Goal: Transaction & Acquisition: Purchase product/service

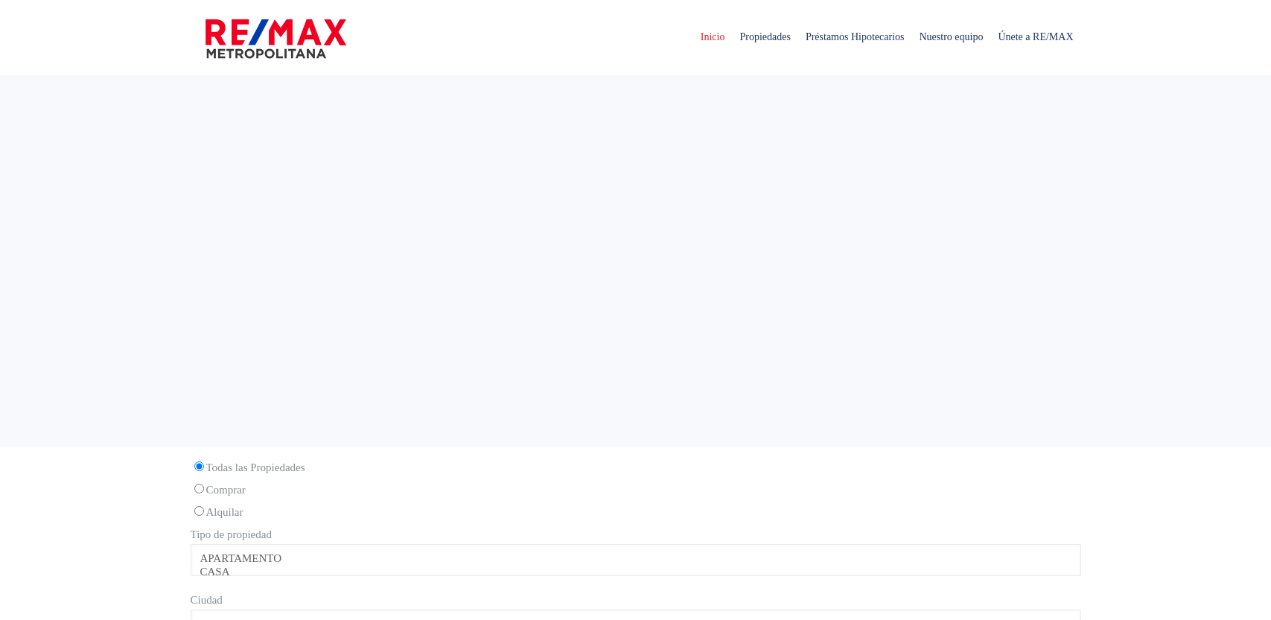
select select
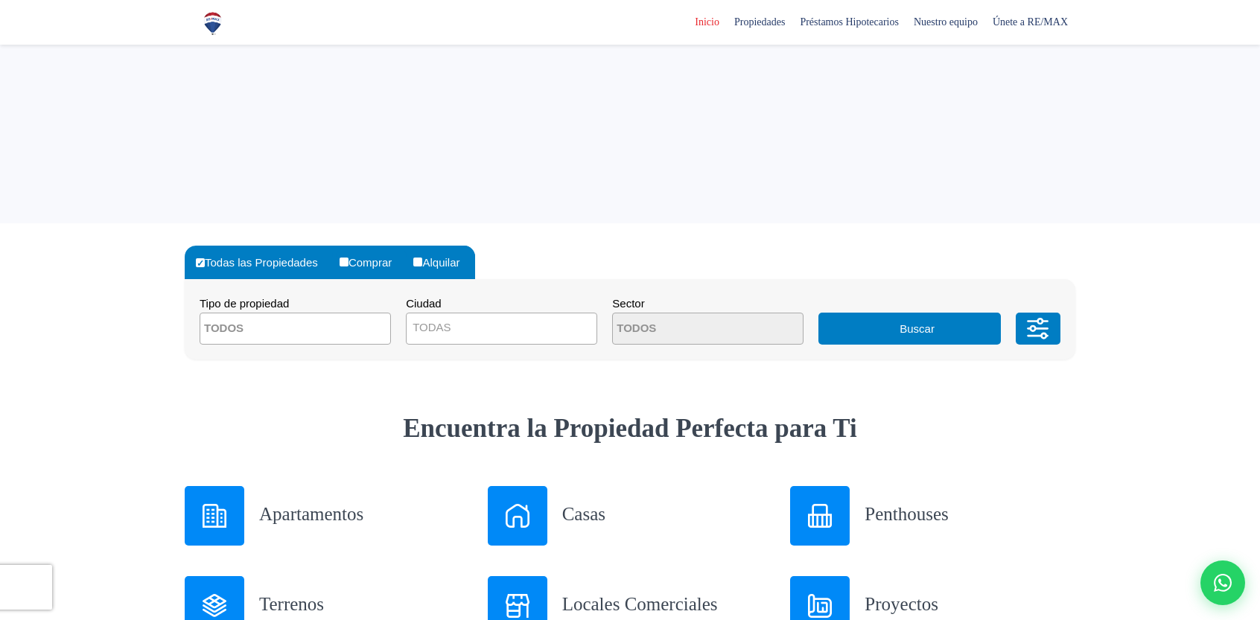
click at [375, 261] on label "Comprar" at bounding box center [371, 263] width 71 height 34
click at [348, 261] on input "Comprar" at bounding box center [343, 262] width 9 height 9
radio input "true"
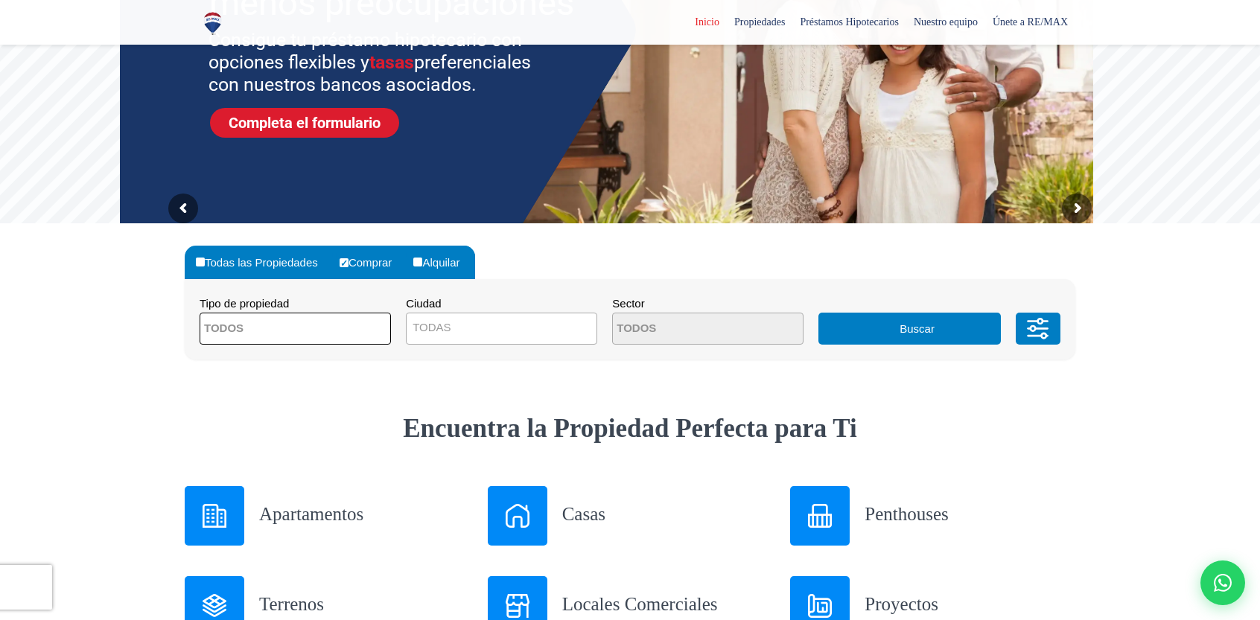
click at [321, 330] on textarea "Search" at bounding box center [272, 329] width 144 height 32
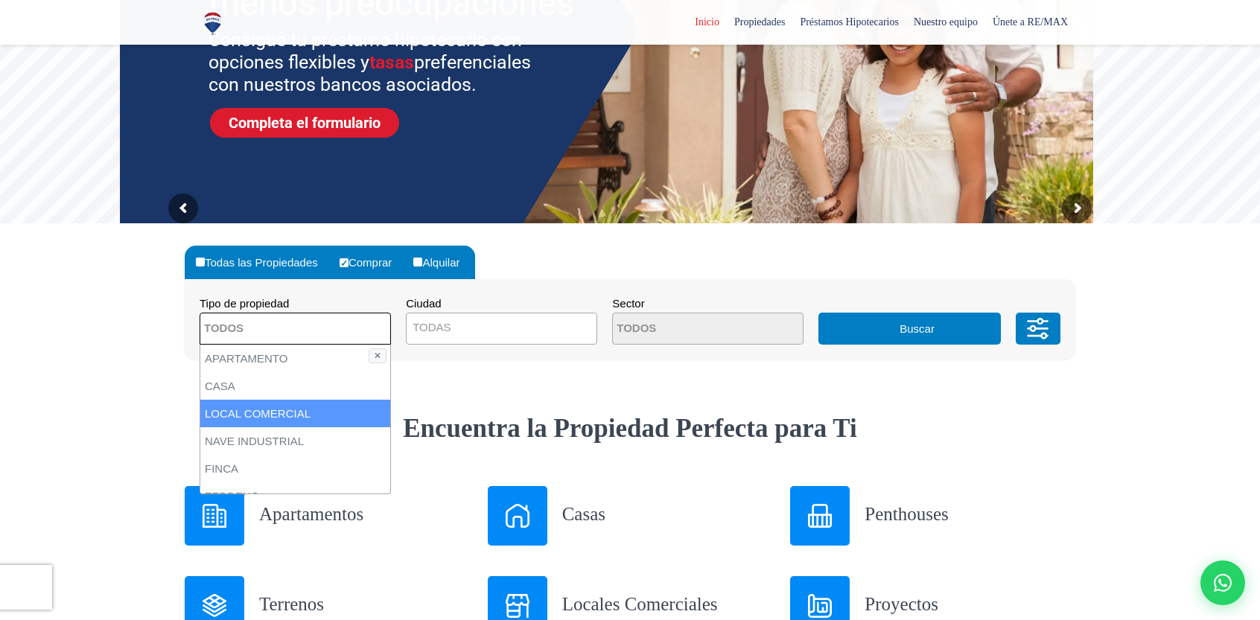
scroll to position [74, 0]
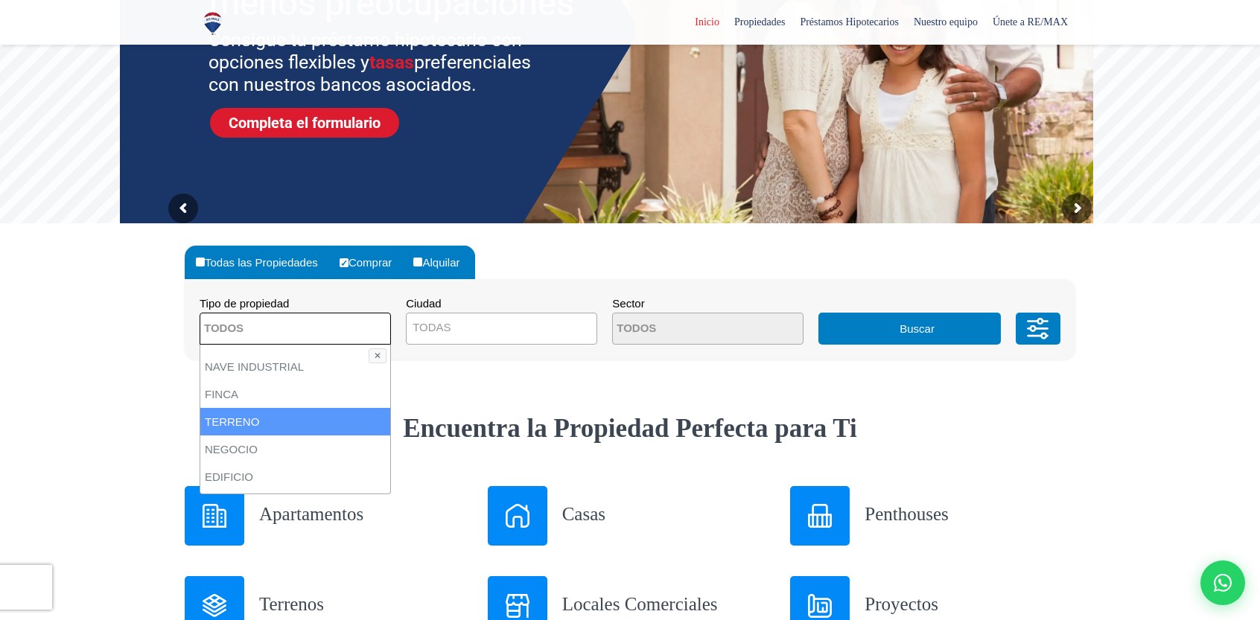
click at [272, 418] on li "TERRENO" at bounding box center [295, 422] width 190 height 28
select select "land"
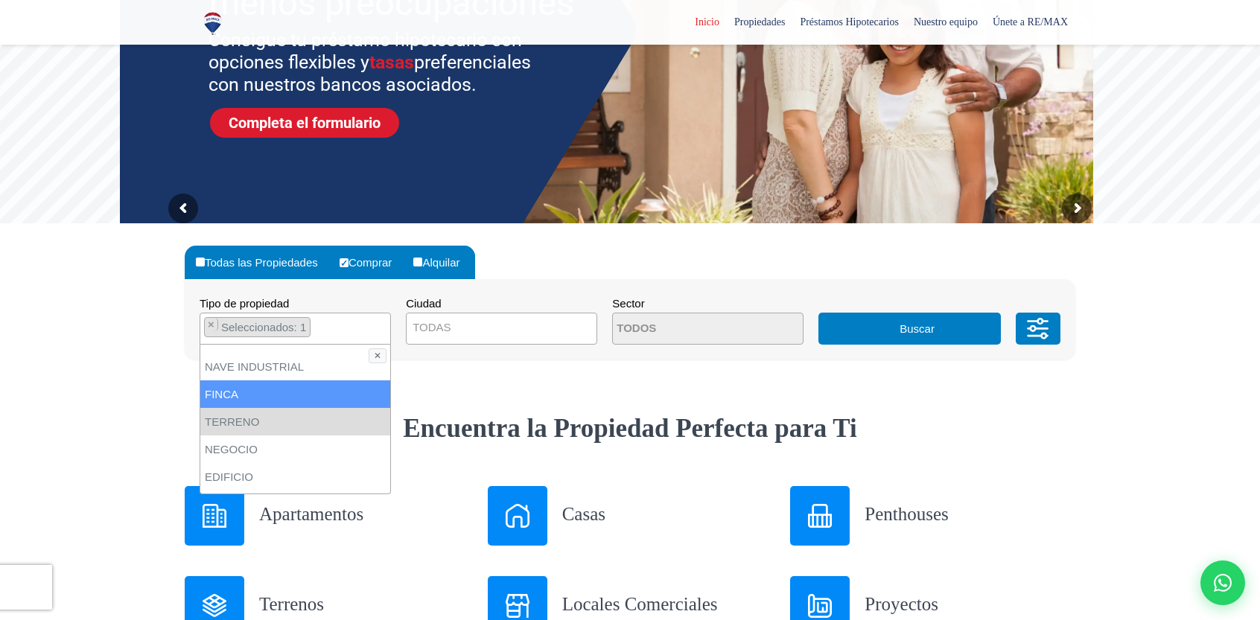
click at [530, 317] on span "TODAS" at bounding box center [501, 327] width 190 height 21
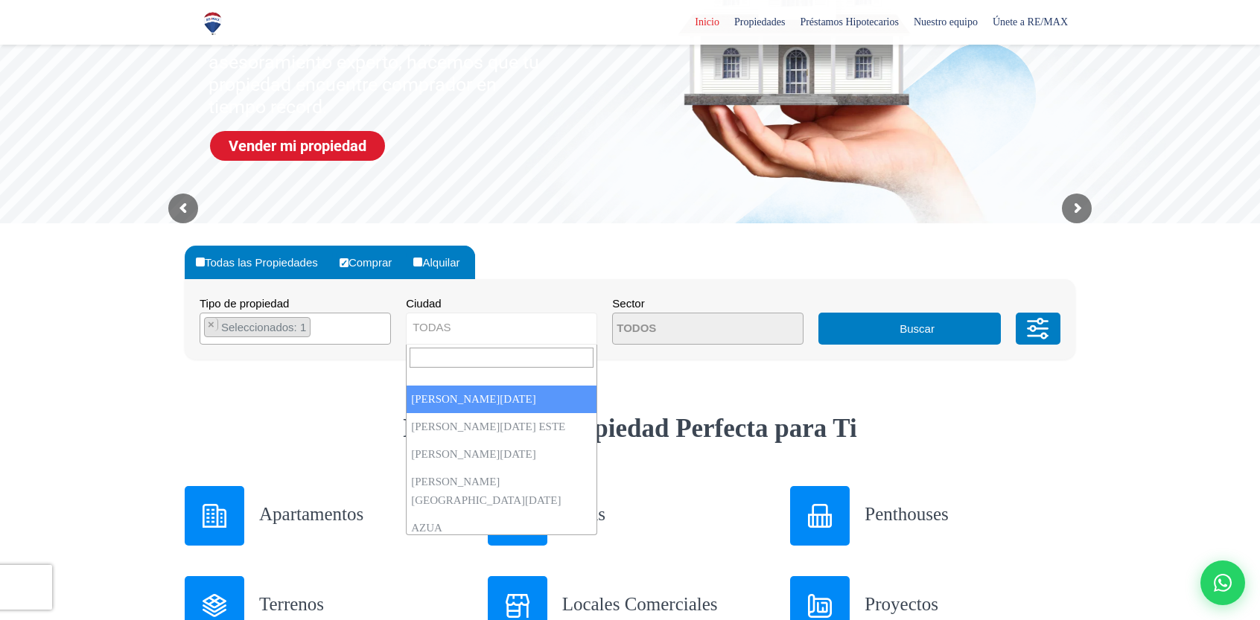
select select "1"
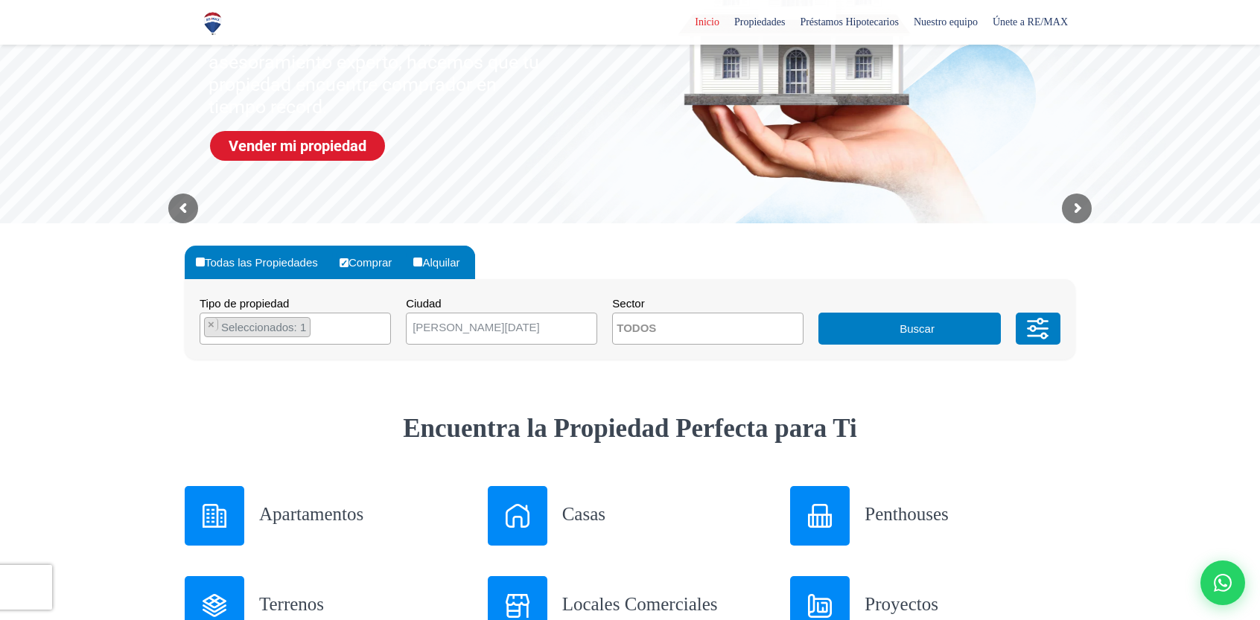
click at [920, 330] on button "Buscar" at bounding box center [909, 329] width 182 height 32
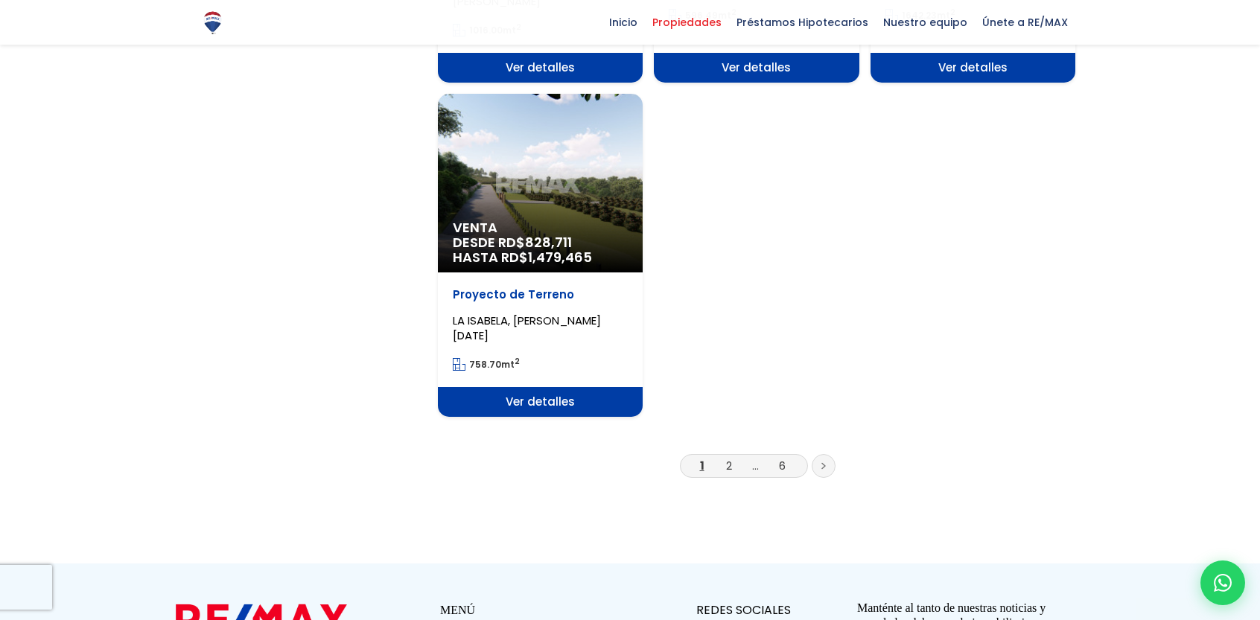
scroll to position [1861, 0]
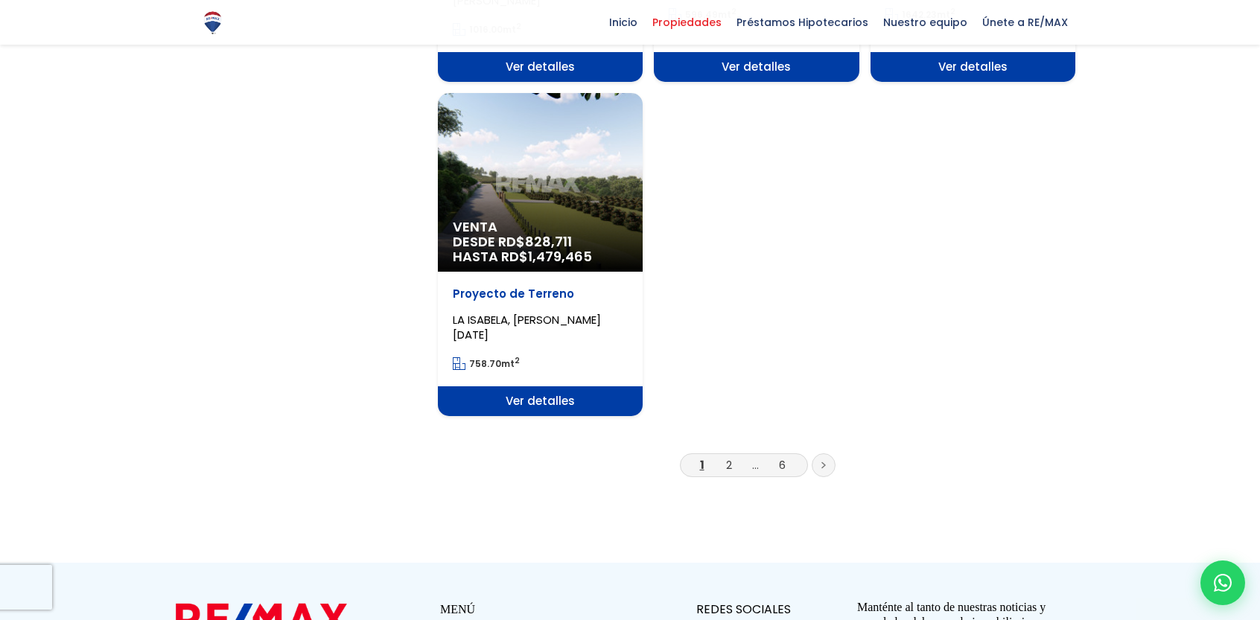
click at [724, 456] on li "2" at bounding box center [729, 465] width 24 height 19
click at [727, 457] on link "2" at bounding box center [729, 465] width 6 height 16
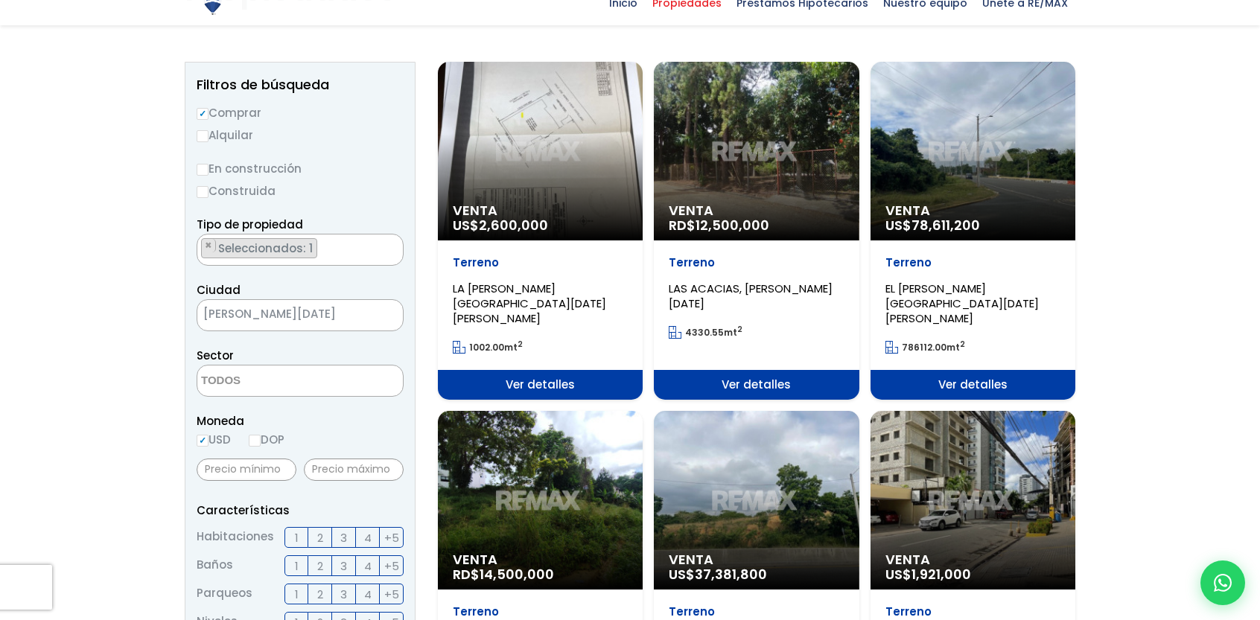
scroll to position [149, 0]
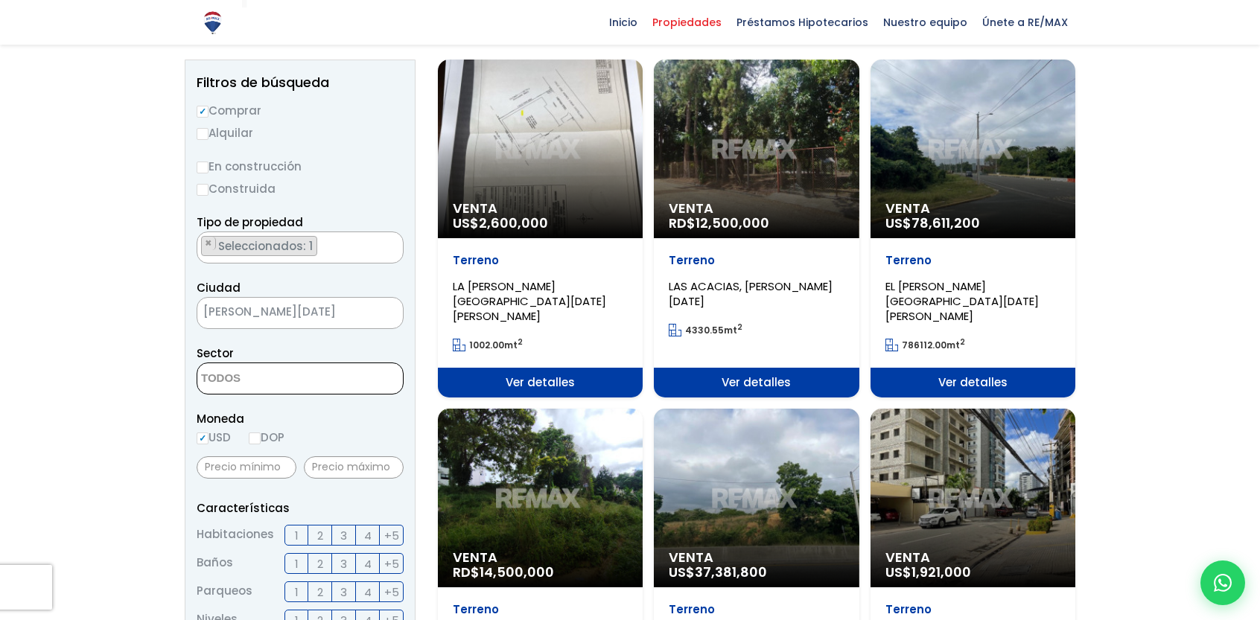
click at [246, 376] on textarea "Search" at bounding box center [269, 379] width 144 height 32
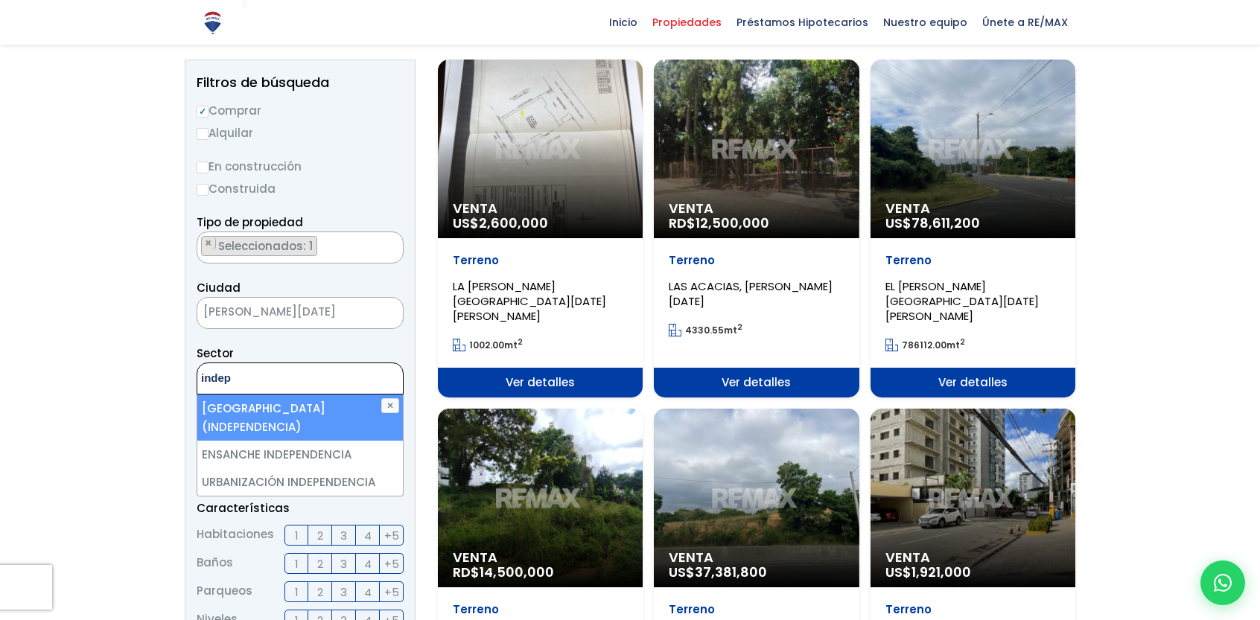
drag, startPoint x: 273, startPoint y: 371, endPoint x: 194, endPoint y: 370, distance: 79.7
click at [194, 370] on aside "Filtros de búsqueda Comprar Alquilar En construcción Construida Tipo de propied…" at bounding box center [300, 566] width 231 height 1013
type textarea "indep"
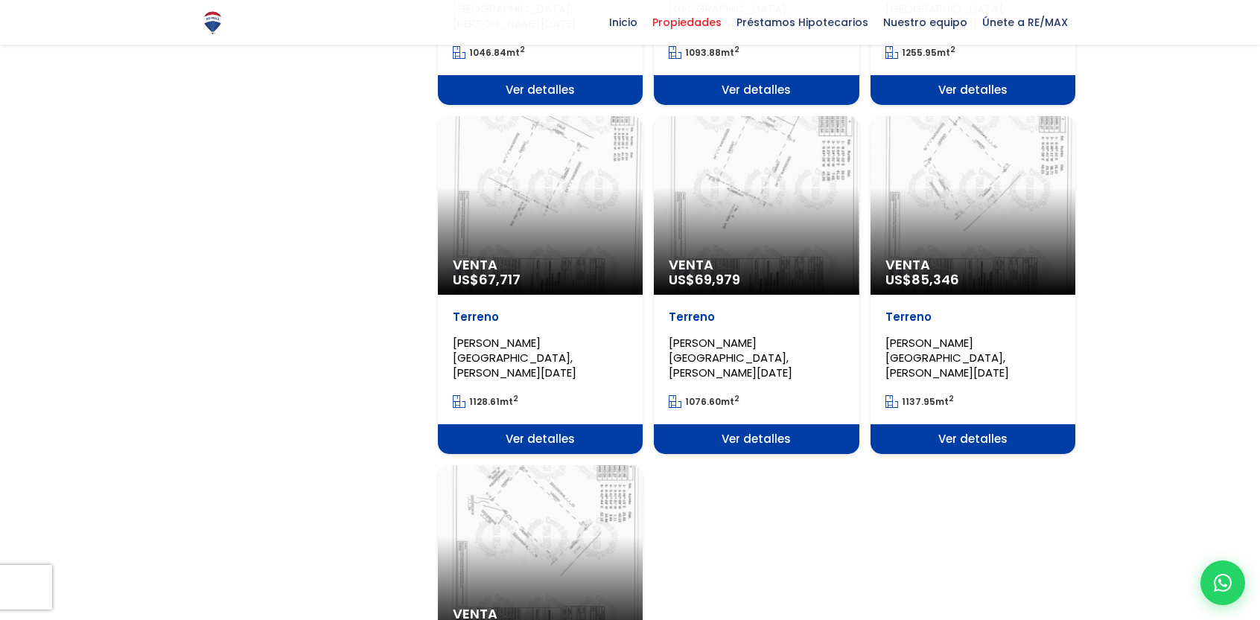
scroll to position [1787, 0]
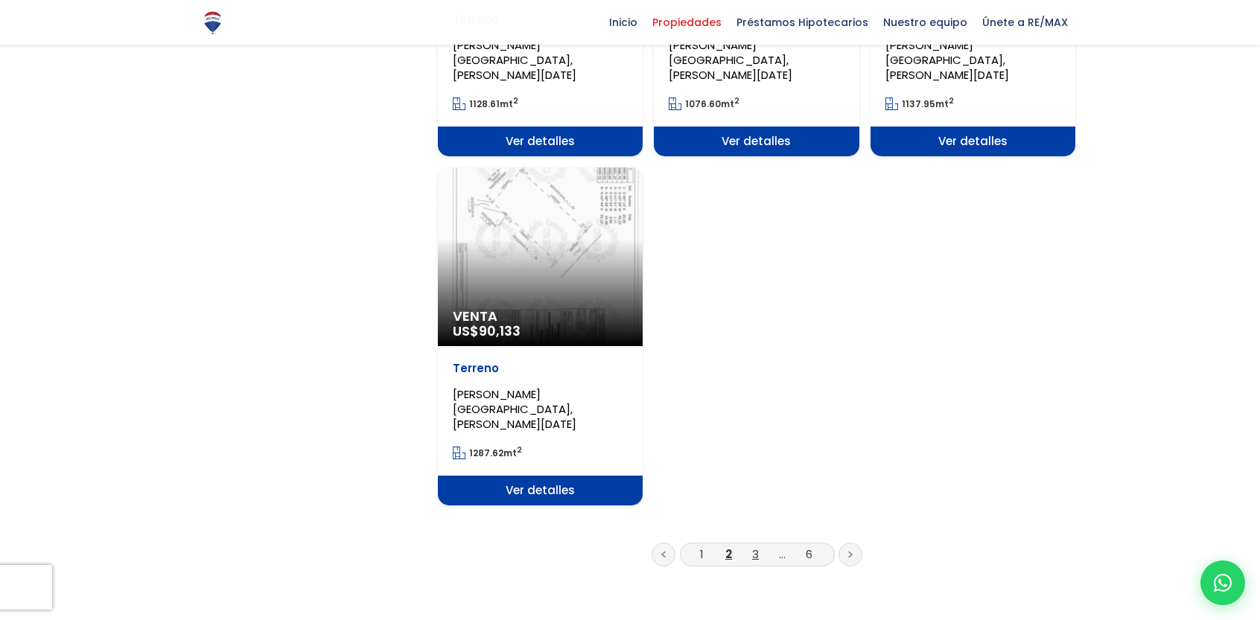
click at [753, 546] on link "3" at bounding box center [755, 554] width 7 height 16
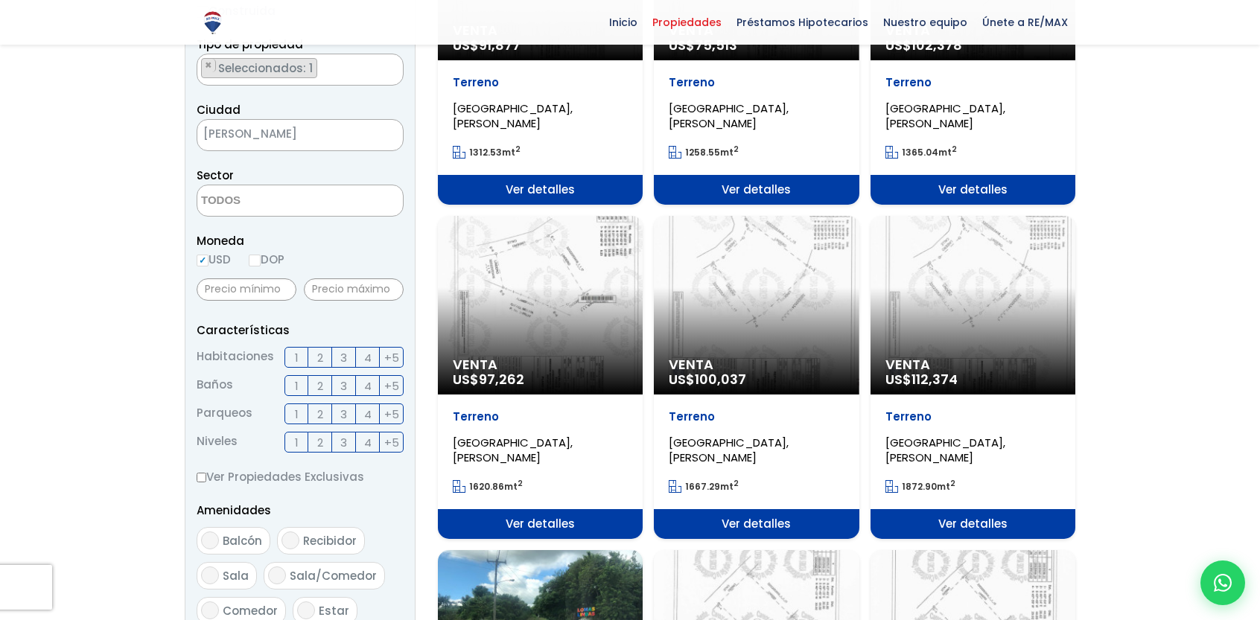
scroll to position [149, 0]
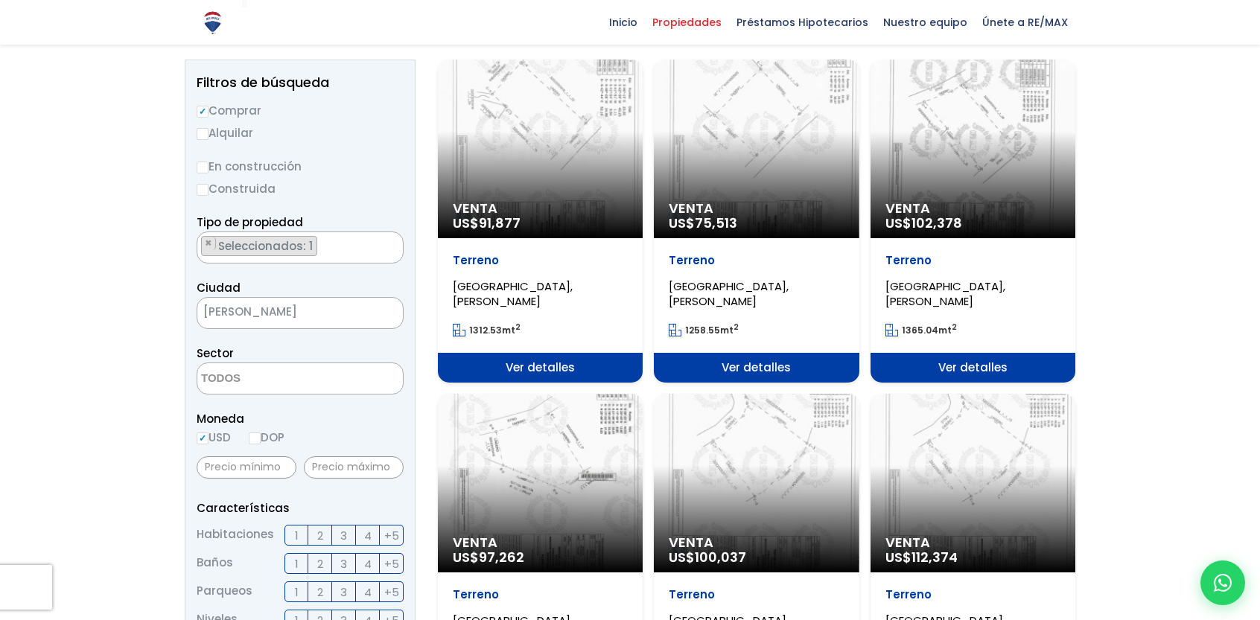
click at [284, 312] on span "[PERSON_NAME][DATE]" at bounding box center [281, 312] width 168 height 21
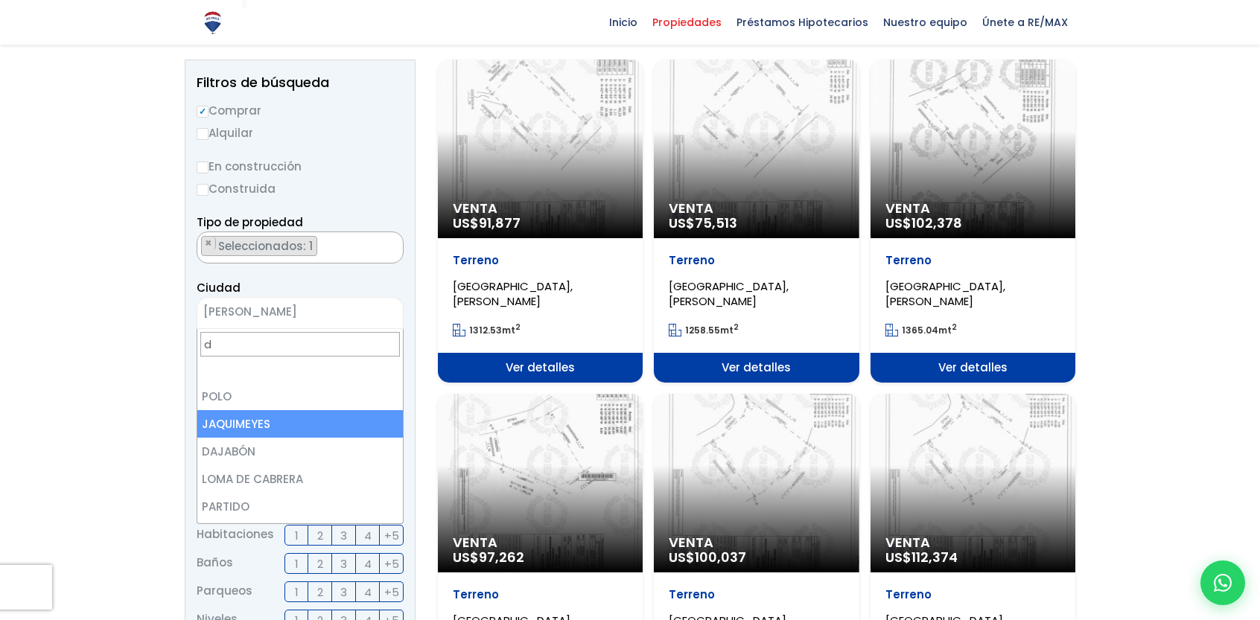
scroll to position [0, 0]
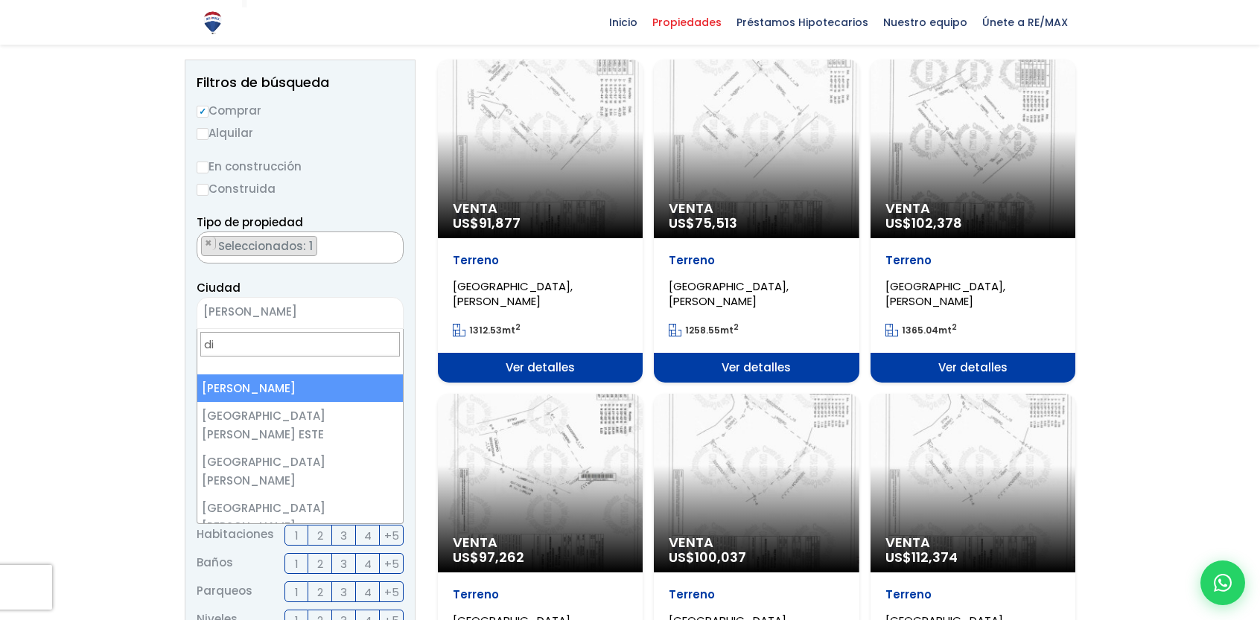
type input "d"
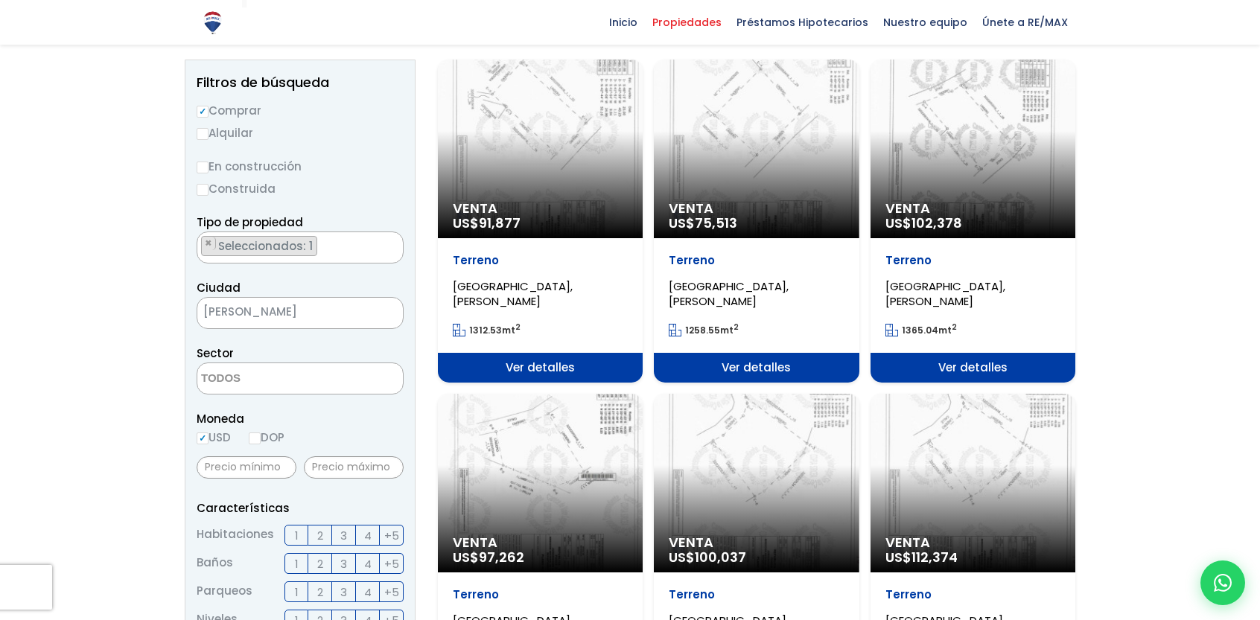
click at [253, 378] on textarea "Search" at bounding box center [269, 379] width 144 height 32
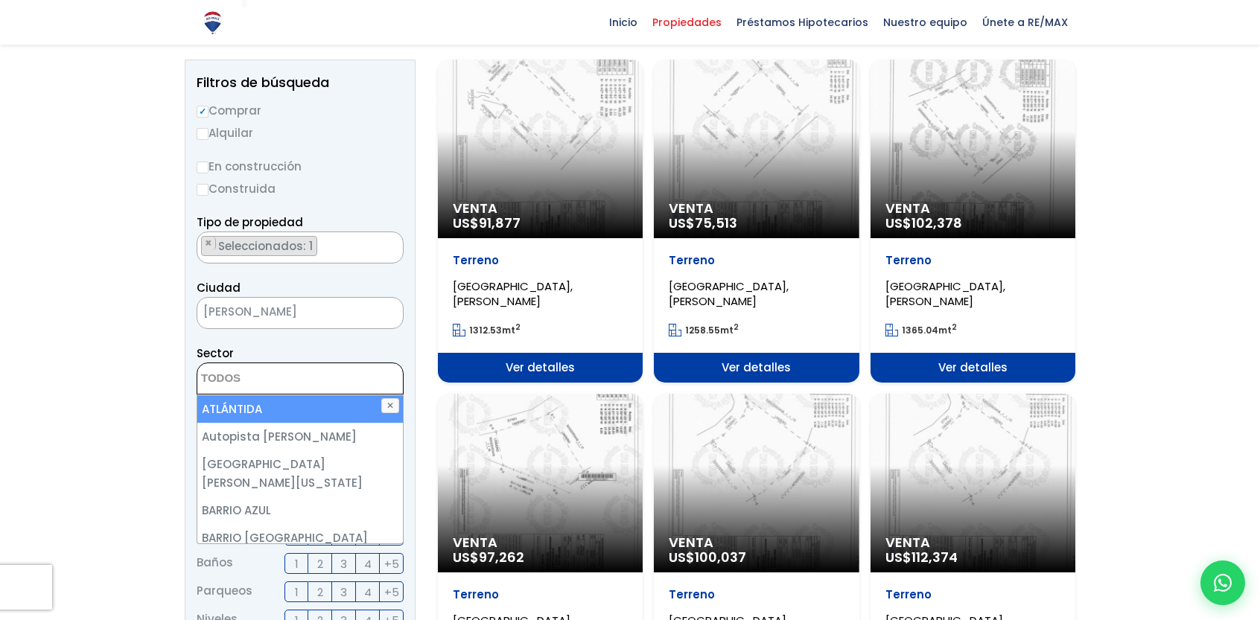
scroll to position [372, 0]
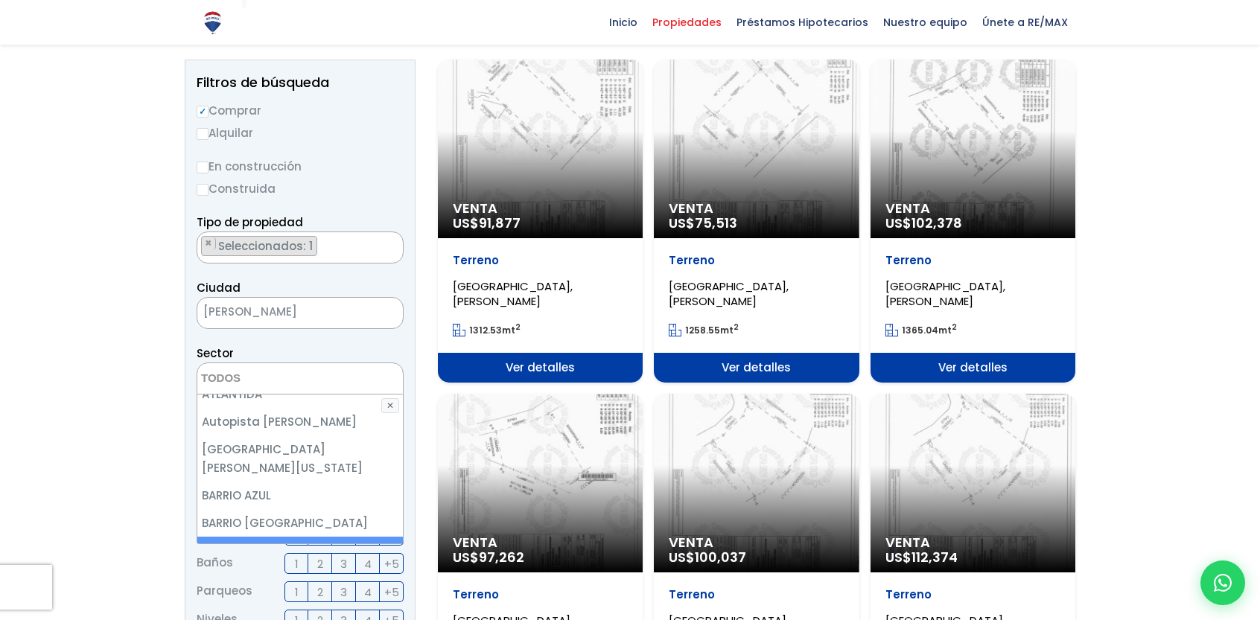
click at [270, 537] on li "BELLA VISTA" at bounding box center [299, 551] width 205 height 28
select select "150"
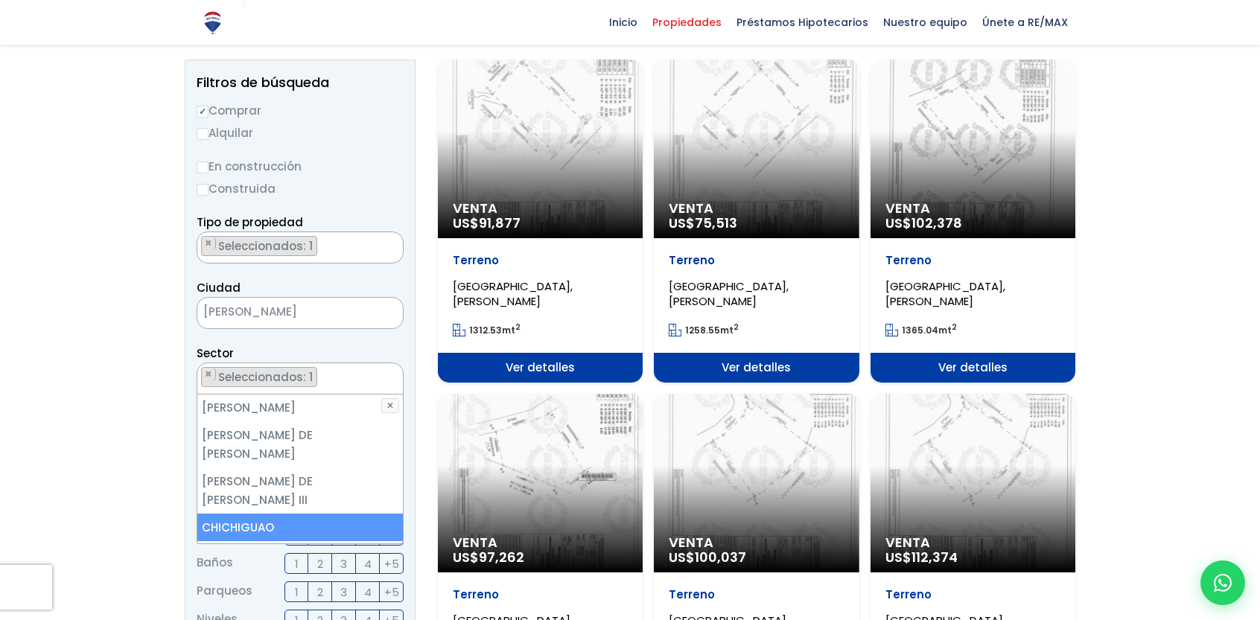
scroll to position [893, 0]
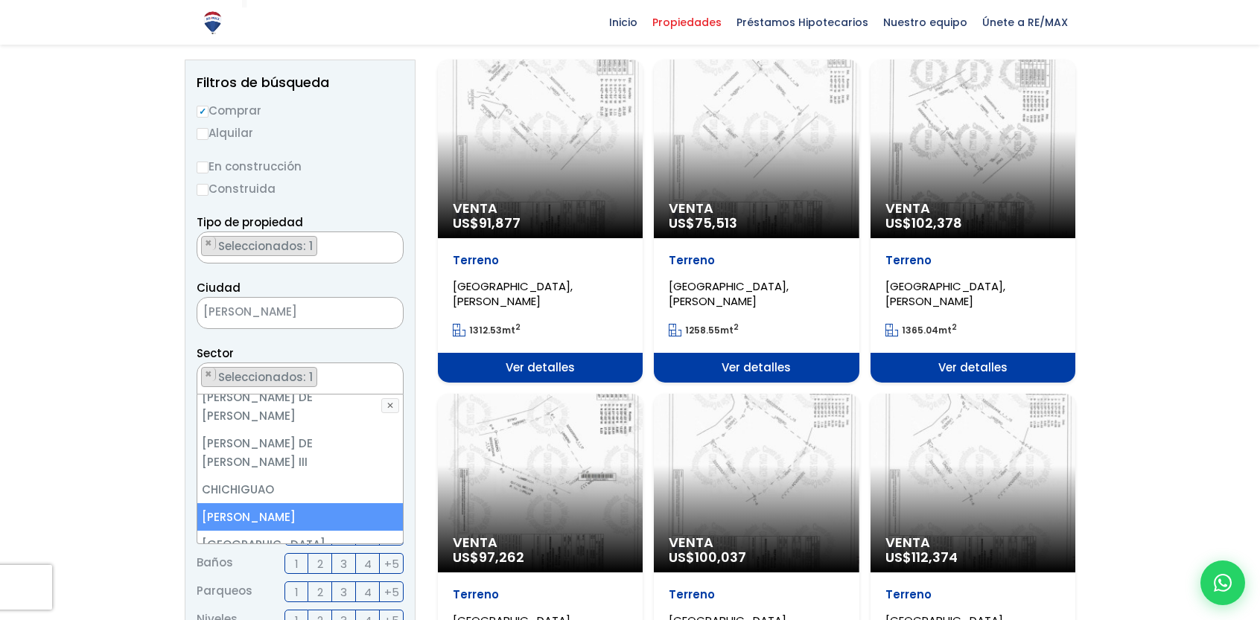
click at [259, 503] on li "[PERSON_NAME]" at bounding box center [299, 517] width 205 height 28
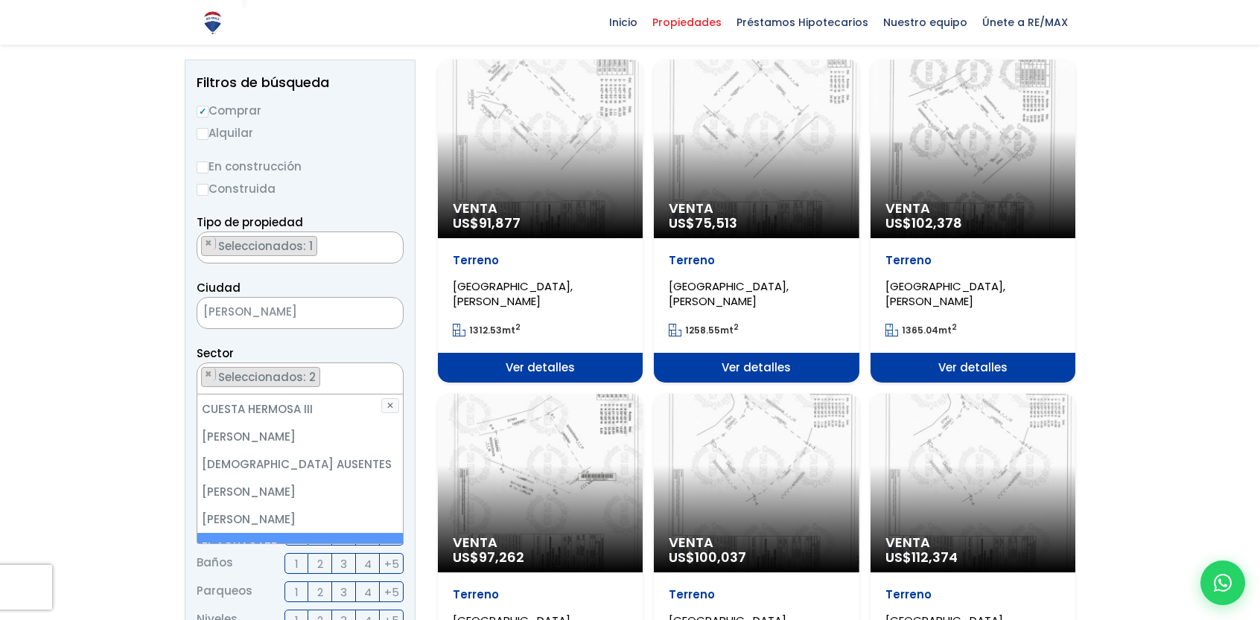
scroll to position [1489, 0]
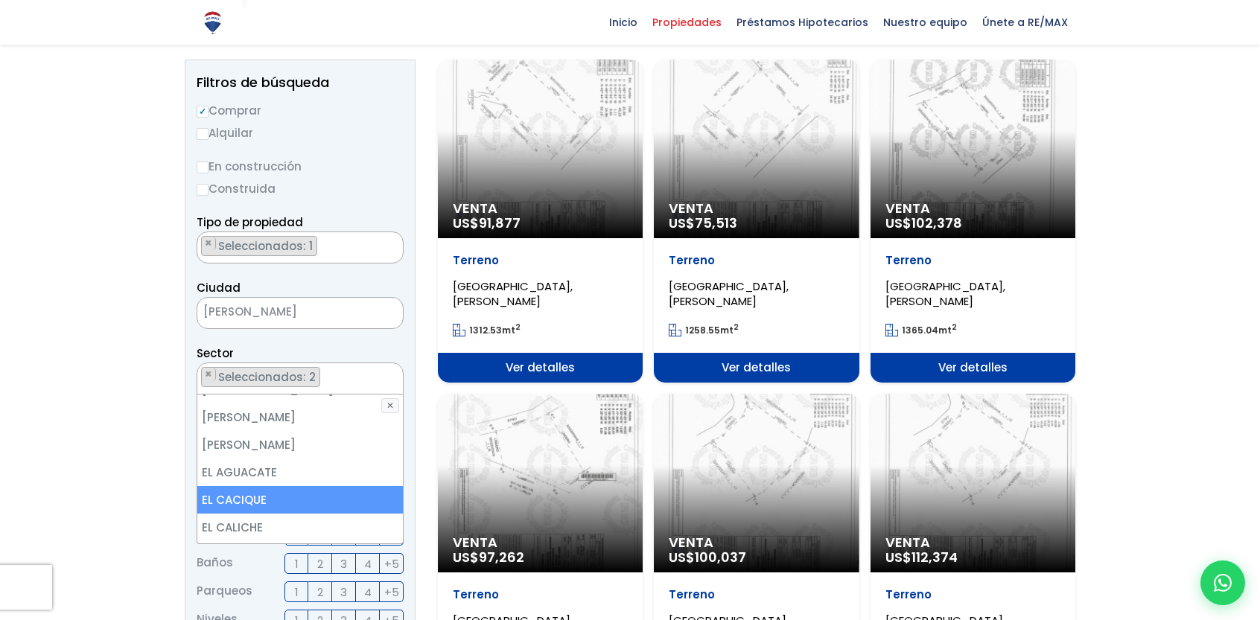
click at [277, 486] on li "EL CACIQUE" at bounding box center [299, 500] width 205 height 28
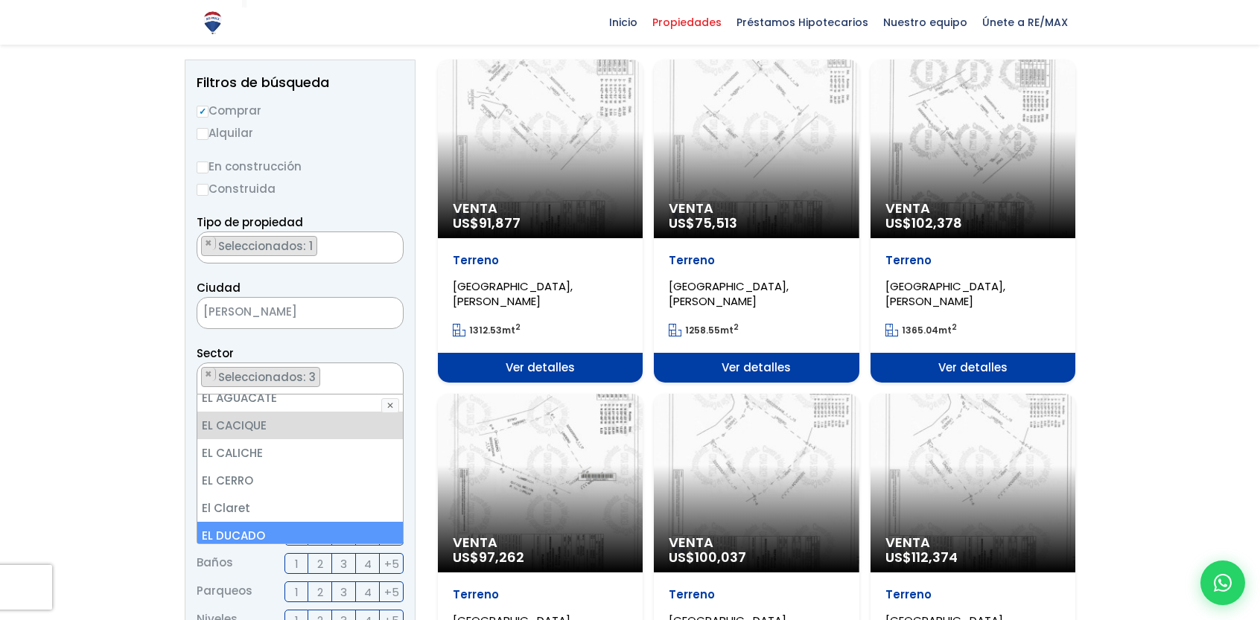
scroll to position [1638, 0]
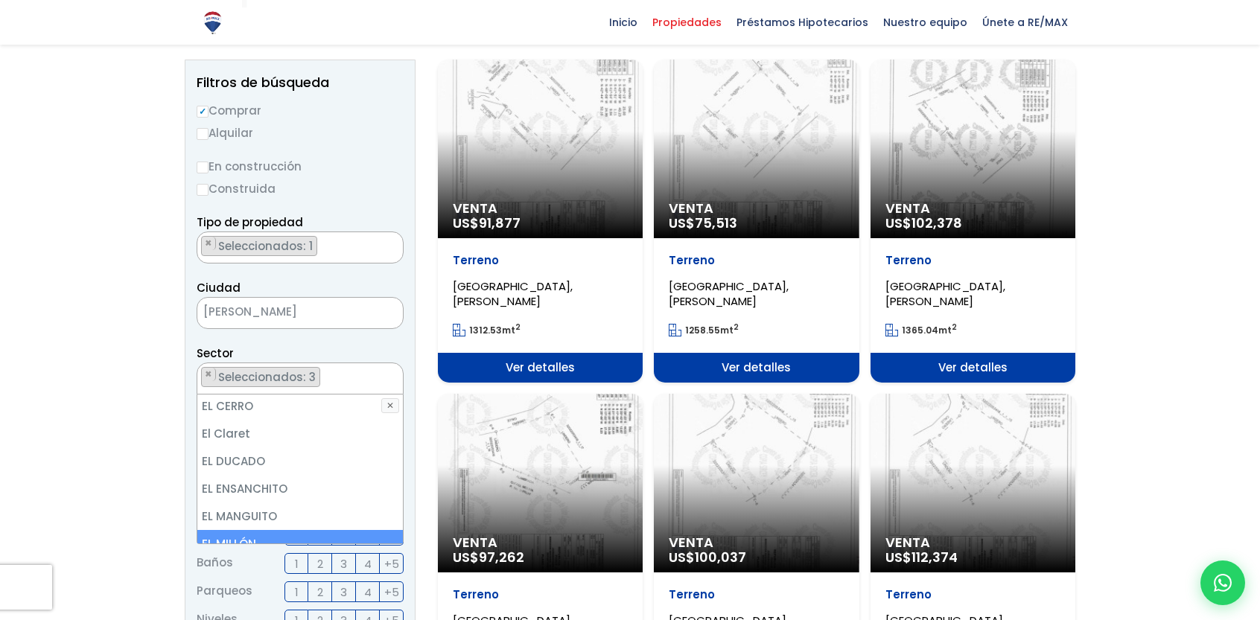
click at [292, 530] on li "EL MILLÓN" at bounding box center [299, 544] width 205 height 28
click at [318, 558] on li "EL PEDREGAL" at bounding box center [299, 572] width 205 height 28
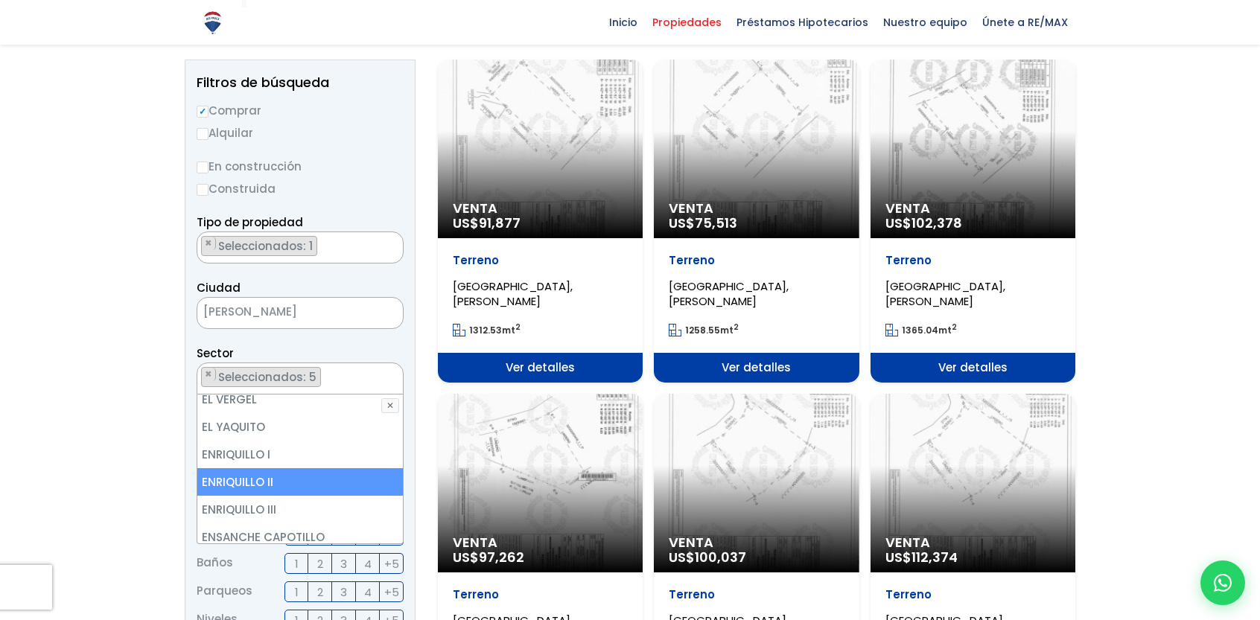
scroll to position [1936, 0]
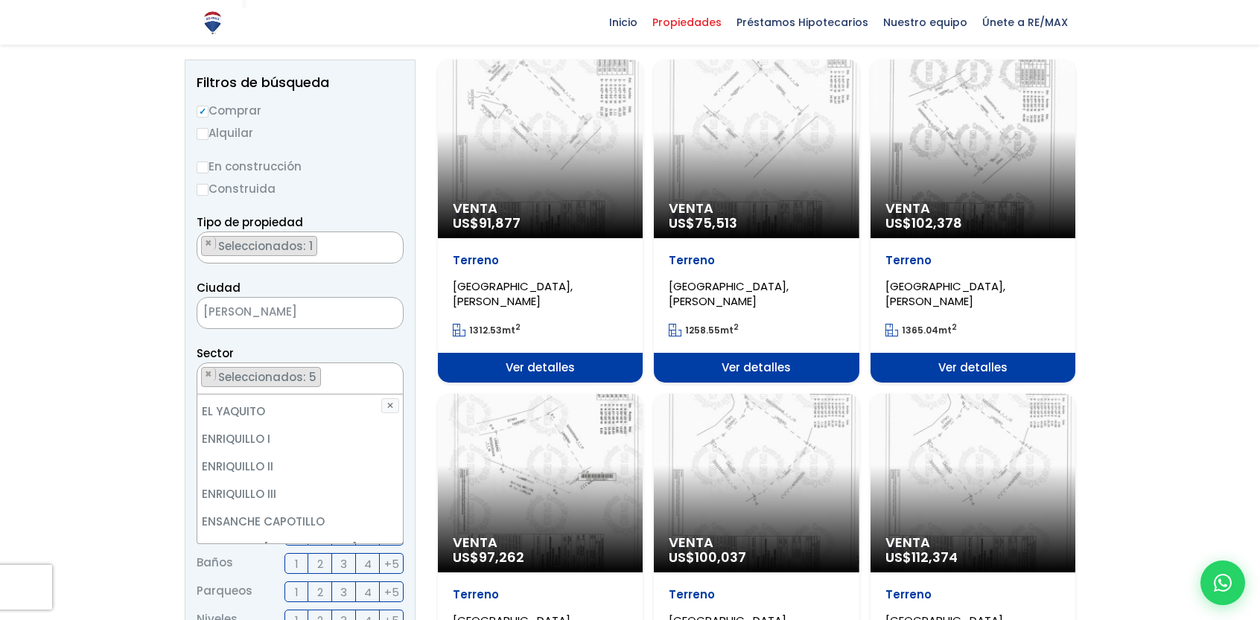
click at [333, 563] on li "ENSANCHE INDEPENDENCIA" at bounding box center [299, 577] width 205 height 28
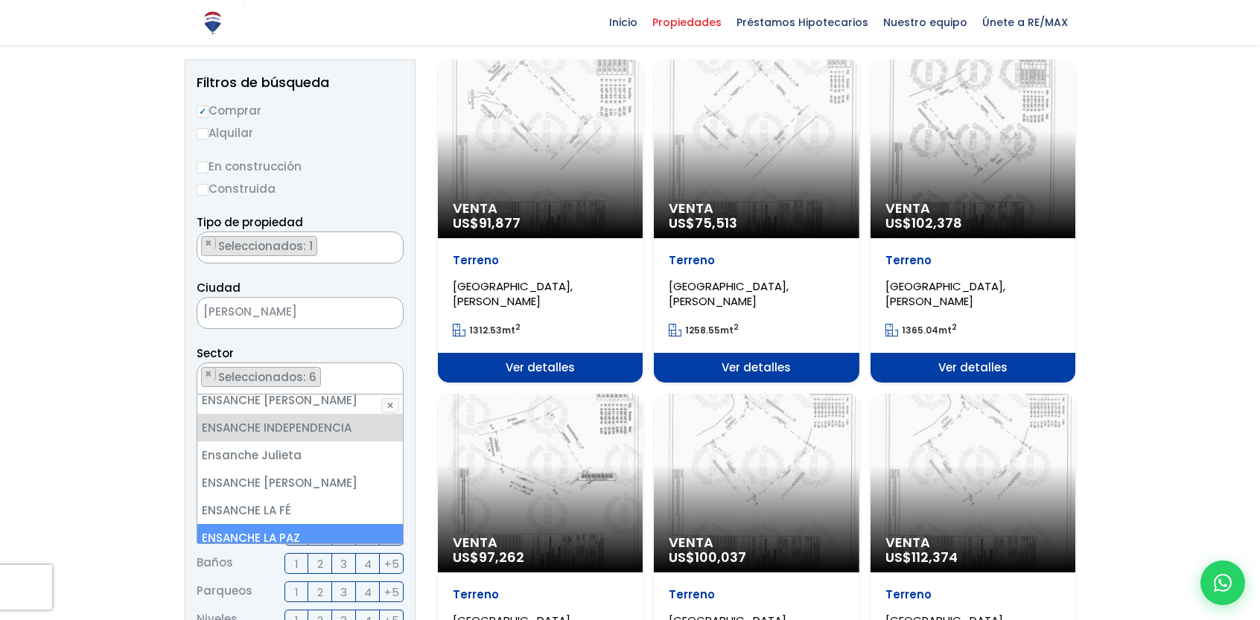
scroll to position [2159, 0]
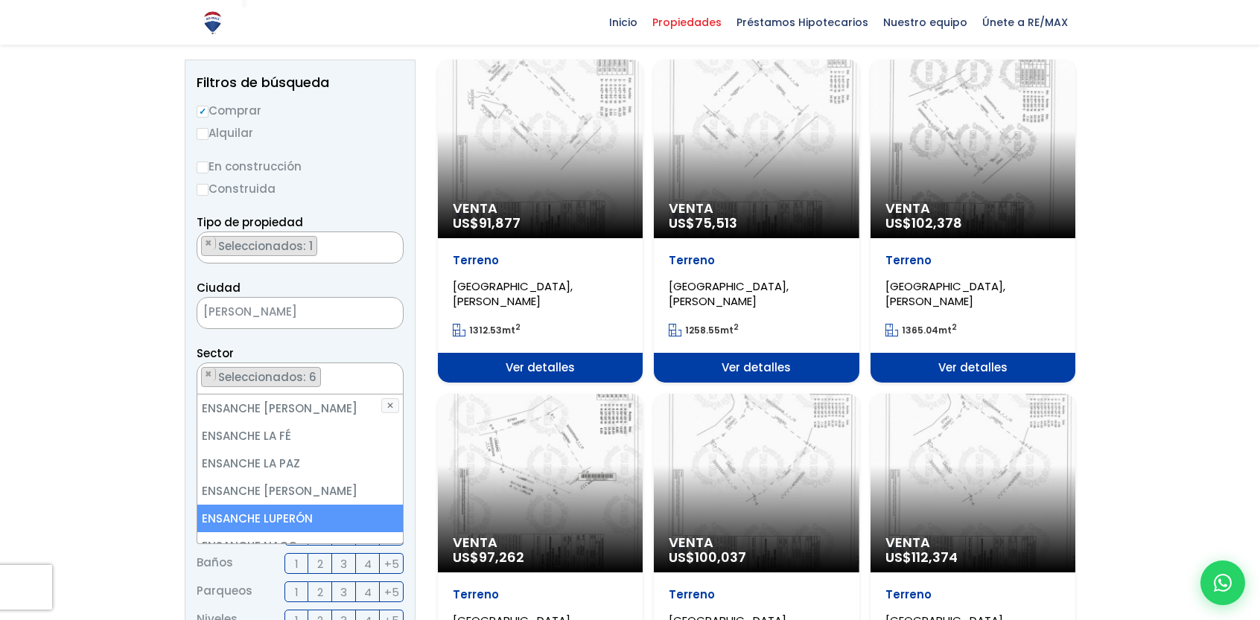
click at [316, 505] on li "ENSANCHE LUPERÓN" at bounding box center [299, 519] width 205 height 28
click at [295, 532] on li "ENSANCHE NACO" at bounding box center [299, 546] width 205 height 28
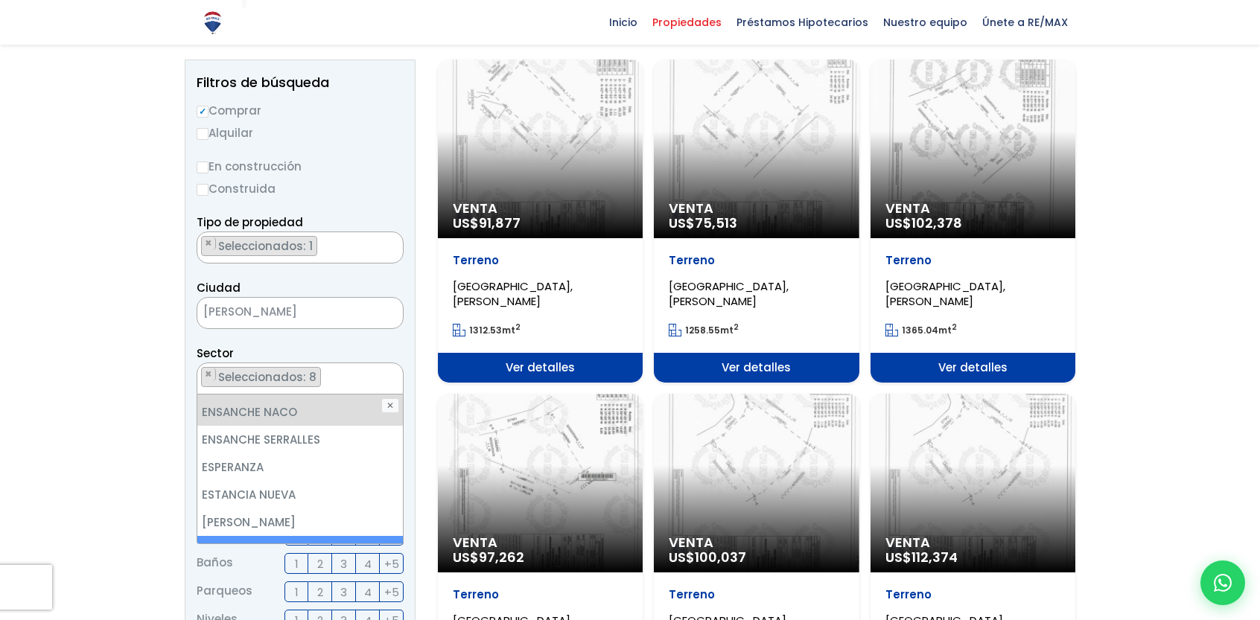
scroll to position [2308, 0]
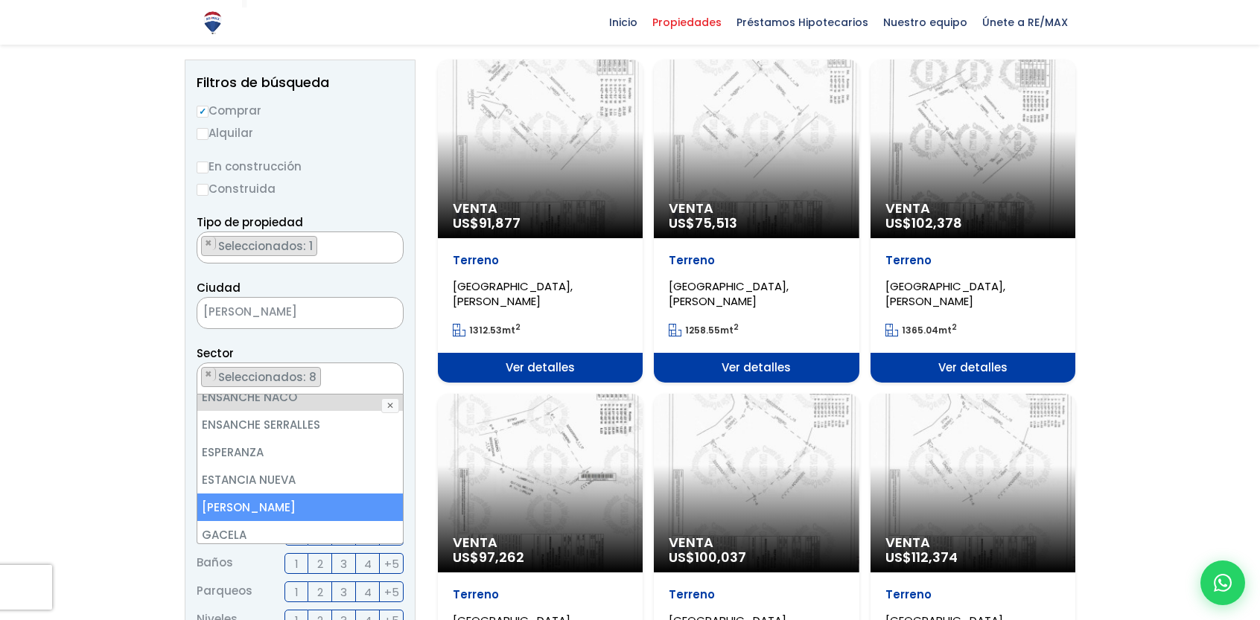
click at [304, 494] on li "[PERSON_NAME]" at bounding box center [299, 508] width 205 height 28
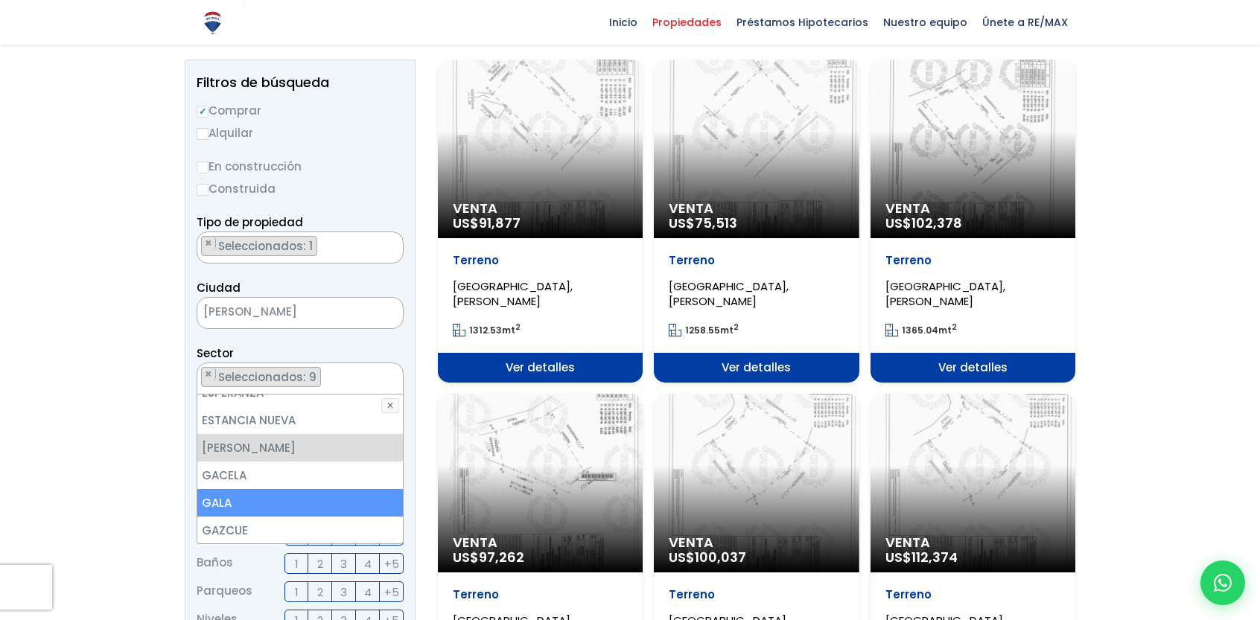
scroll to position [2382, 0]
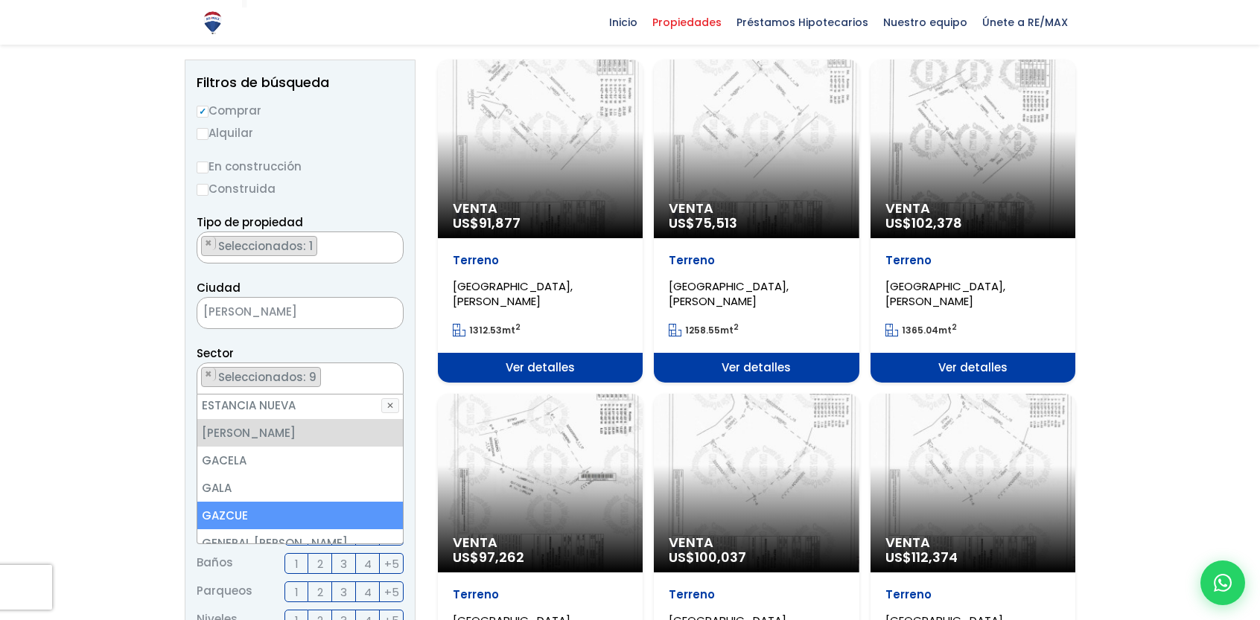
click at [296, 502] on li "GAZCUE" at bounding box center [299, 516] width 205 height 28
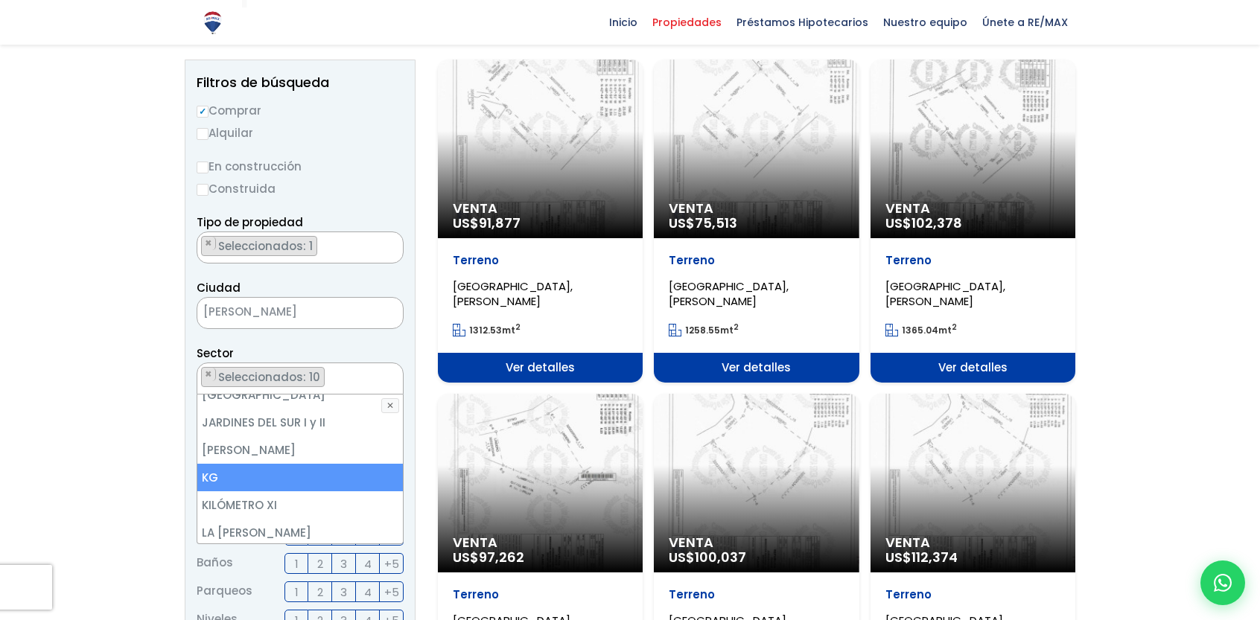
scroll to position [2903, 0]
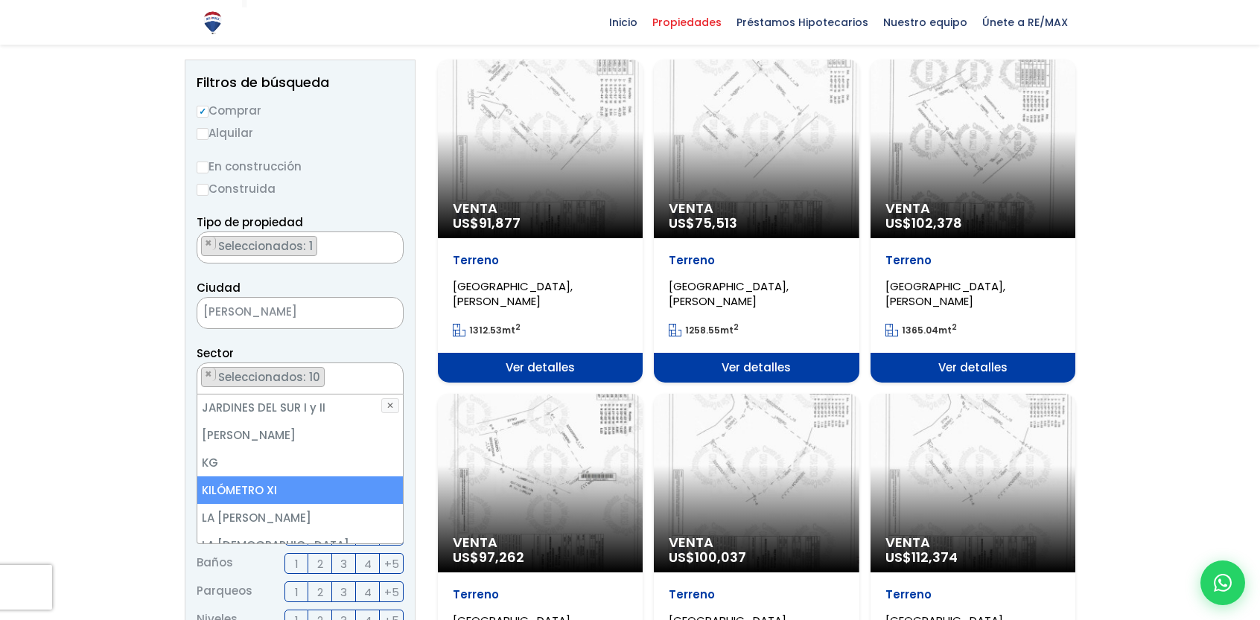
click at [316, 476] on li "KILÓMETRO XI" at bounding box center [299, 490] width 205 height 28
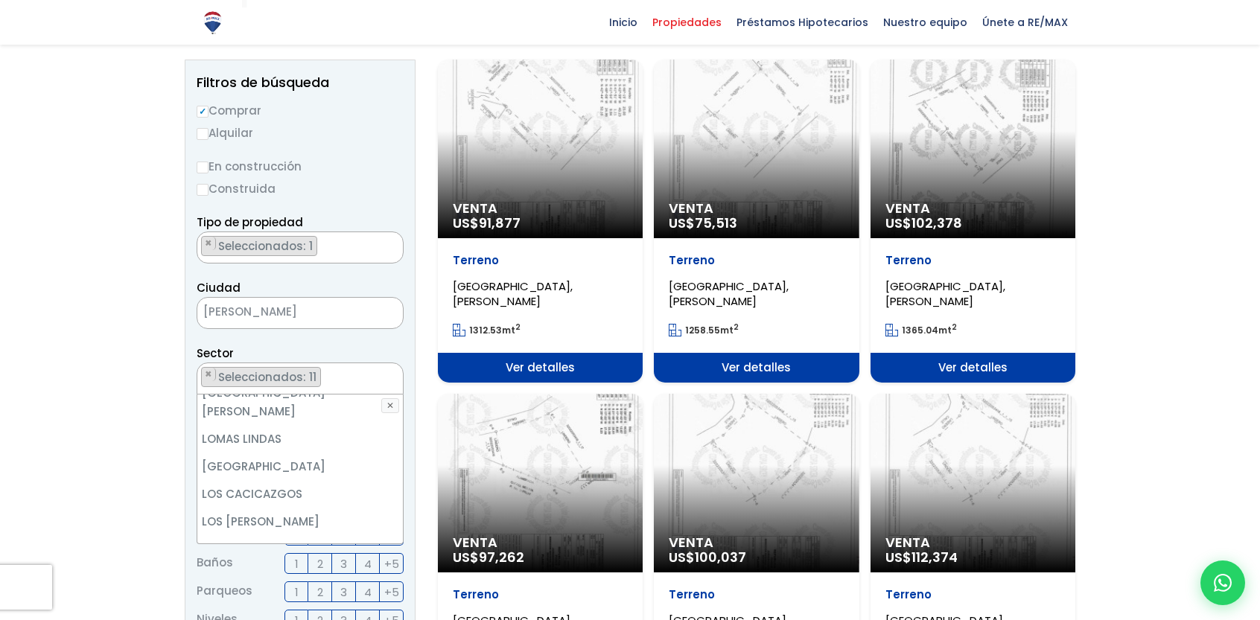
scroll to position [3946, 0]
click at [295, 555] on li "LOS CACICAZGOS" at bounding box center [299, 569] width 205 height 28
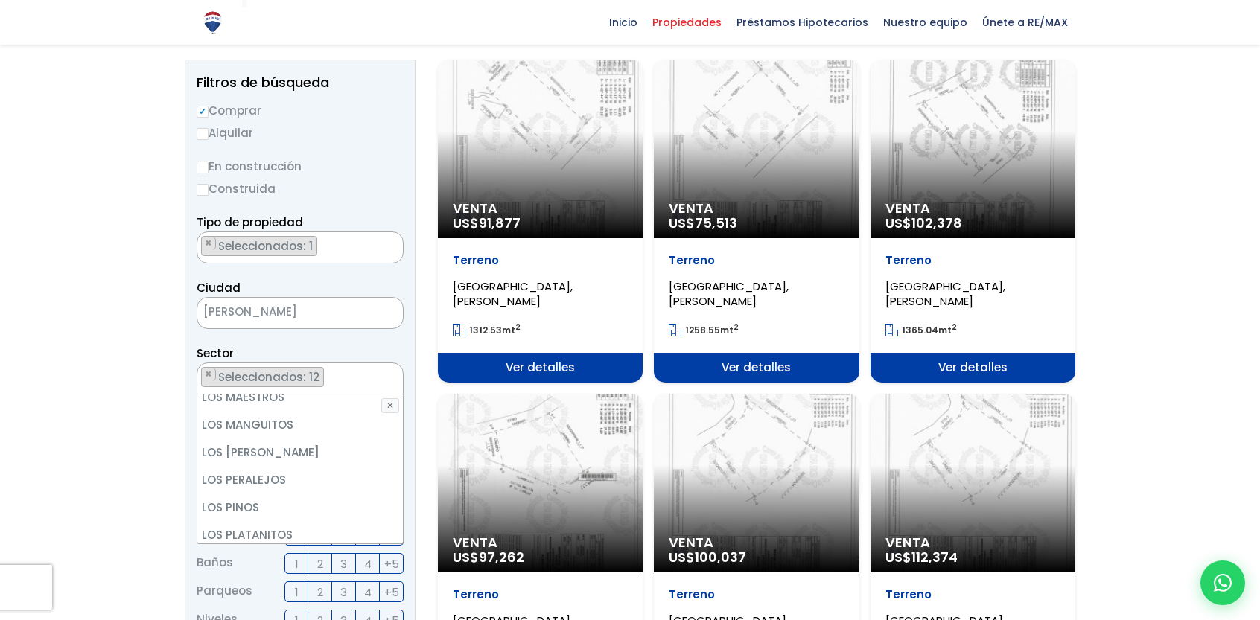
scroll to position [4467, 0]
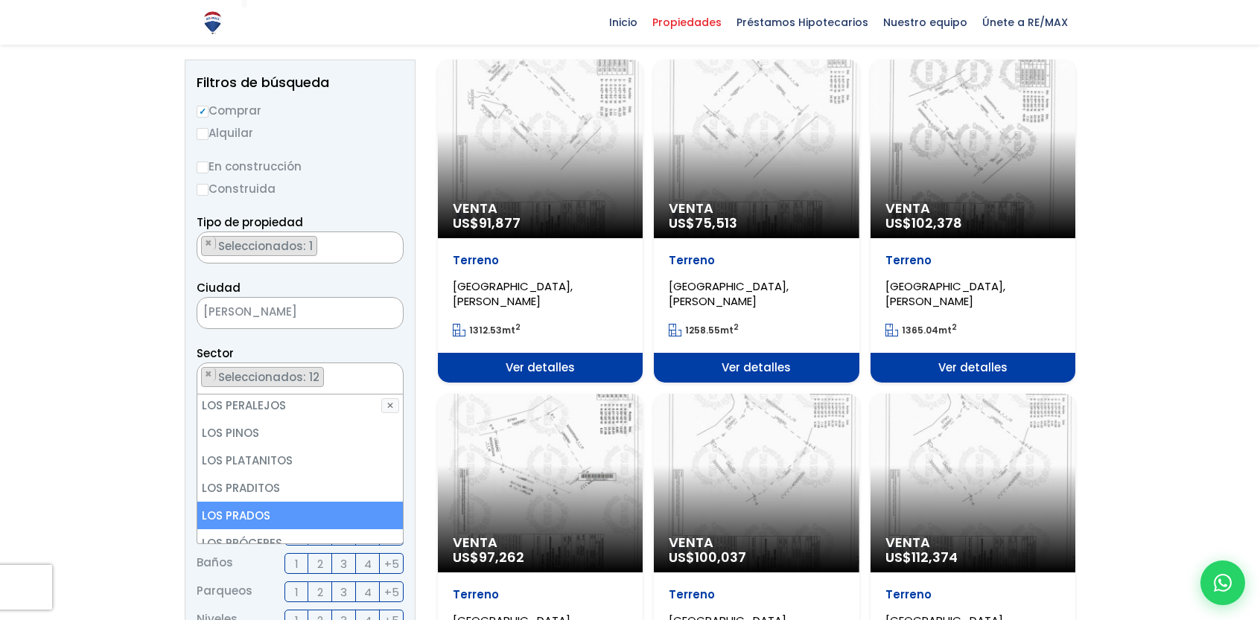
click at [282, 502] on li "LOS PRADOS" at bounding box center [299, 516] width 205 height 28
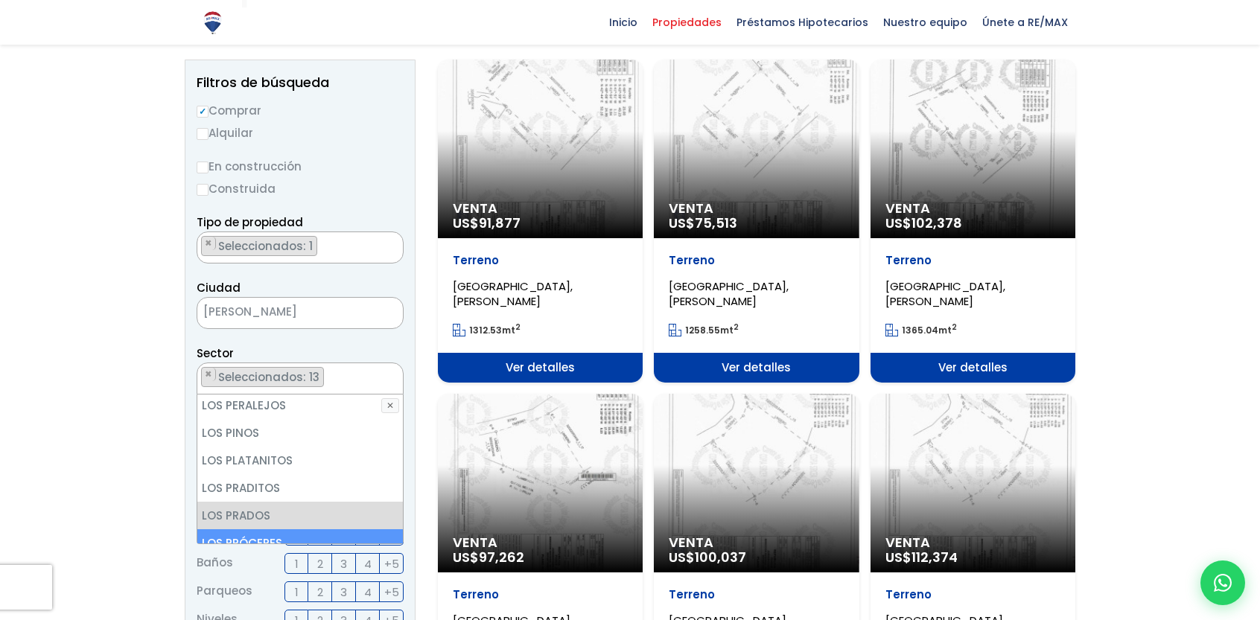
click at [296, 529] on li "LOS PRÓCERES" at bounding box center [299, 543] width 205 height 28
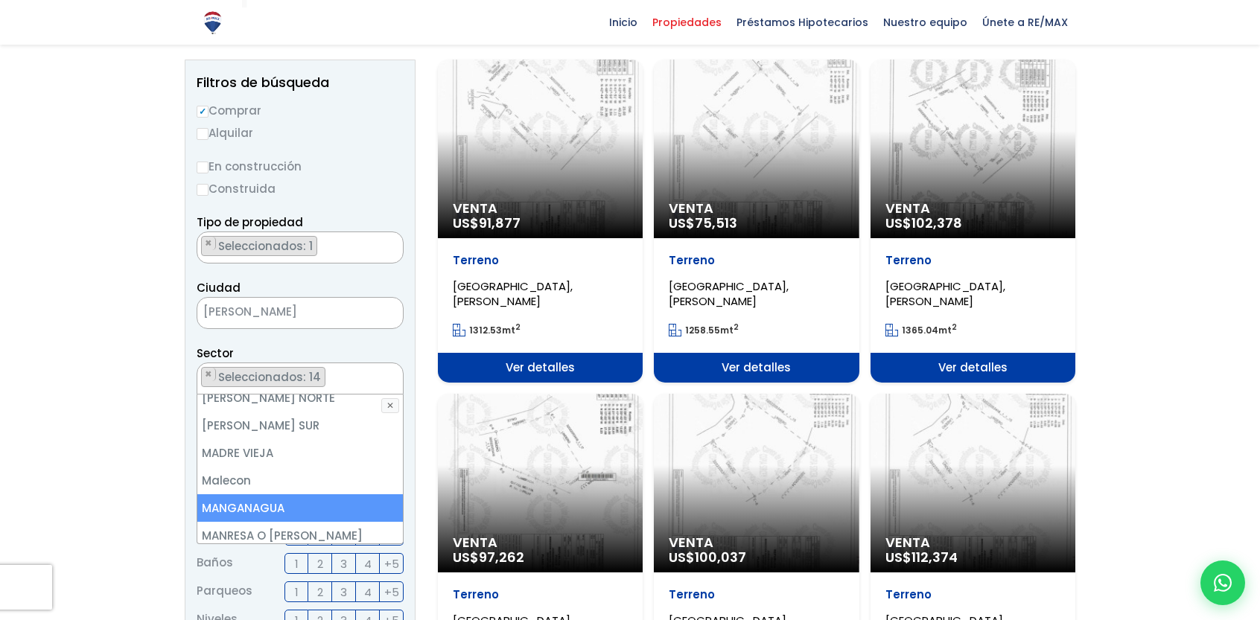
scroll to position [4765, 0]
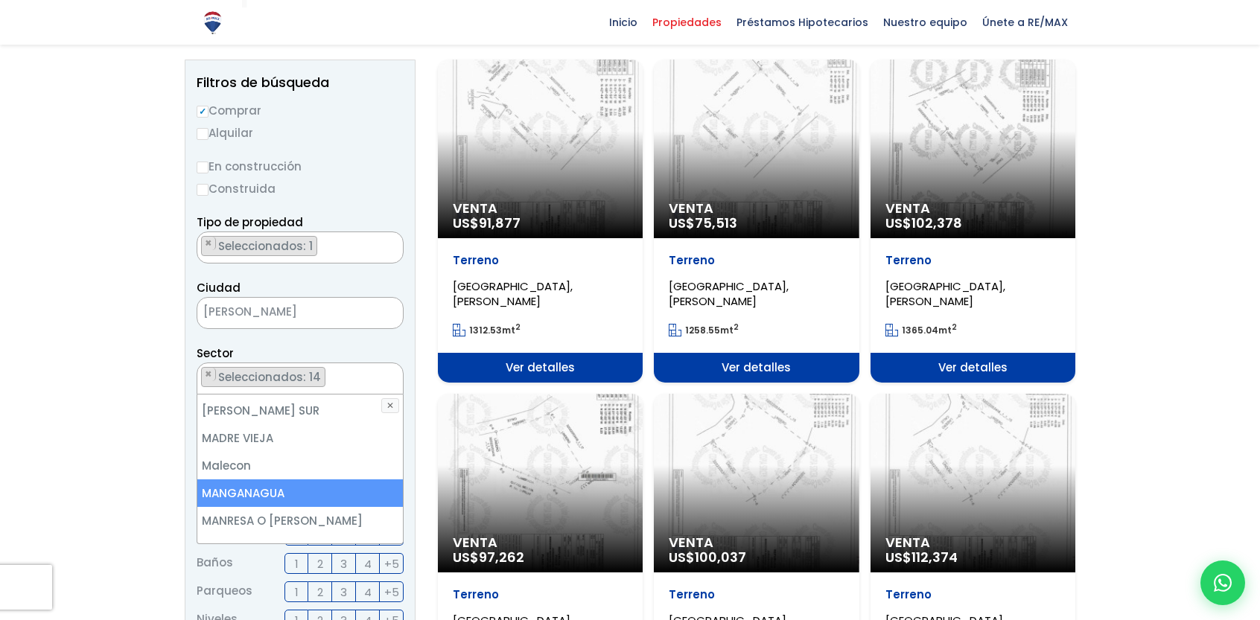
click at [302, 479] on li "MANGANAGUA" at bounding box center [299, 493] width 205 height 28
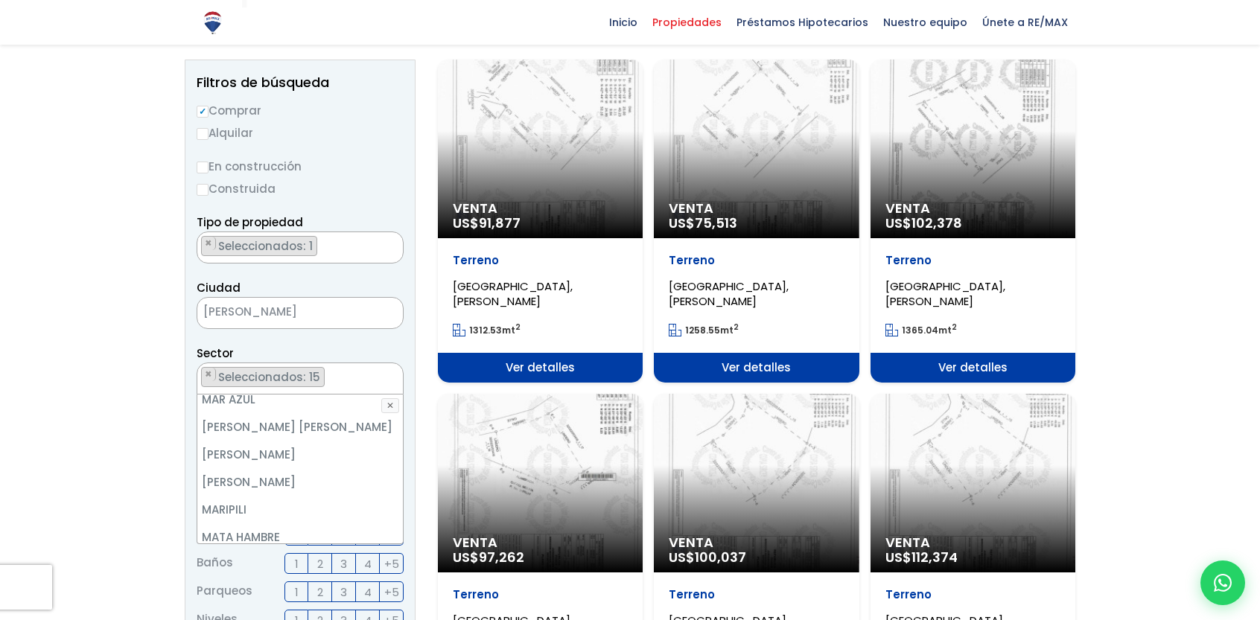
scroll to position [4988, 0]
click at [299, 587] on li "MIRADOR SUR" at bounding box center [299, 601] width 205 height 28
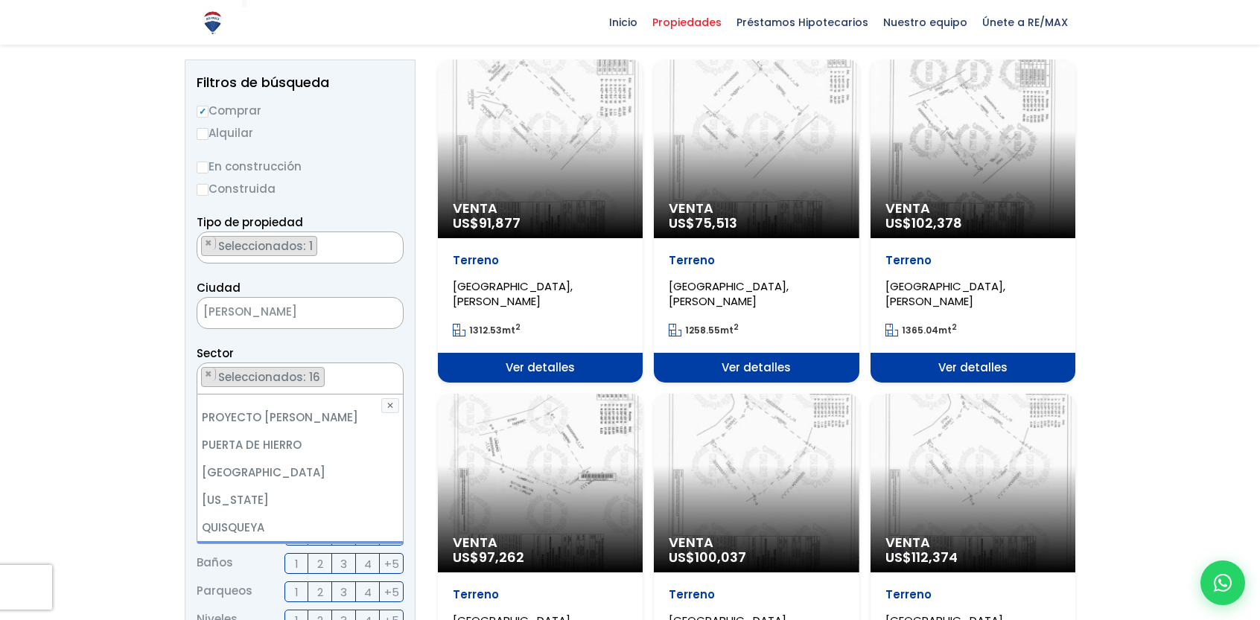
click at [309, 541] on li "RENACIMIENTO" at bounding box center [299, 555] width 205 height 28
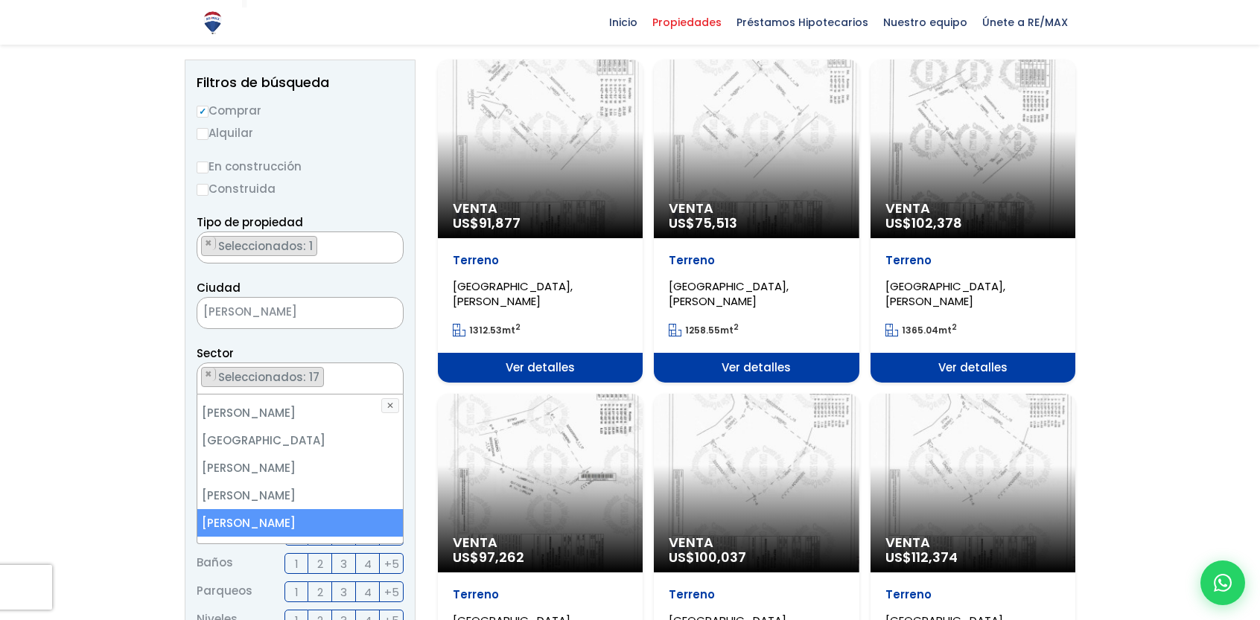
scroll to position [7105, 0]
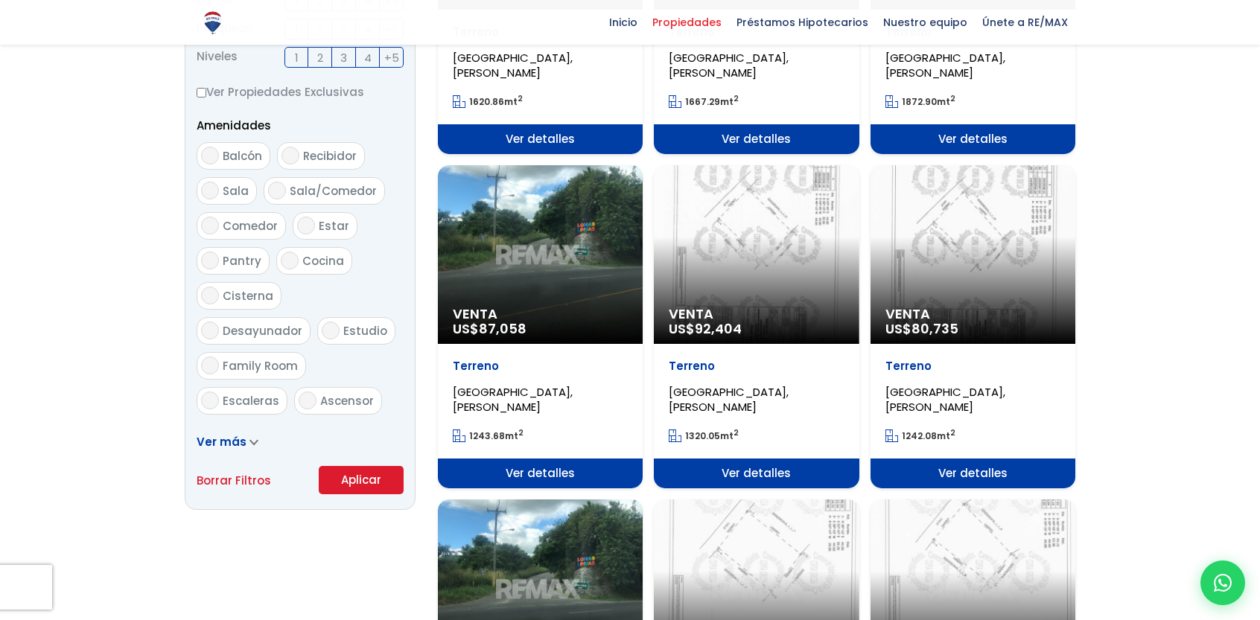
scroll to position [819, 0]
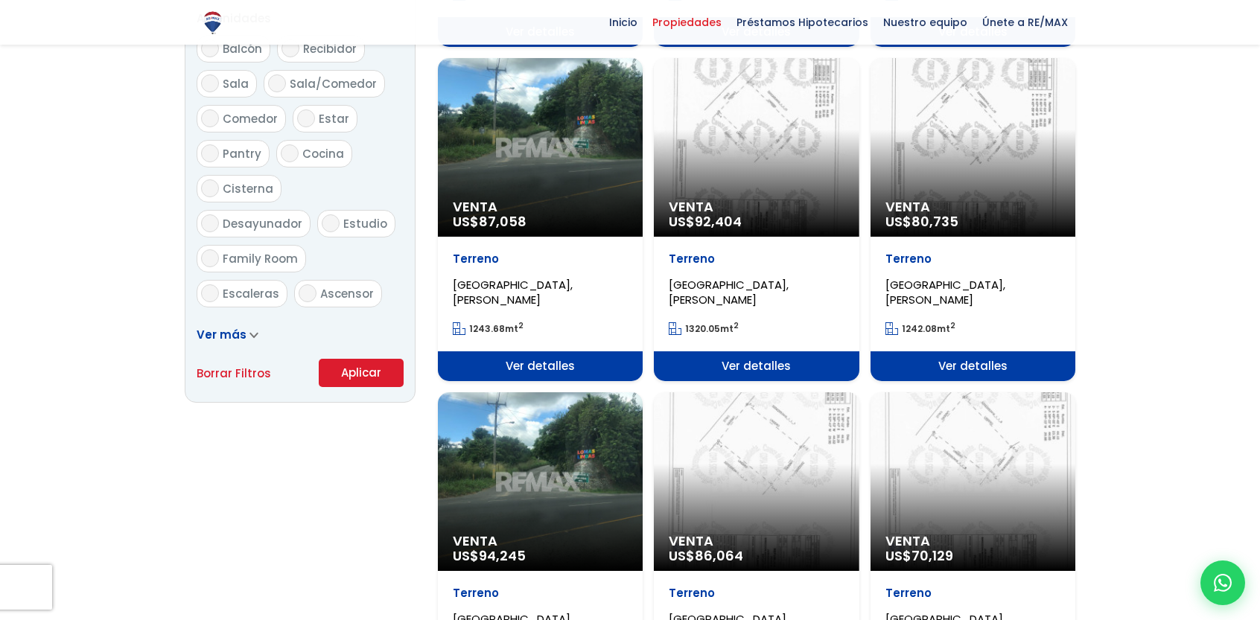
click at [354, 373] on button "Aplicar" at bounding box center [361, 373] width 85 height 28
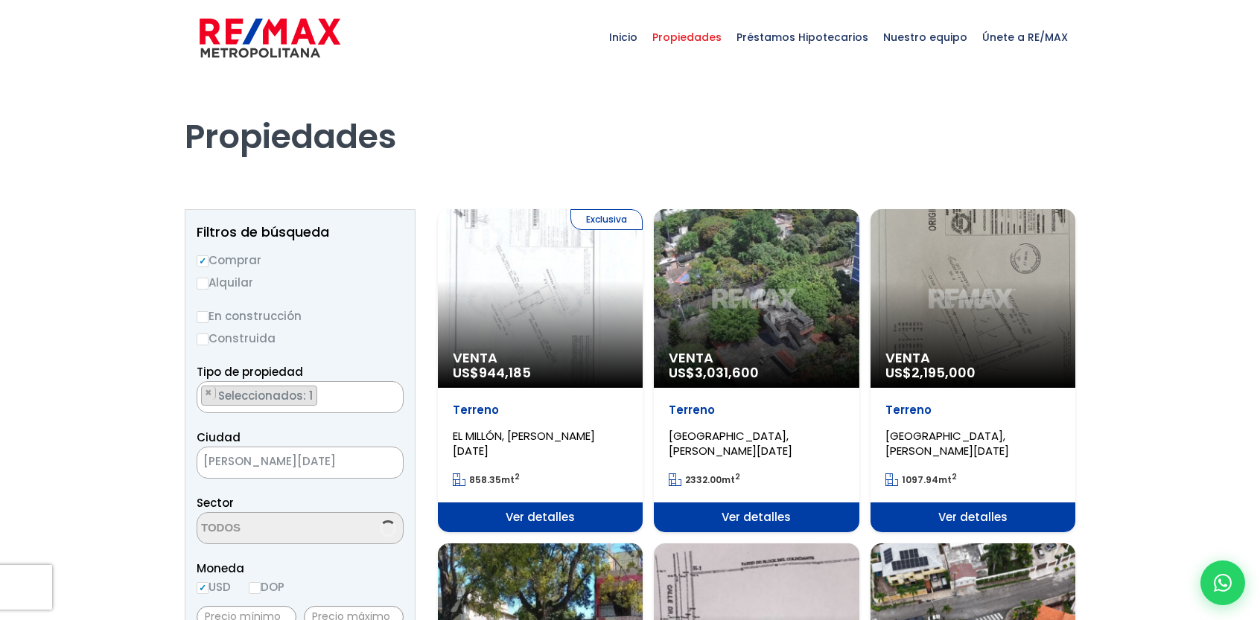
select select "150"
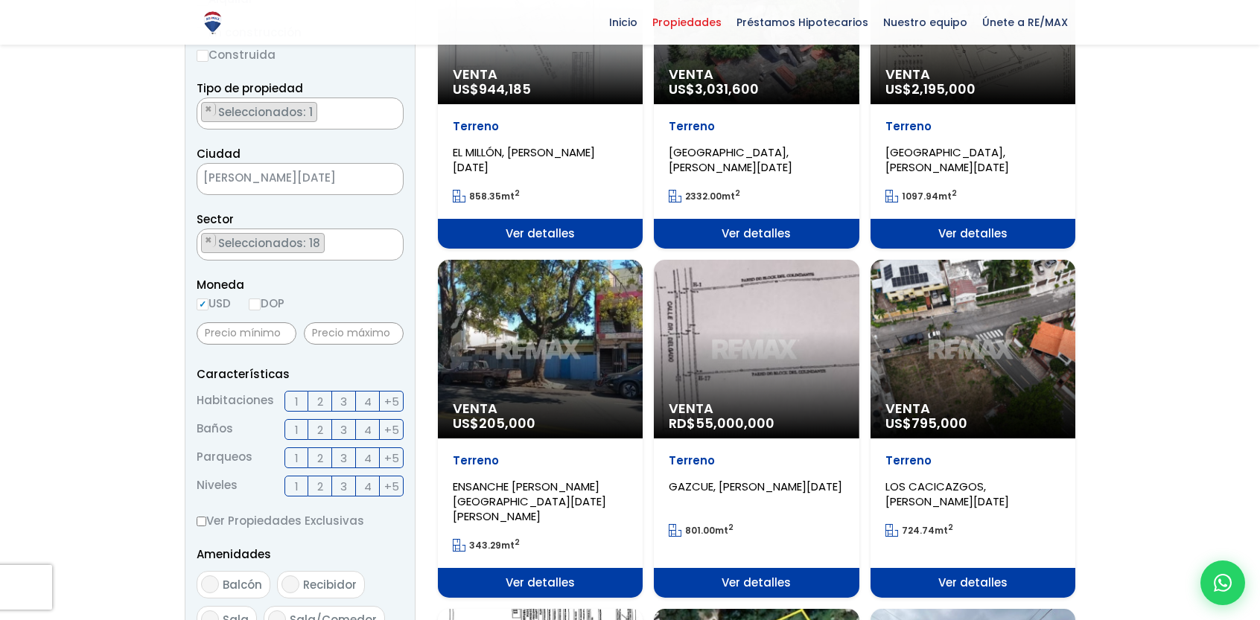
scroll to position [298, 0]
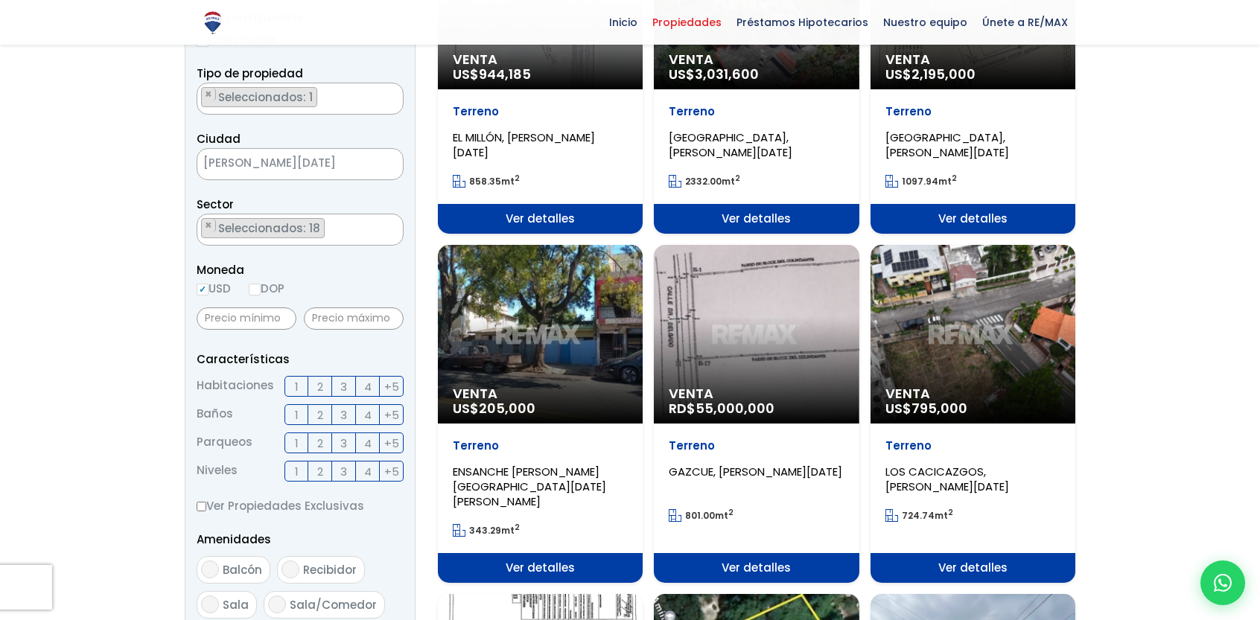
click at [759, 349] on div "Venta RD$ 55,000,000" at bounding box center [756, 334] width 205 height 179
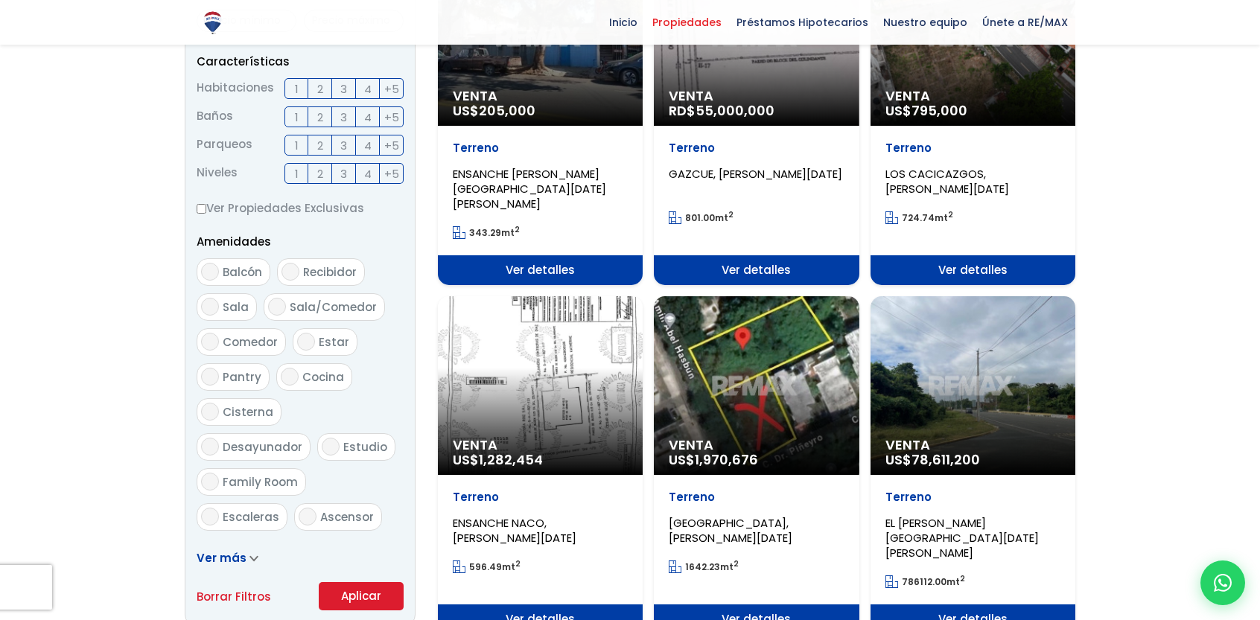
scroll to position [83, 0]
select select "150"
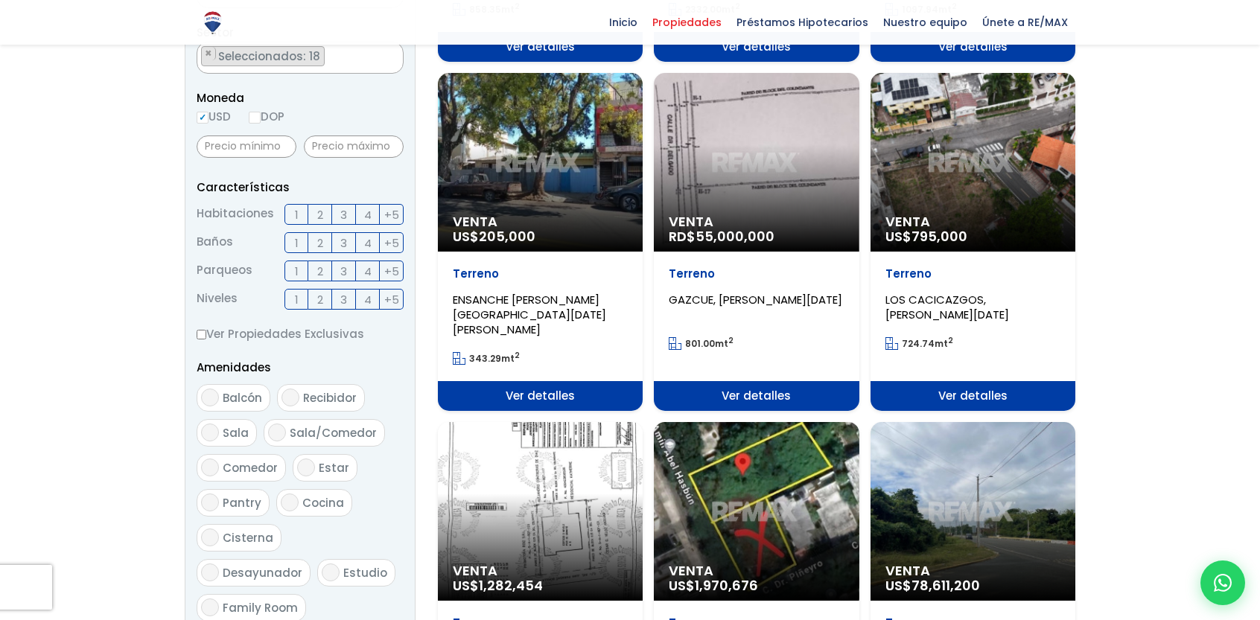
scroll to position [447, 0]
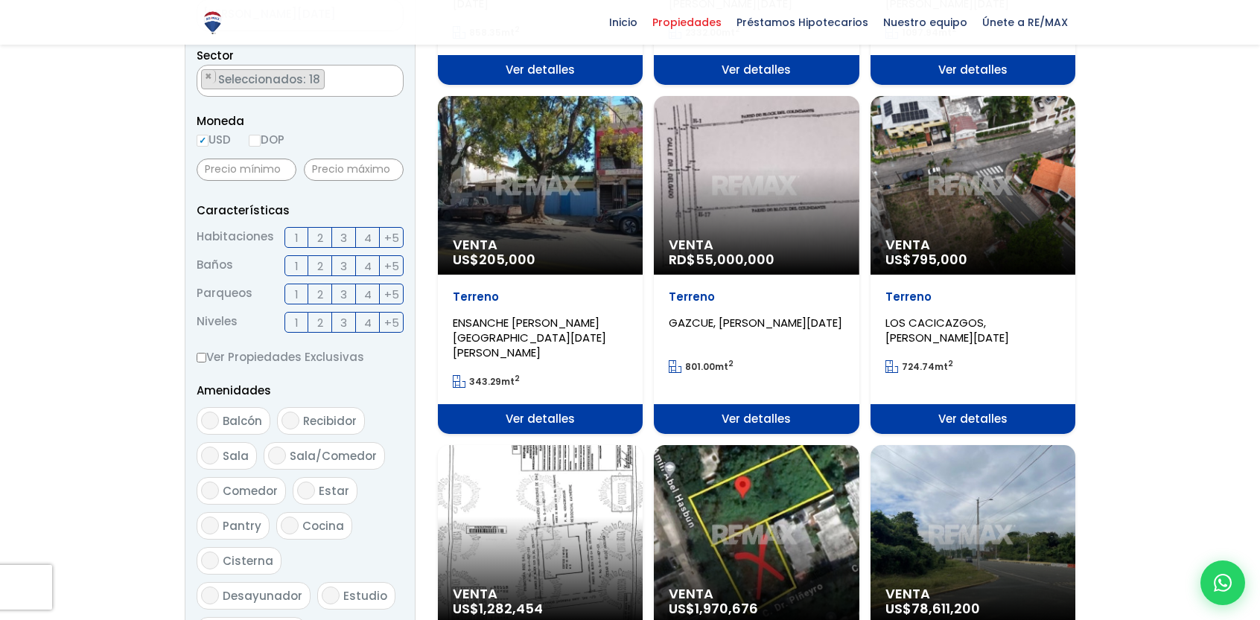
click at [987, 205] on div "Venta US$ 795,000" at bounding box center [972, 185] width 205 height 179
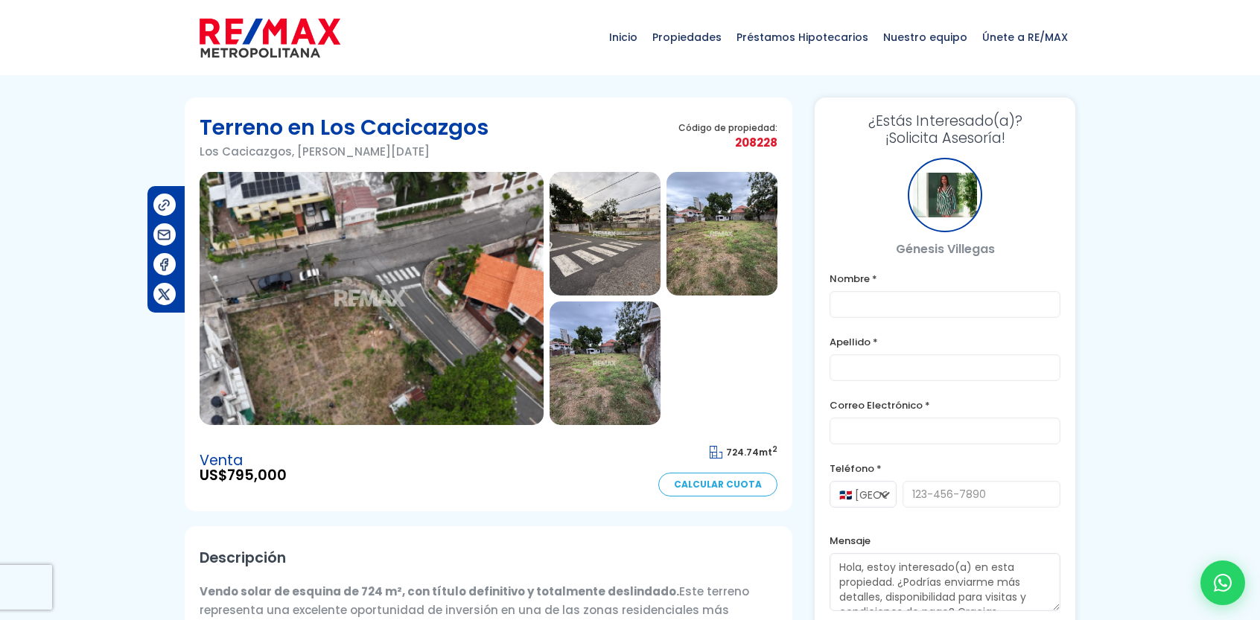
click at [349, 285] on img at bounding box center [372, 298] width 344 height 253
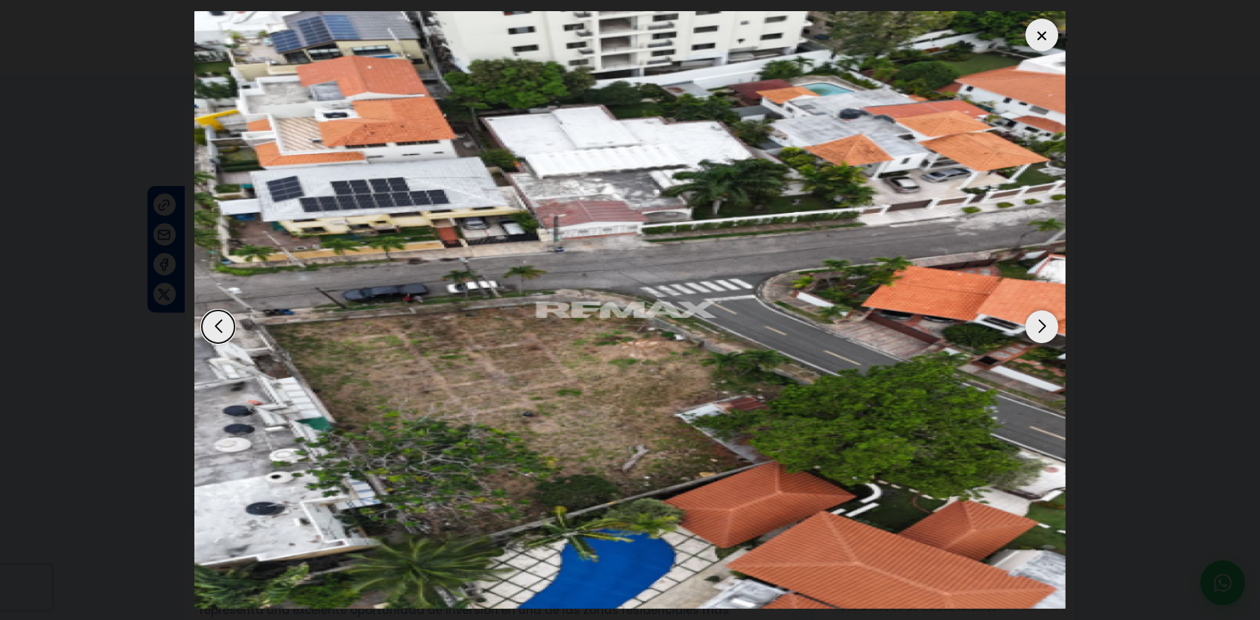
click at [1039, 325] on div "Next slide" at bounding box center [1041, 326] width 33 height 33
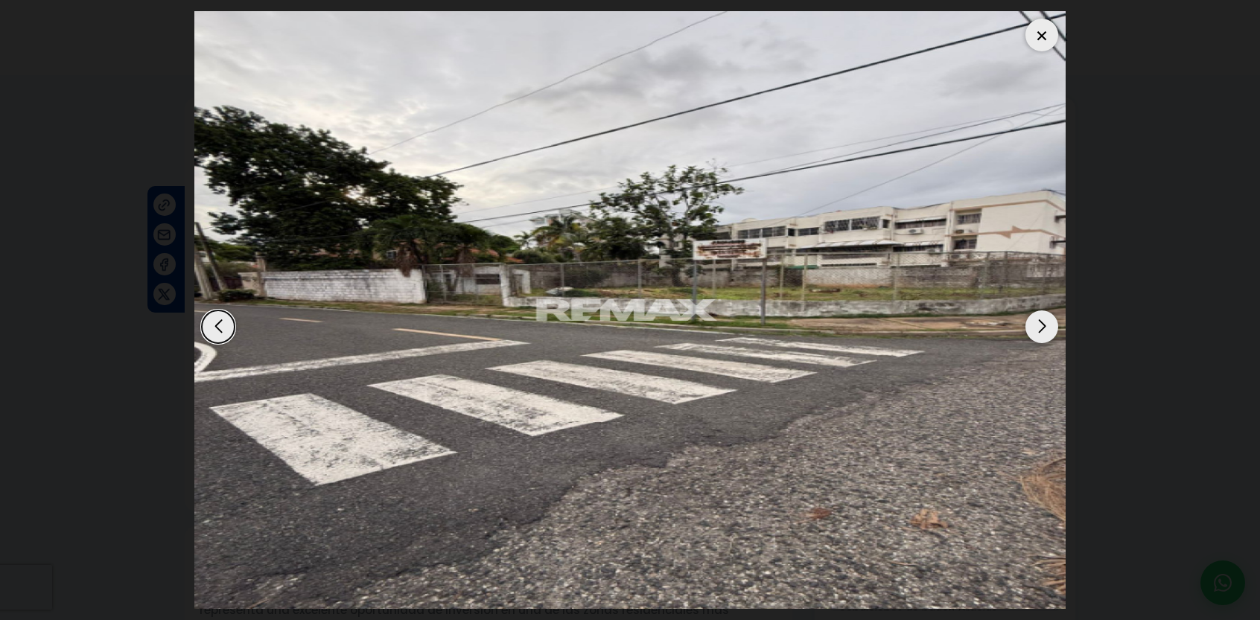
click at [1039, 325] on div "Next slide" at bounding box center [1041, 326] width 33 height 33
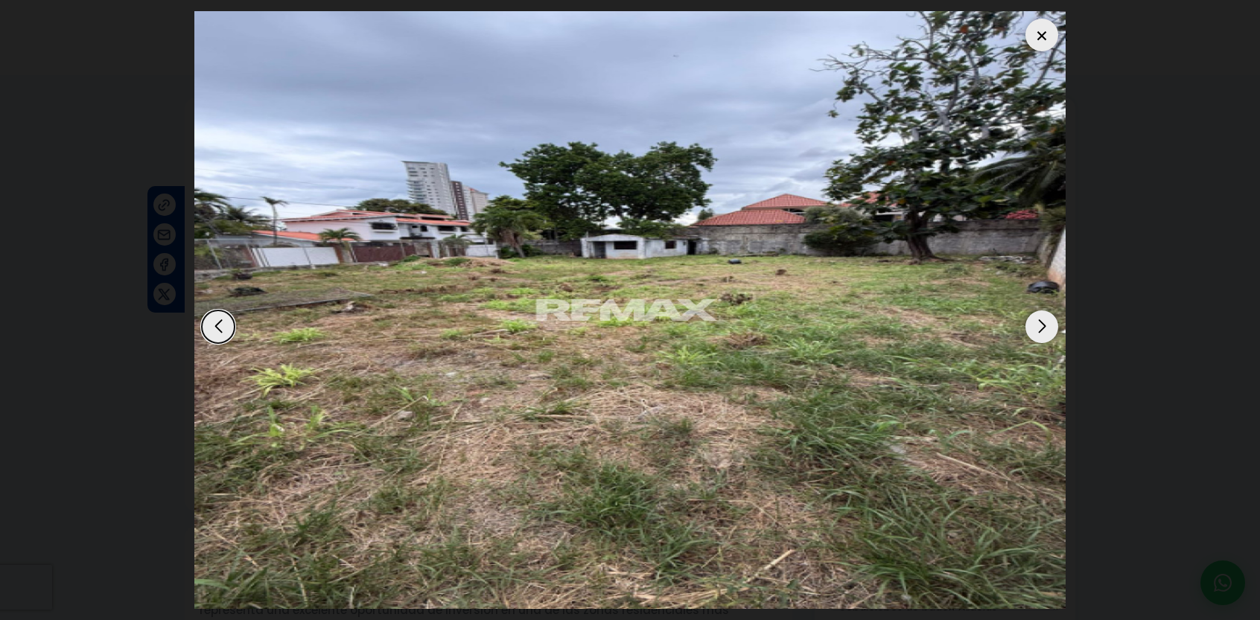
click at [1039, 325] on div "Next slide" at bounding box center [1041, 326] width 33 height 33
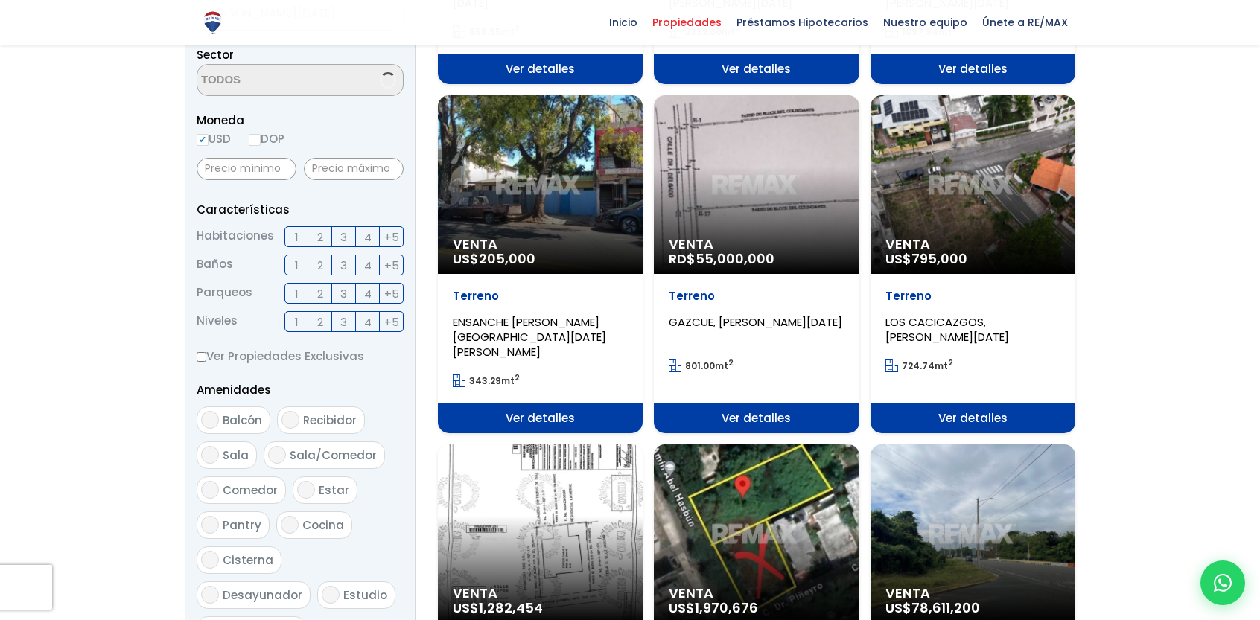
select select "150"
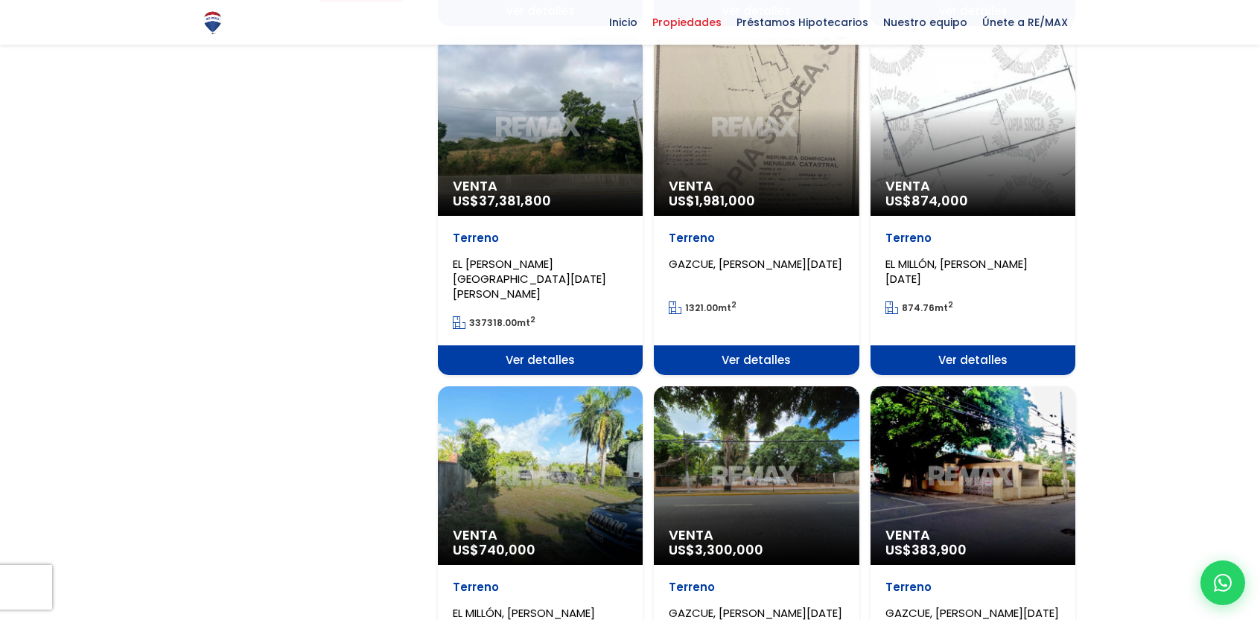
scroll to position [1266, 0]
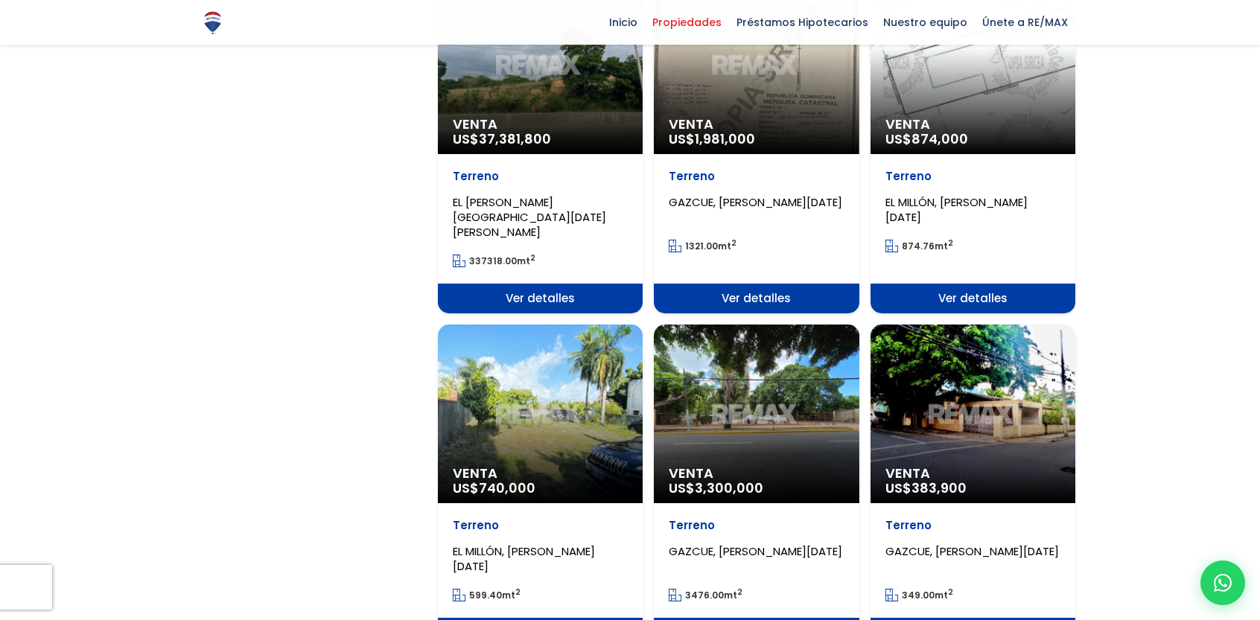
click at [557, 352] on div "Venta US$ 740,000" at bounding box center [540, 414] width 205 height 179
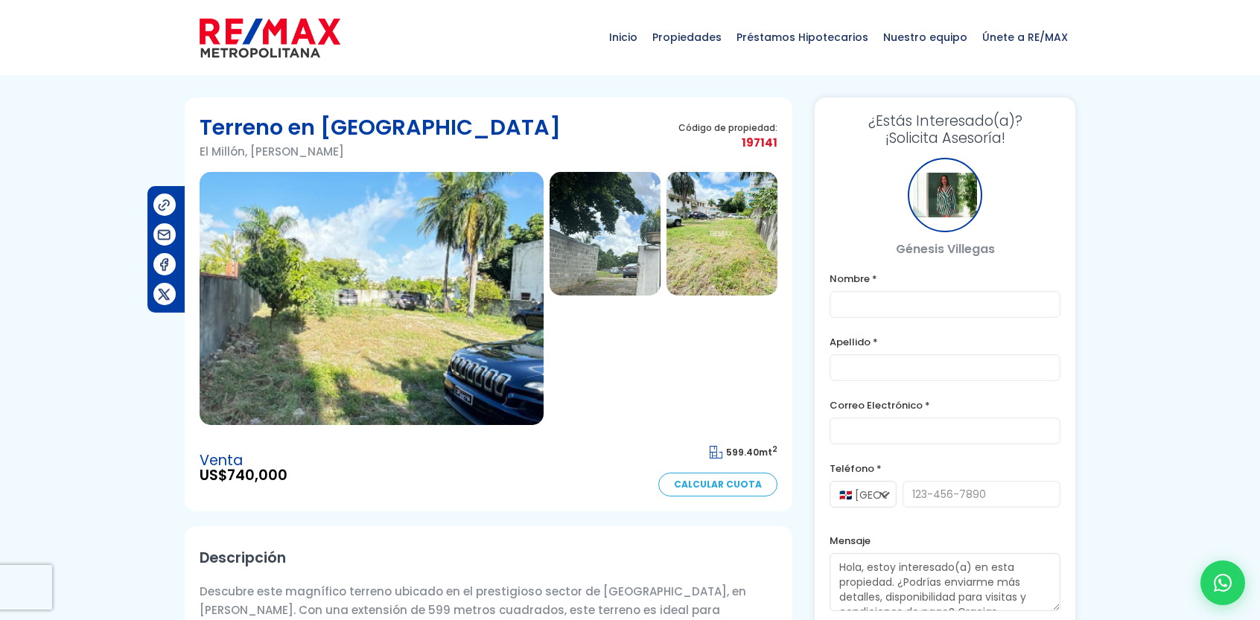
click at [398, 302] on img at bounding box center [372, 298] width 344 height 253
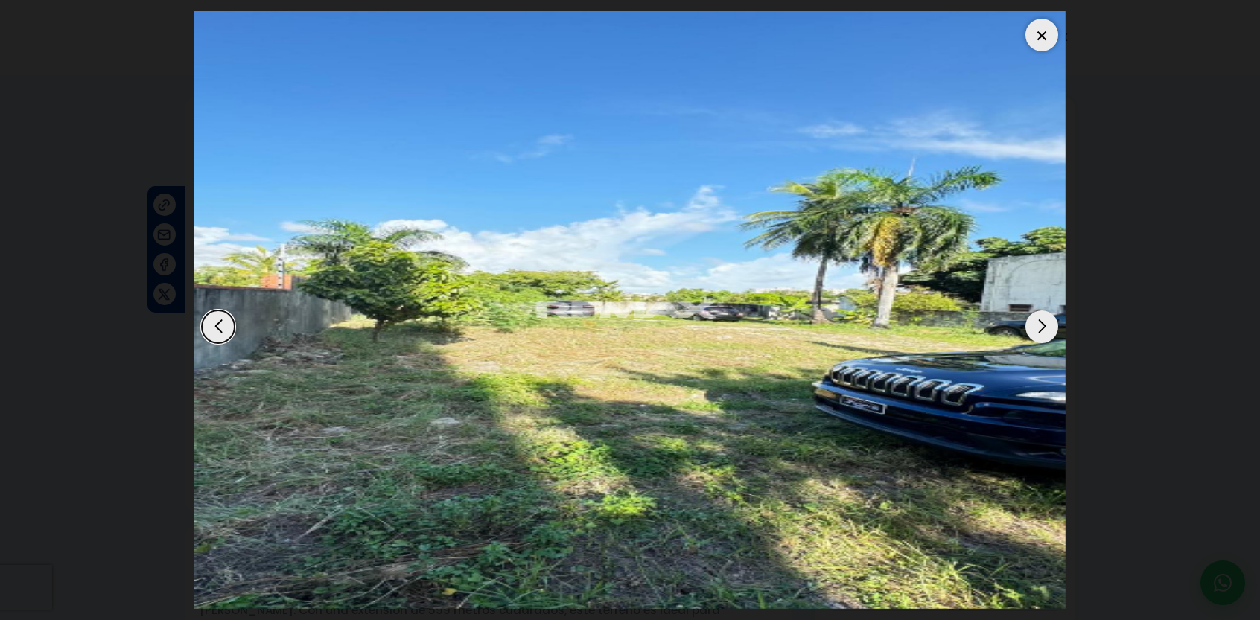
click at [1027, 334] on img "1 / 3" at bounding box center [629, 310] width 871 height 598
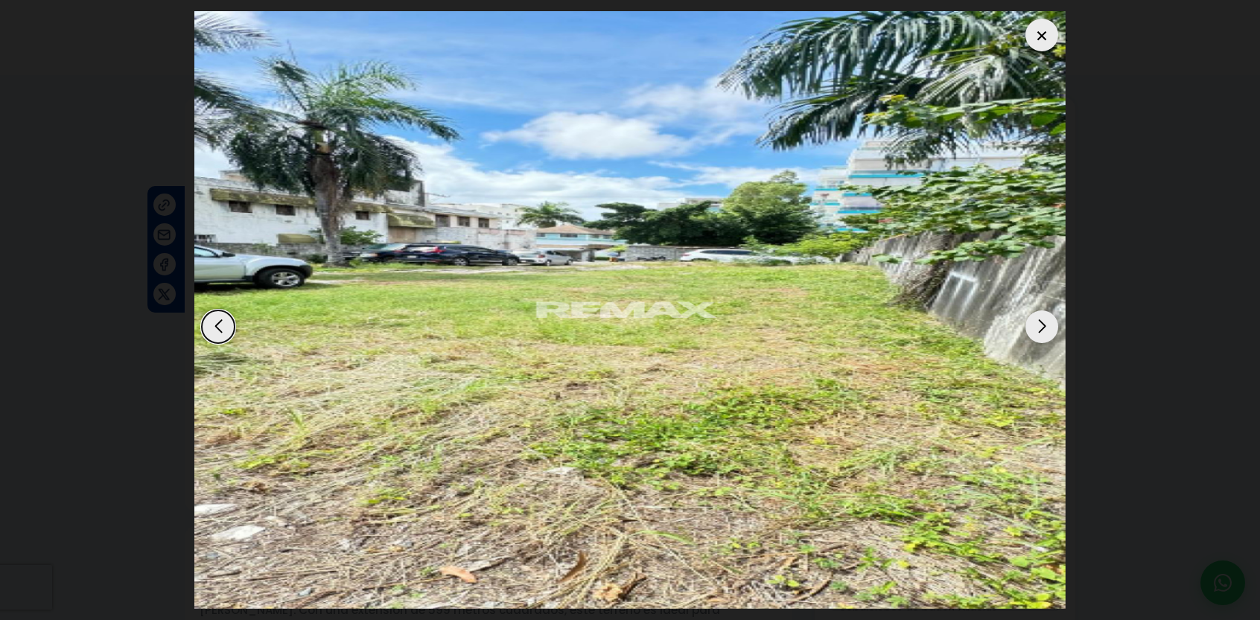
click at [1042, 326] on div "Next slide" at bounding box center [1041, 326] width 33 height 33
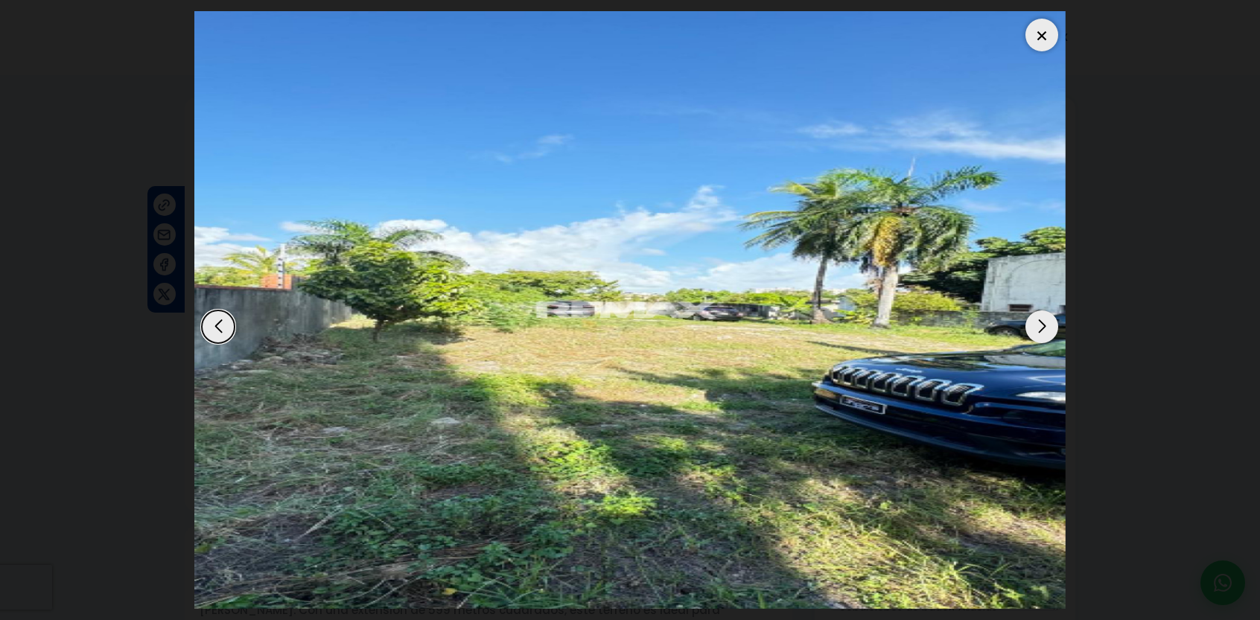
click at [1042, 326] on div "Next slide" at bounding box center [1041, 326] width 33 height 33
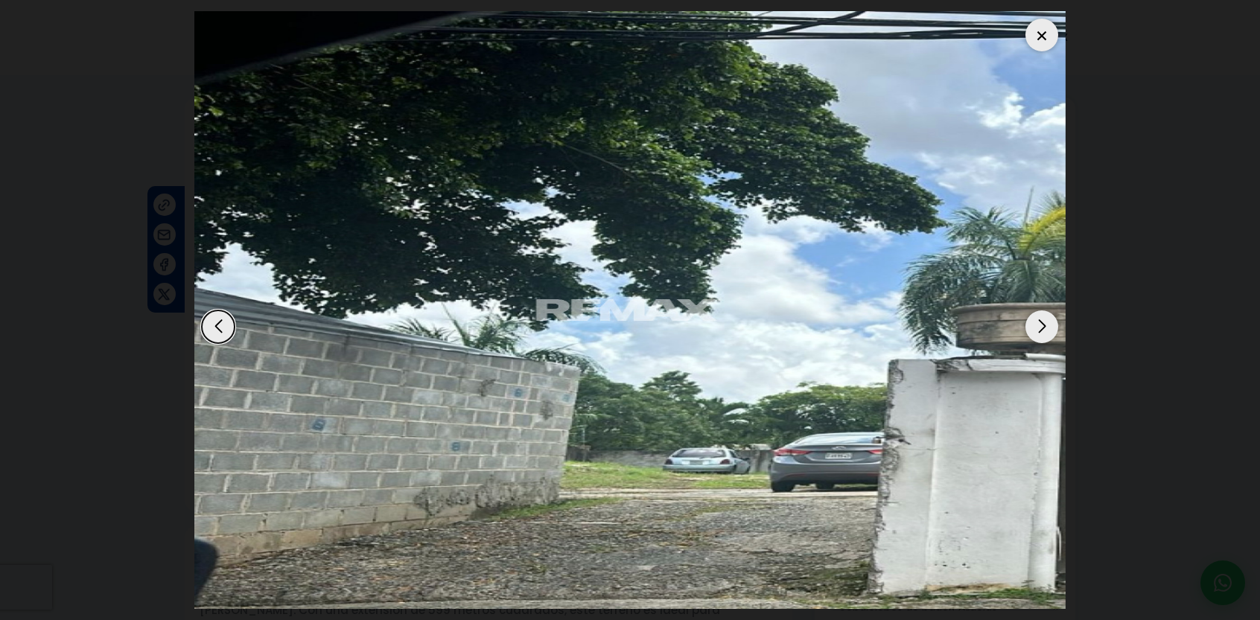
click at [1042, 326] on div "Next slide" at bounding box center [1041, 326] width 33 height 33
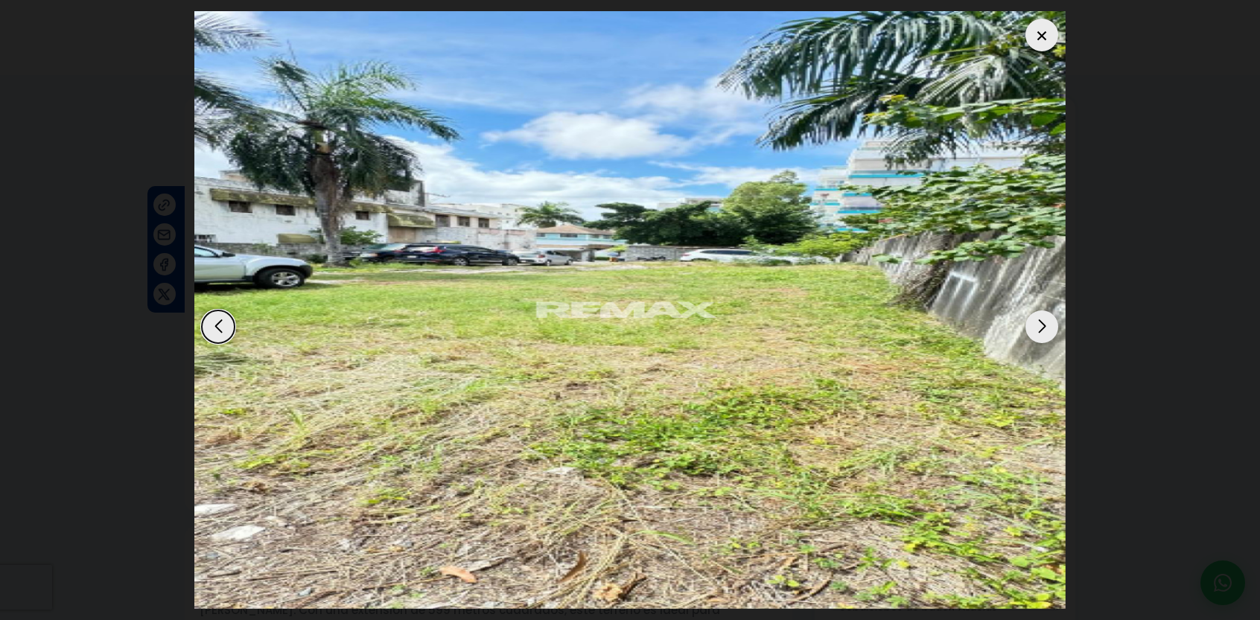
click at [1036, 39] on div at bounding box center [1041, 35] width 33 height 33
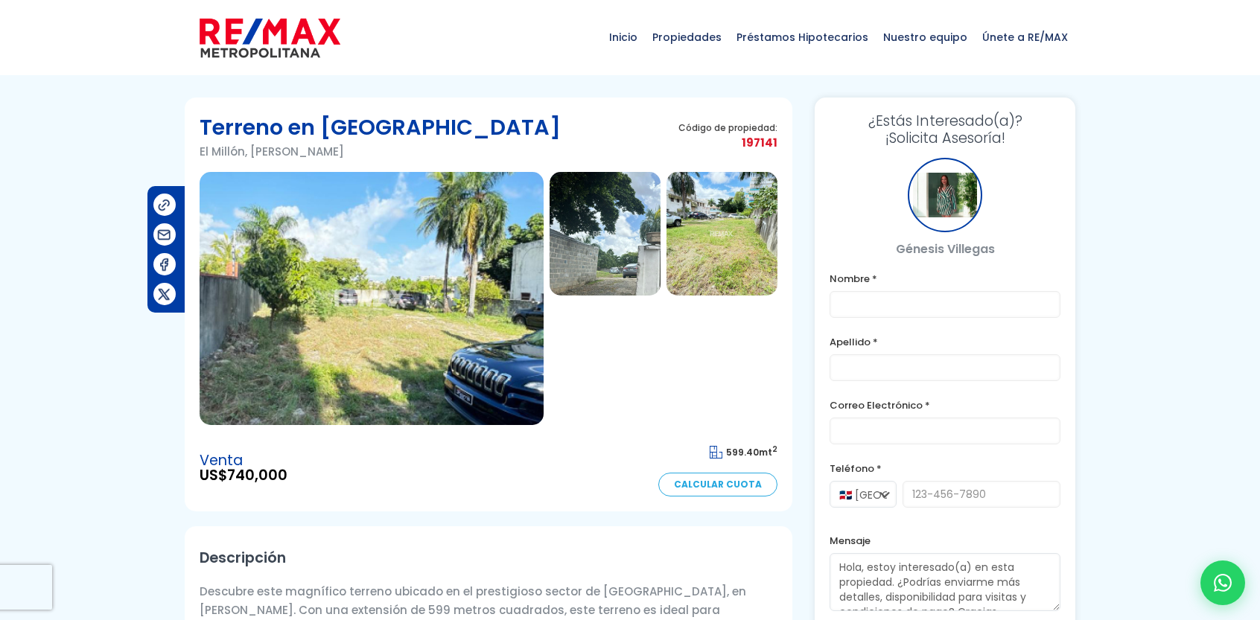
click at [387, 265] on img at bounding box center [372, 298] width 344 height 253
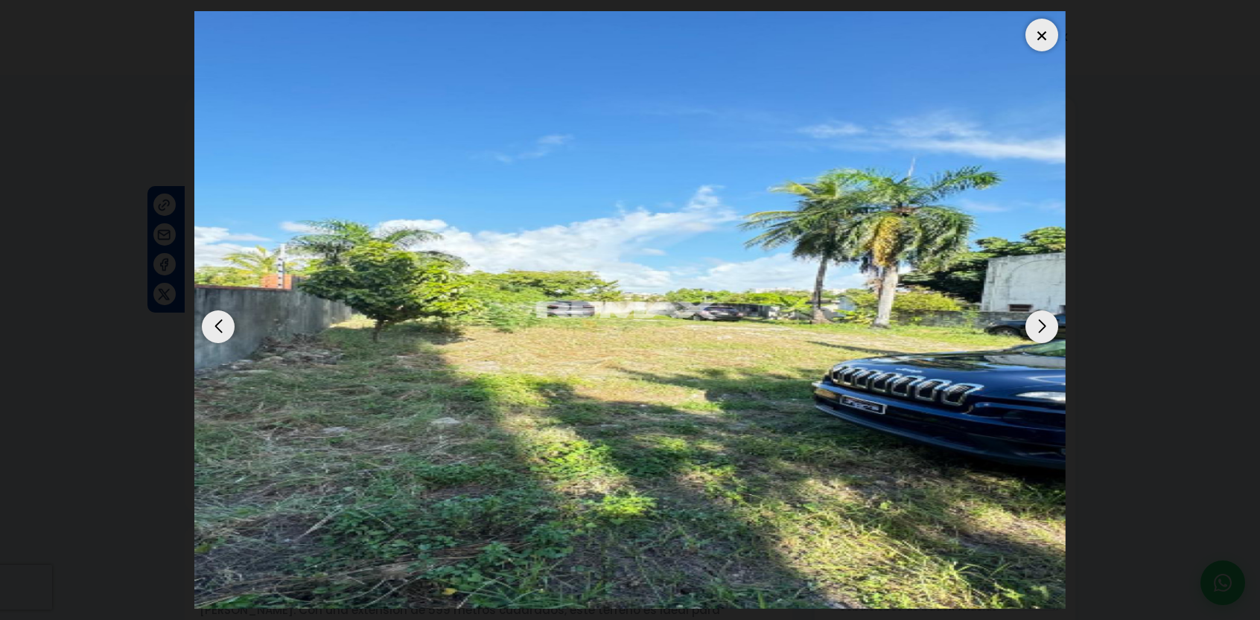
click at [1045, 322] on div "Next slide" at bounding box center [1041, 326] width 33 height 33
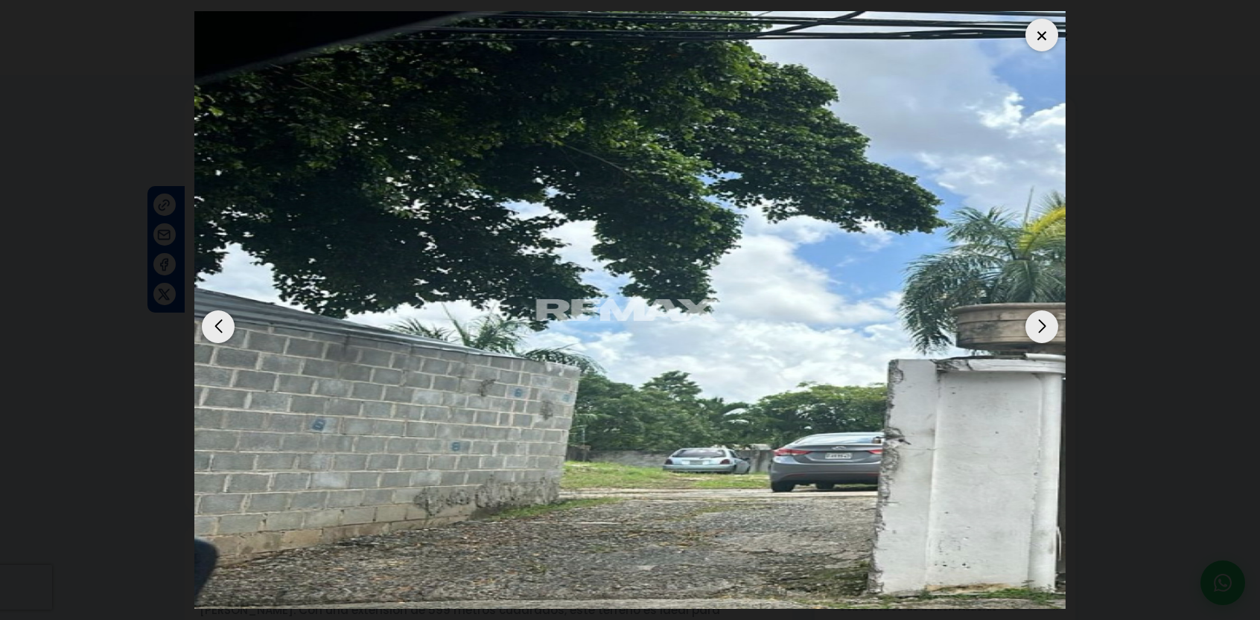
click at [1045, 322] on div "Next slide" at bounding box center [1041, 326] width 33 height 33
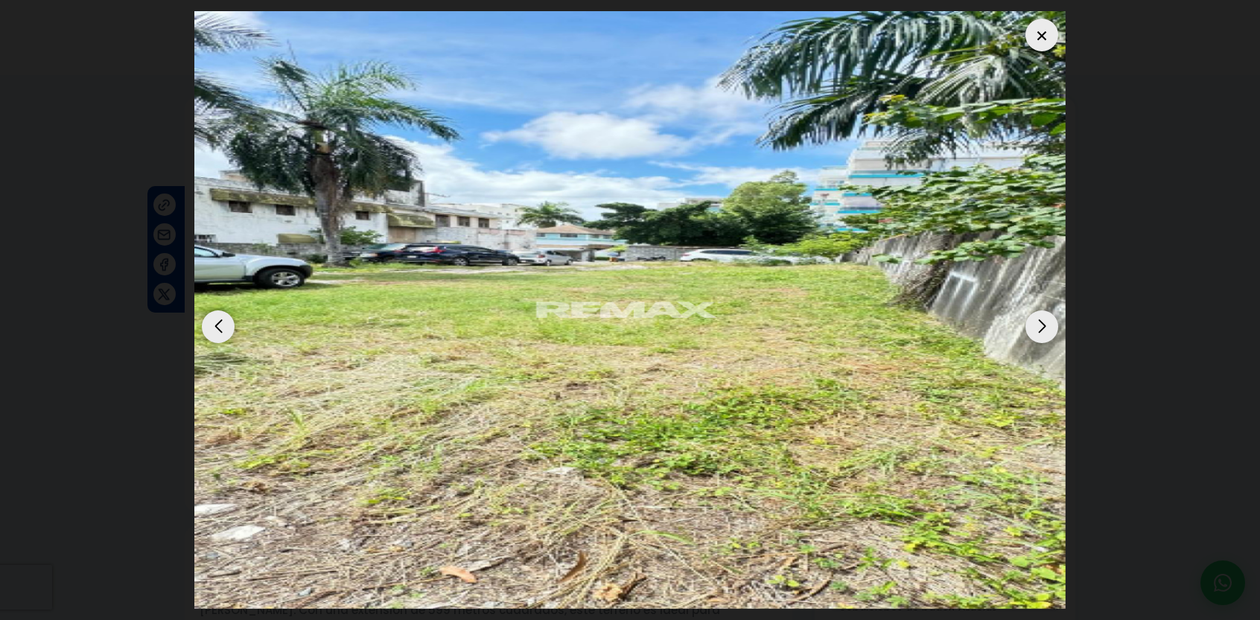
click at [1046, 328] on div "Next slide" at bounding box center [1041, 326] width 33 height 33
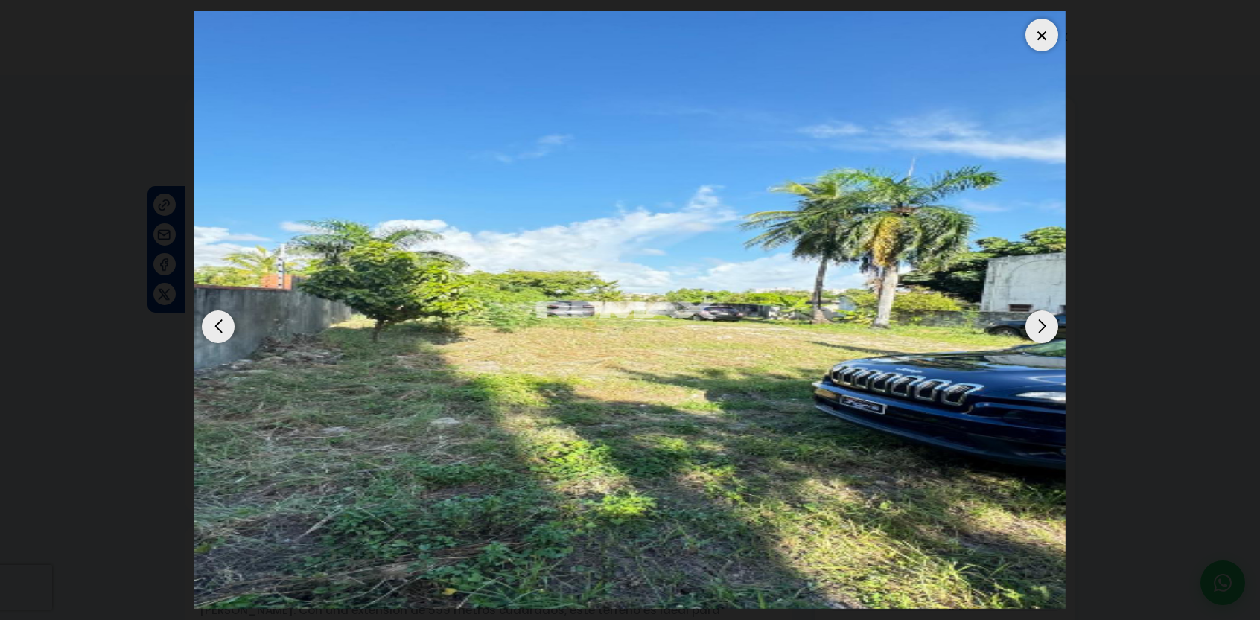
click at [1046, 328] on div "Next slide" at bounding box center [1041, 326] width 33 height 33
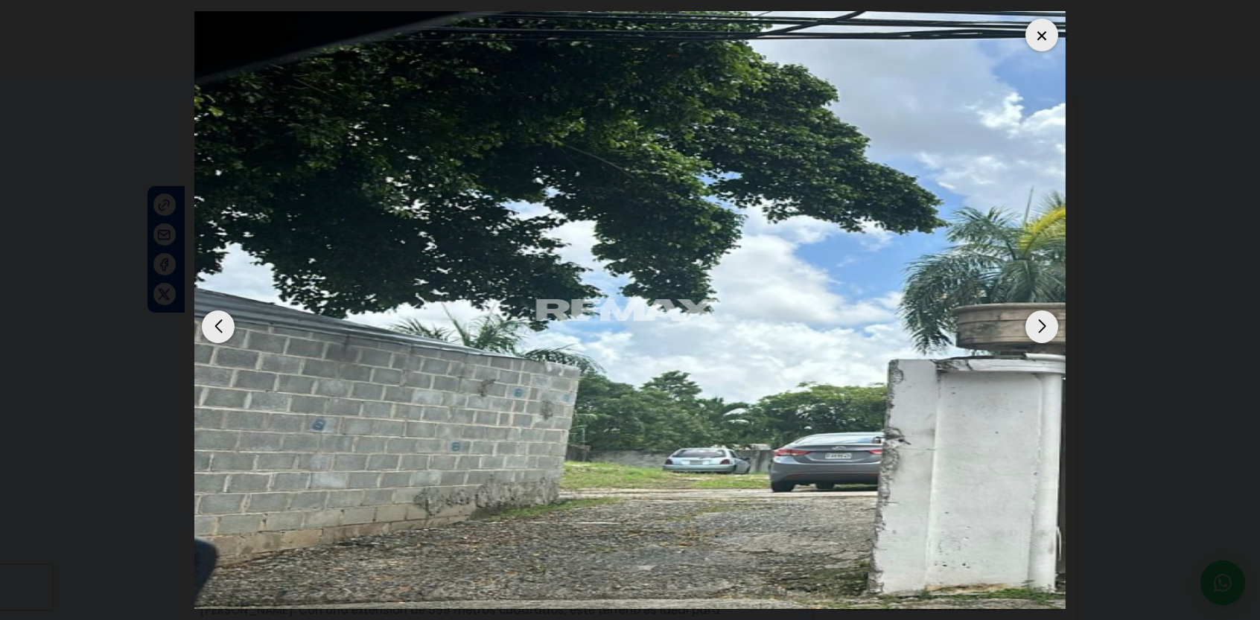
click at [1046, 328] on div "Next slide" at bounding box center [1041, 326] width 33 height 33
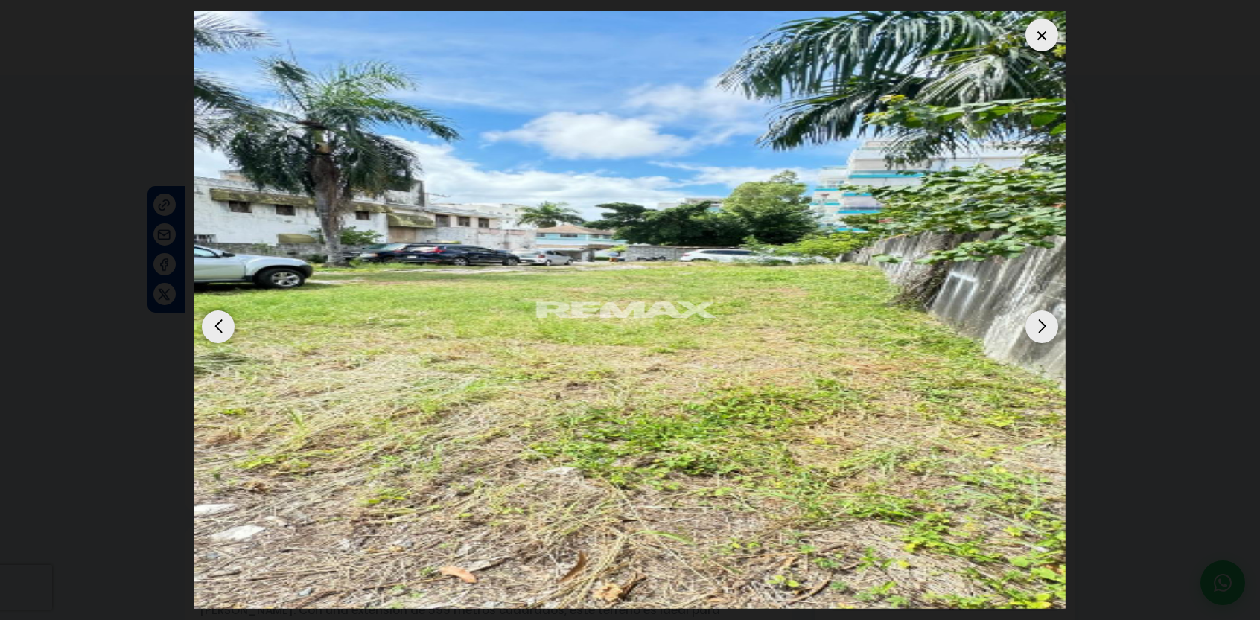
click at [1039, 38] on div at bounding box center [1041, 35] width 33 height 33
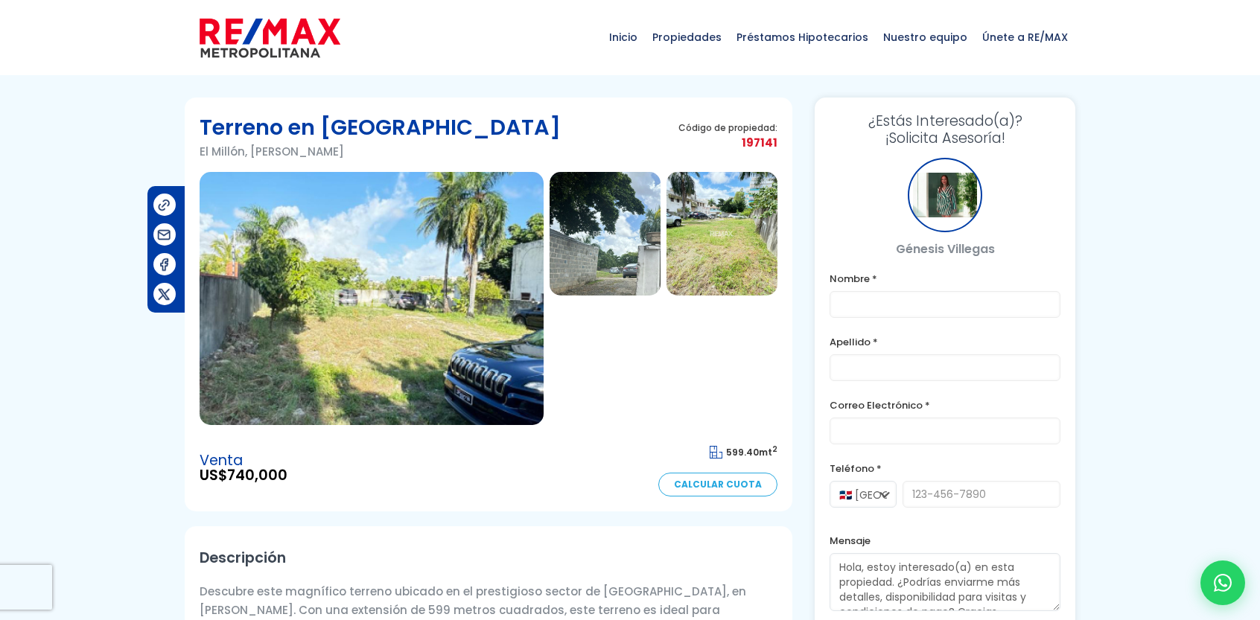
click at [628, 233] on img at bounding box center [604, 234] width 111 height 124
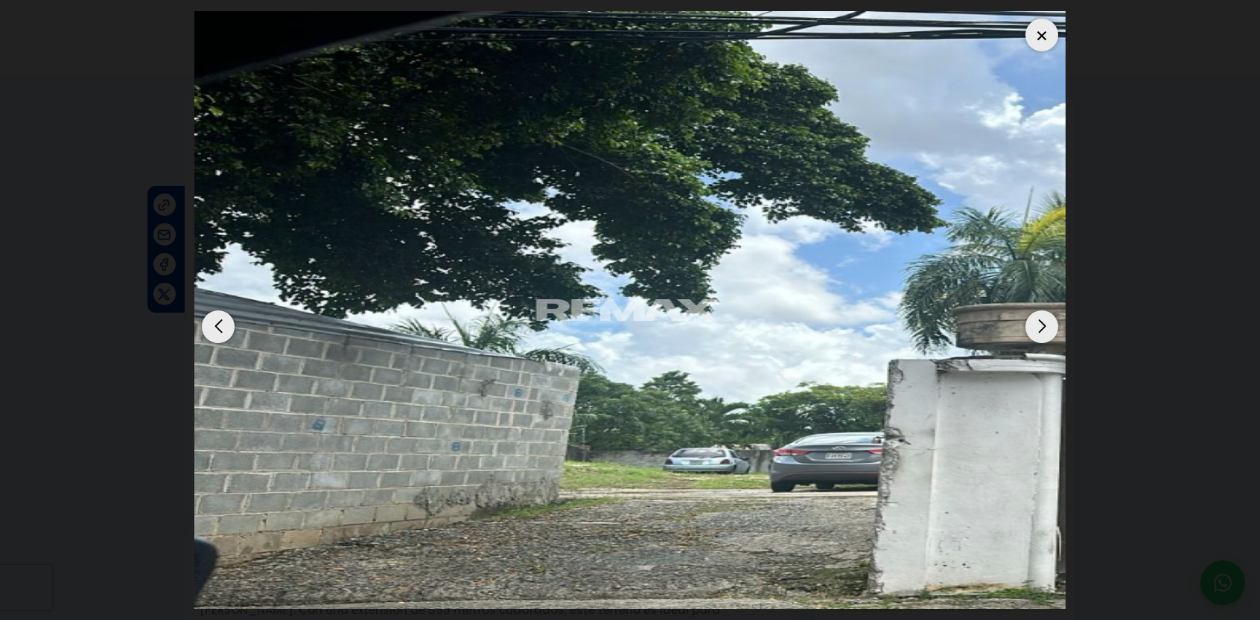
click at [1039, 320] on div "Next slide" at bounding box center [1041, 326] width 33 height 33
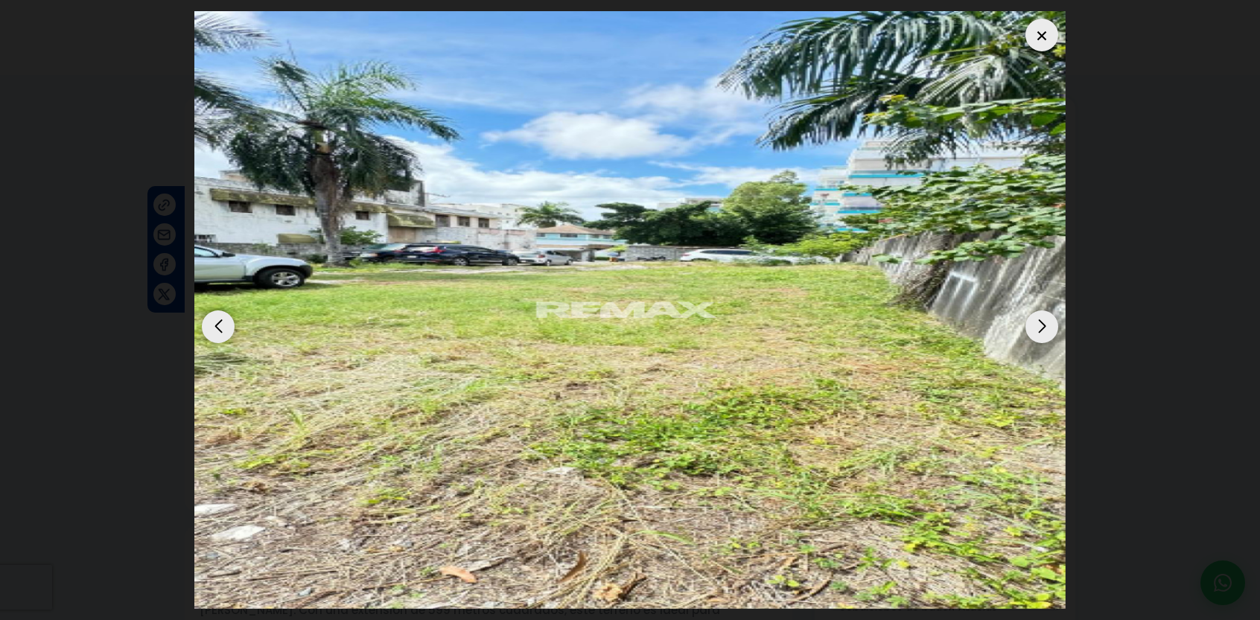
click at [1039, 320] on div "Next slide" at bounding box center [1041, 326] width 33 height 33
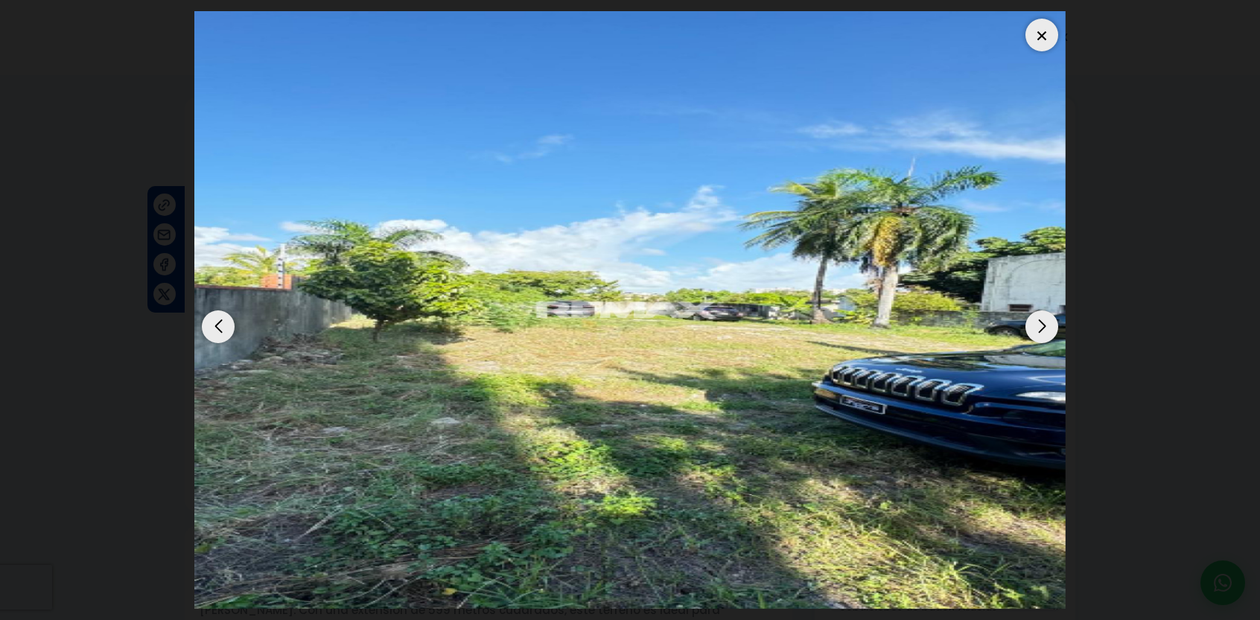
click at [1034, 320] on div "Next slide" at bounding box center [1041, 326] width 33 height 33
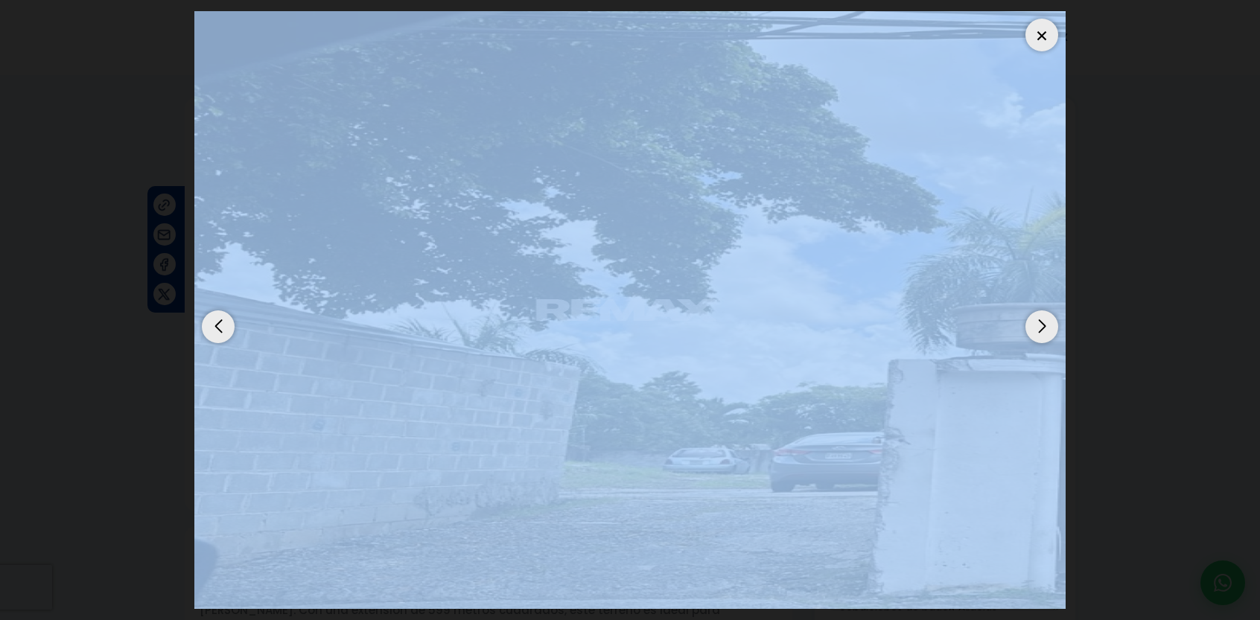
click at [1034, 320] on div "Next slide" at bounding box center [1041, 326] width 33 height 33
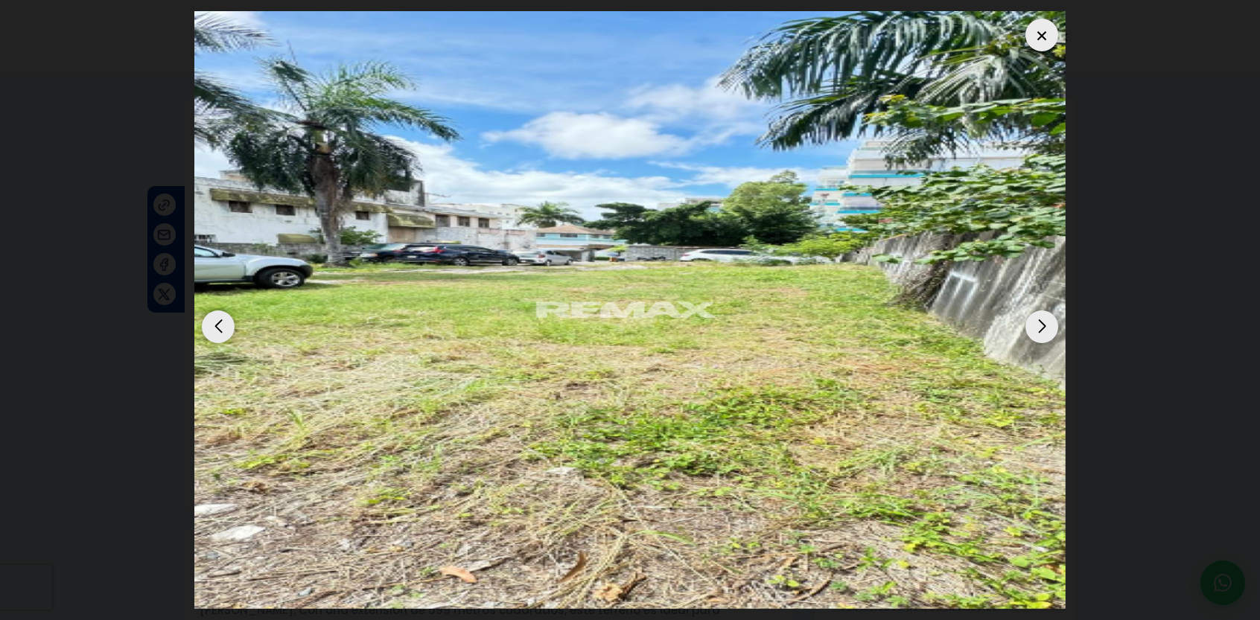
click at [1040, 42] on div at bounding box center [1041, 35] width 33 height 33
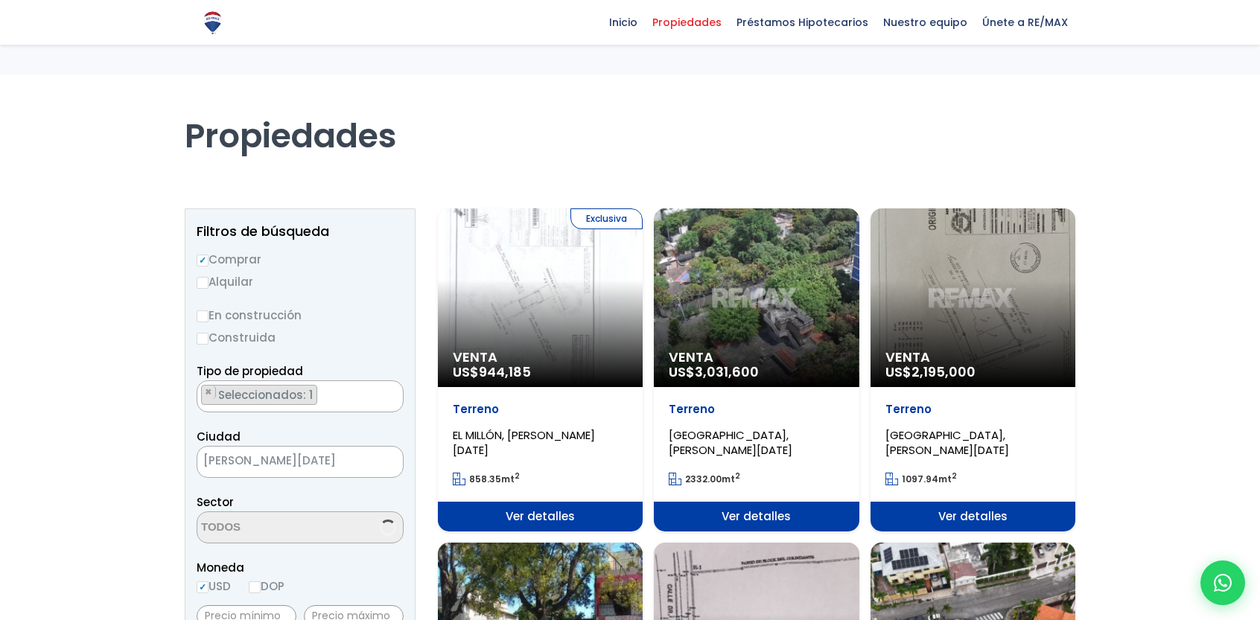
scroll to position [1266, 0]
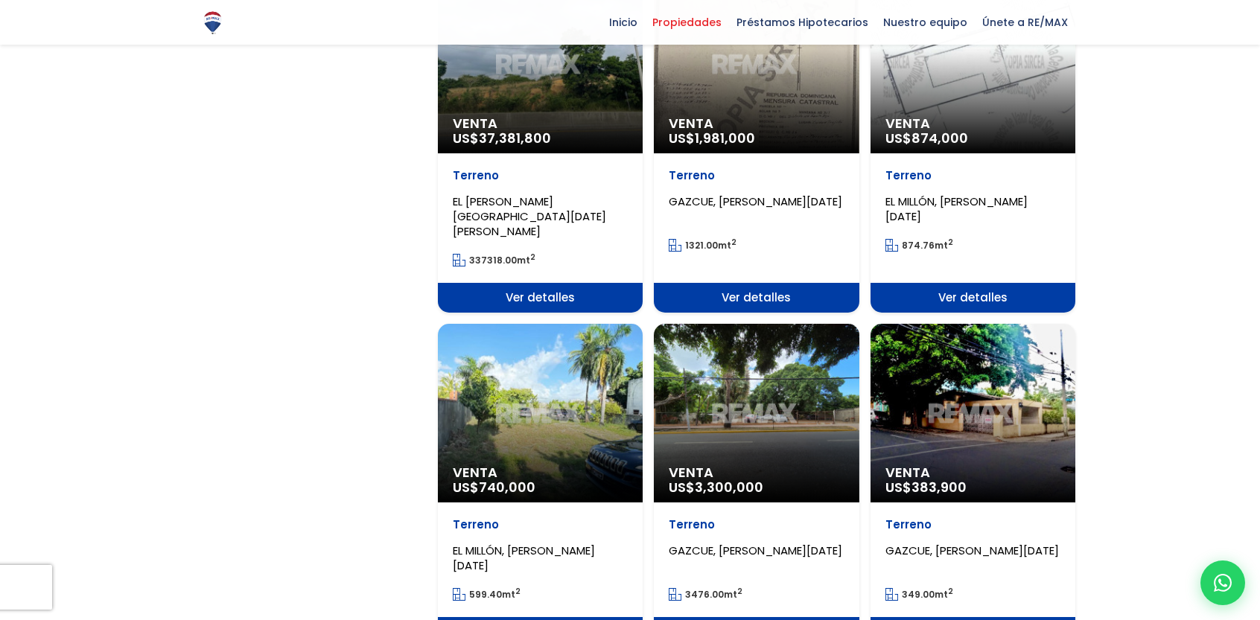
select select "150"
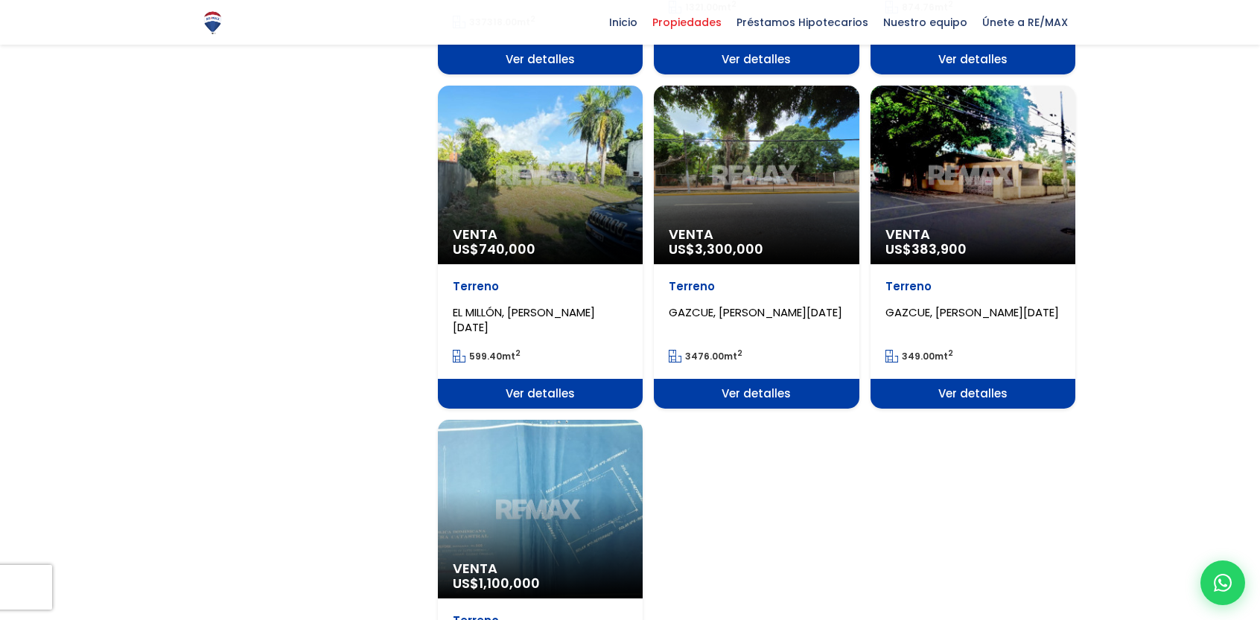
scroll to position [1490, 0]
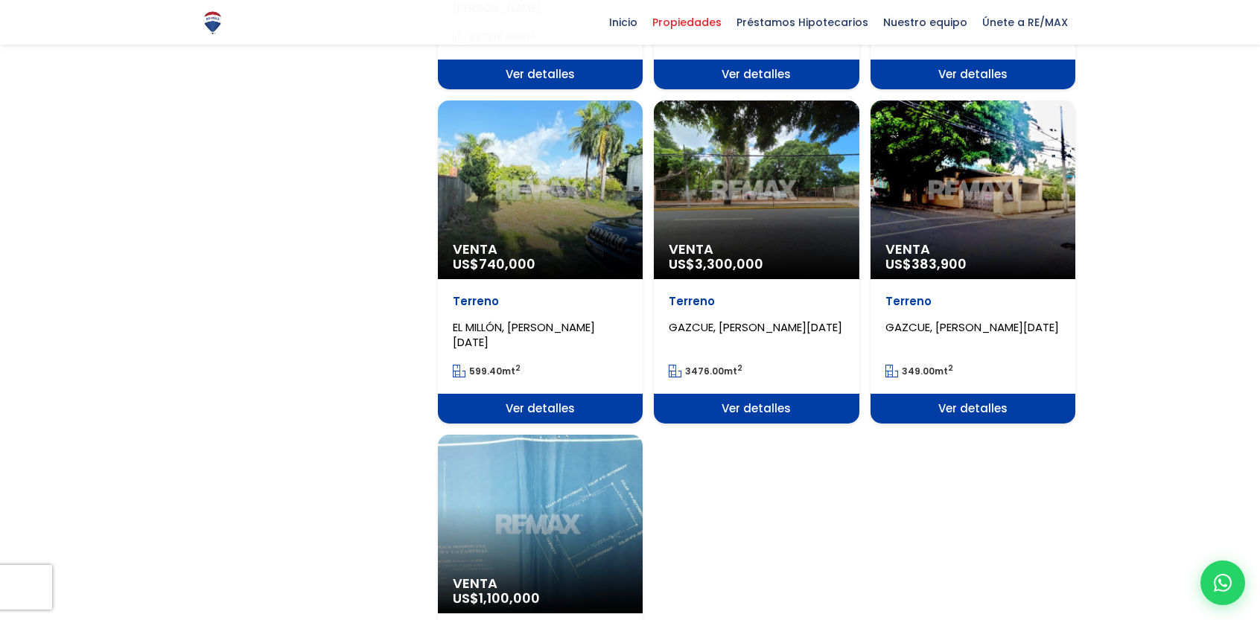
click at [1013, 138] on div "Venta US$ 383,900" at bounding box center [972, 190] width 205 height 179
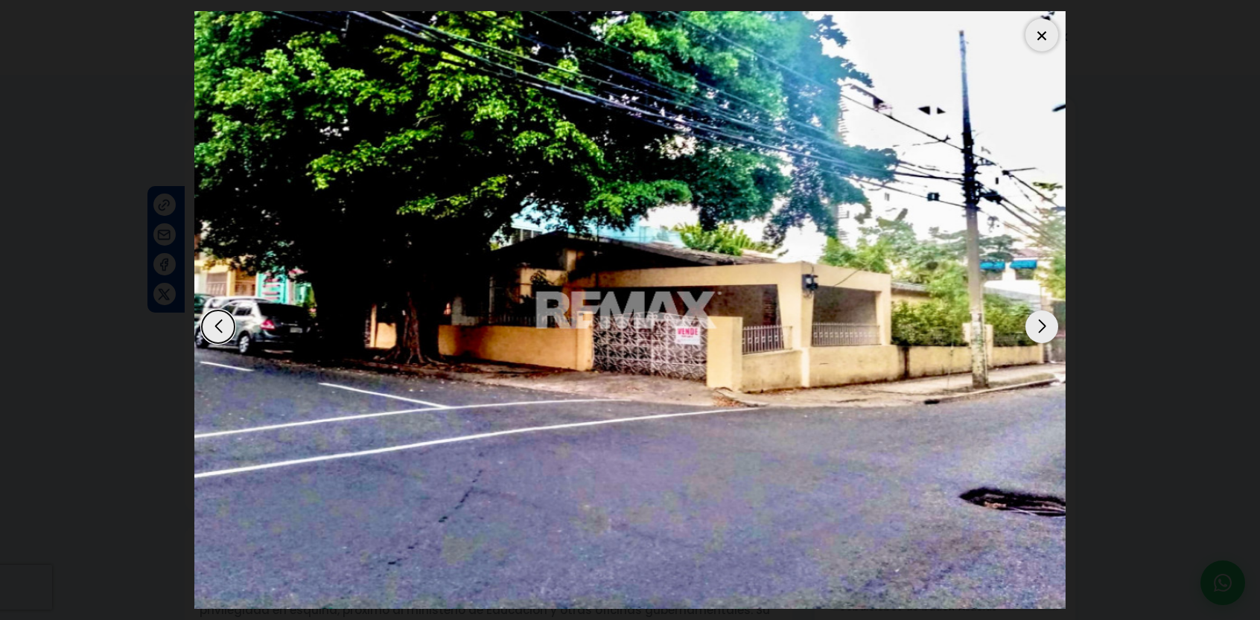
click at [1040, 325] on div "Next slide" at bounding box center [1041, 326] width 33 height 33
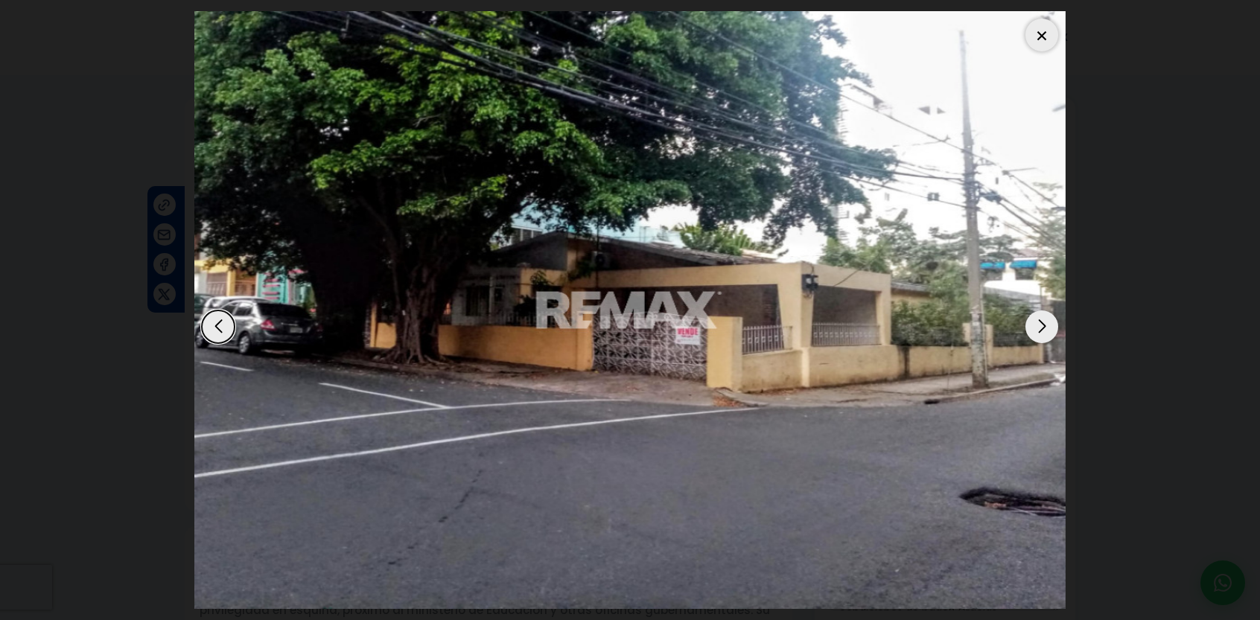
click at [1040, 325] on div "Next slide" at bounding box center [1041, 326] width 33 height 33
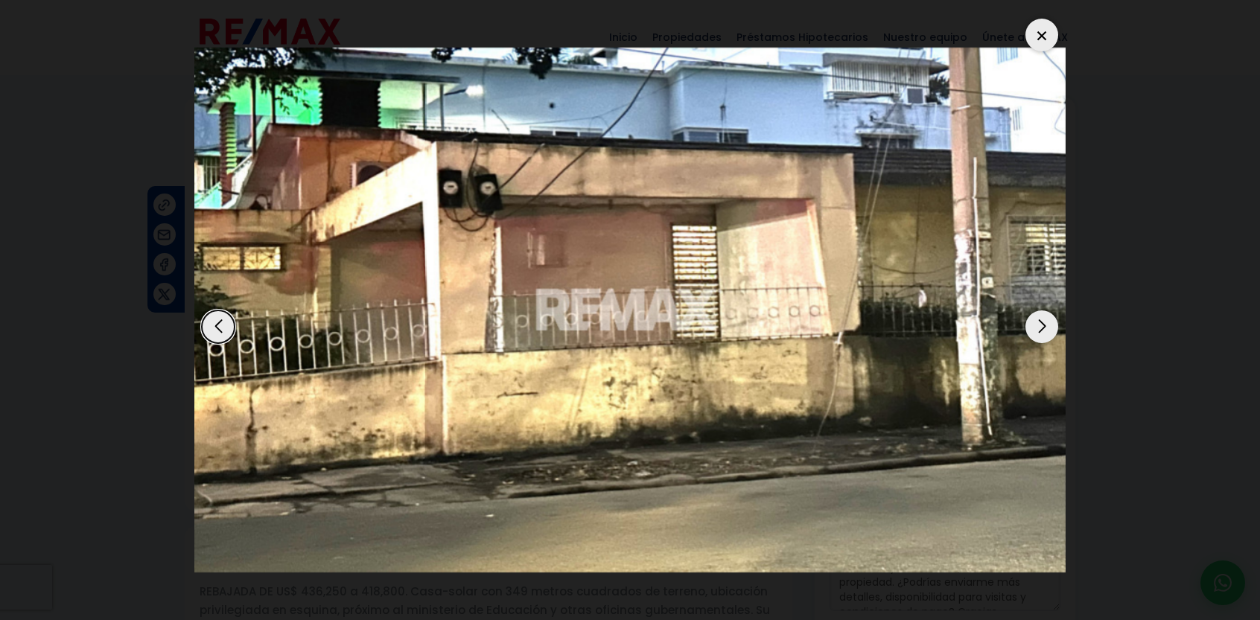
click at [1034, 41] on div at bounding box center [1041, 35] width 33 height 33
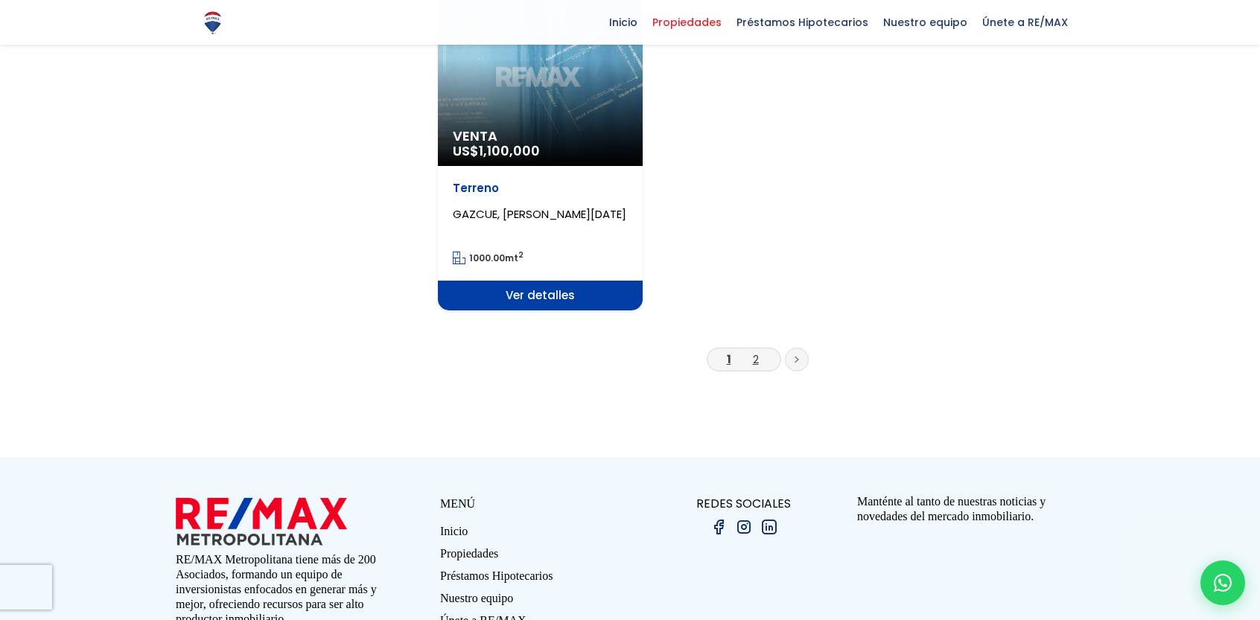
select select "150"
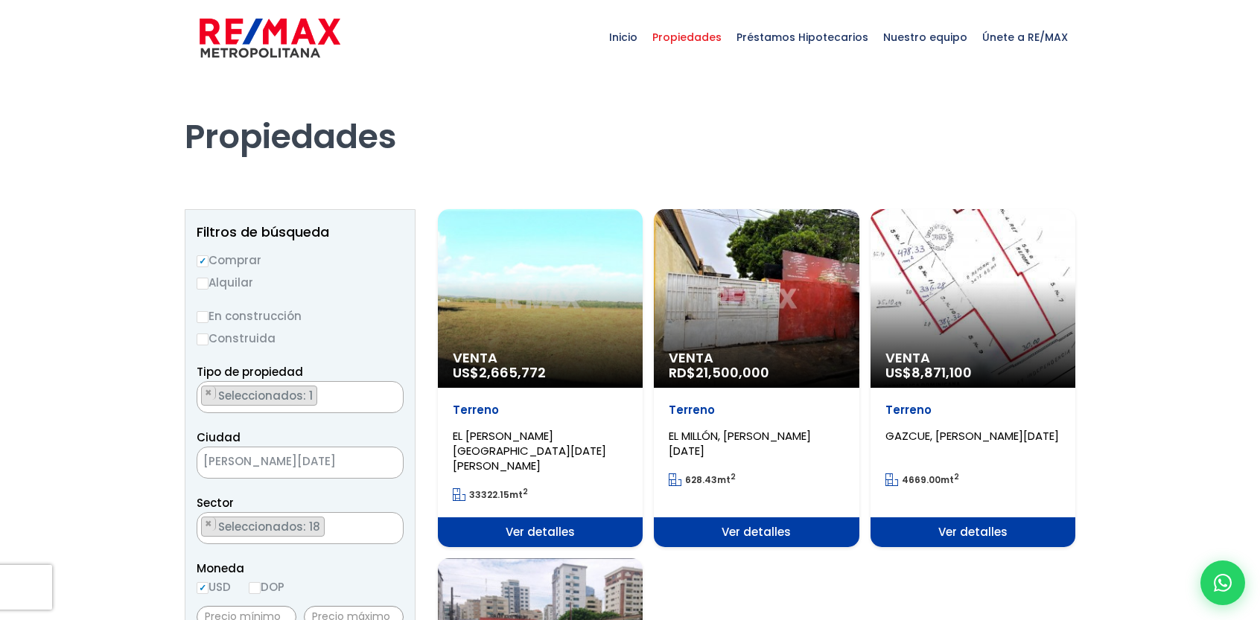
select select "150"
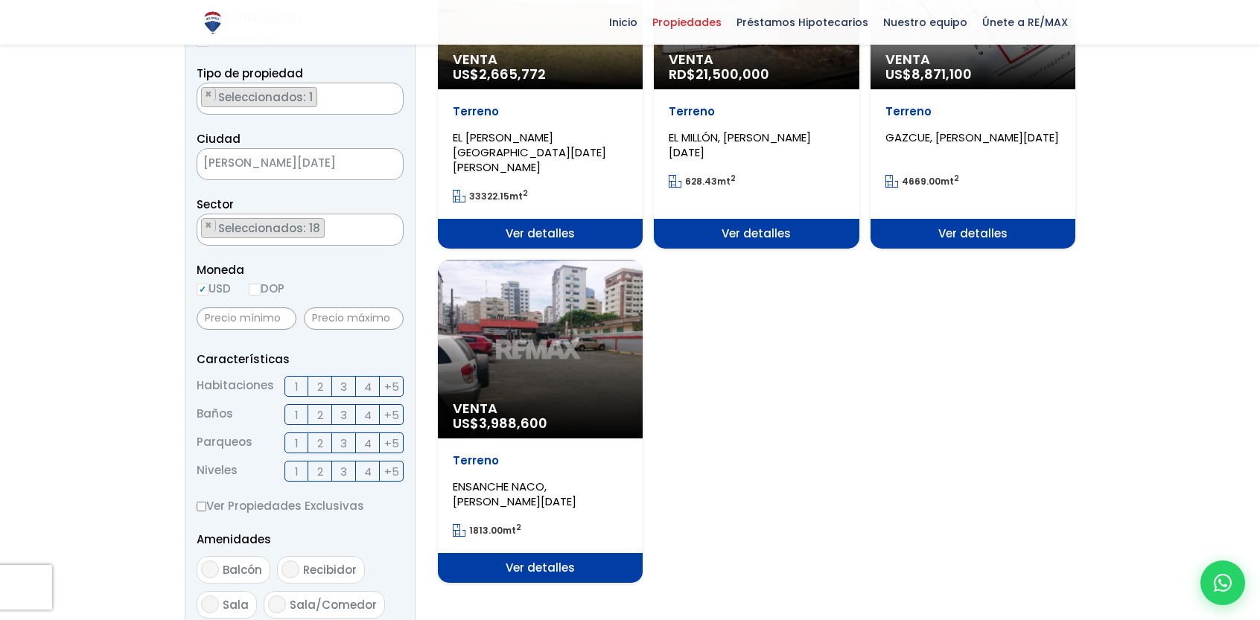
scroll to position [149, 0]
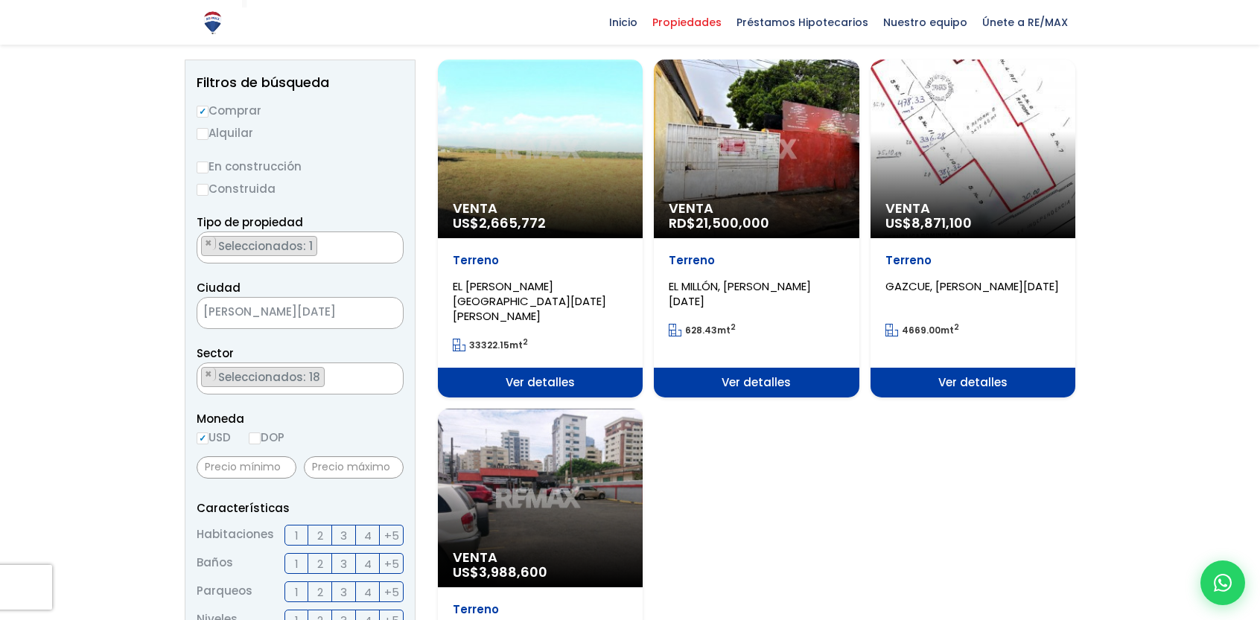
click at [789, 152] on div "Venta RD$ 21,500,000" at bounding box center [756, 149] width 205 height 179
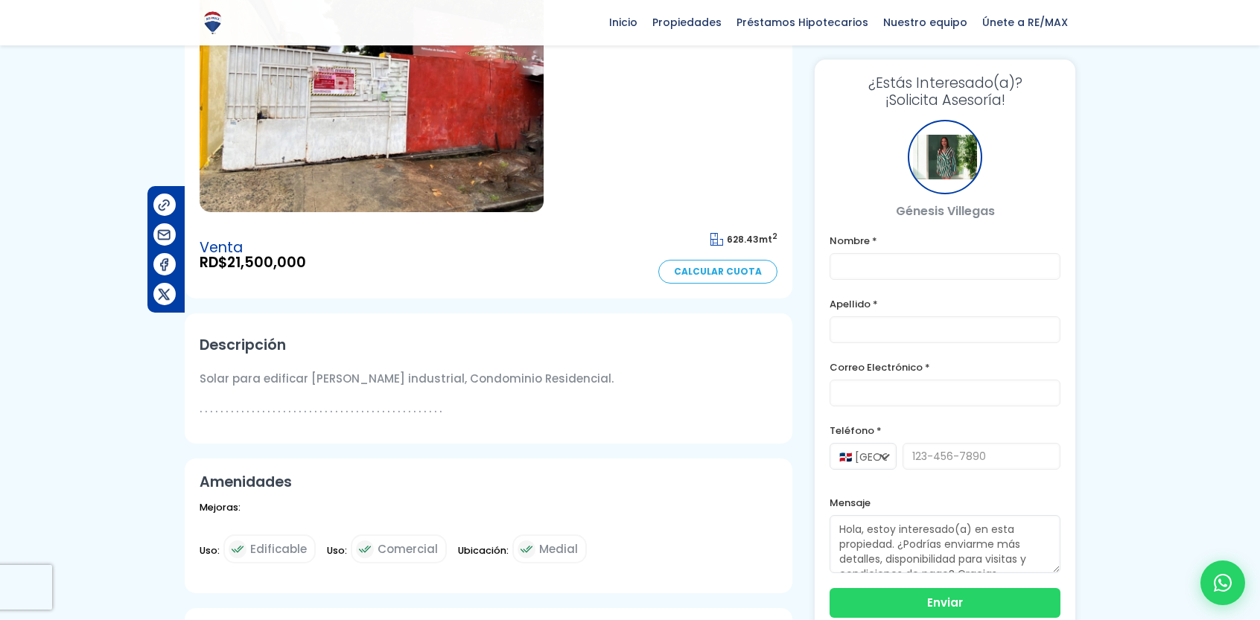
scroll to position [74, 0]
